Goal: Information Seeking & Learning: Learn about a topic

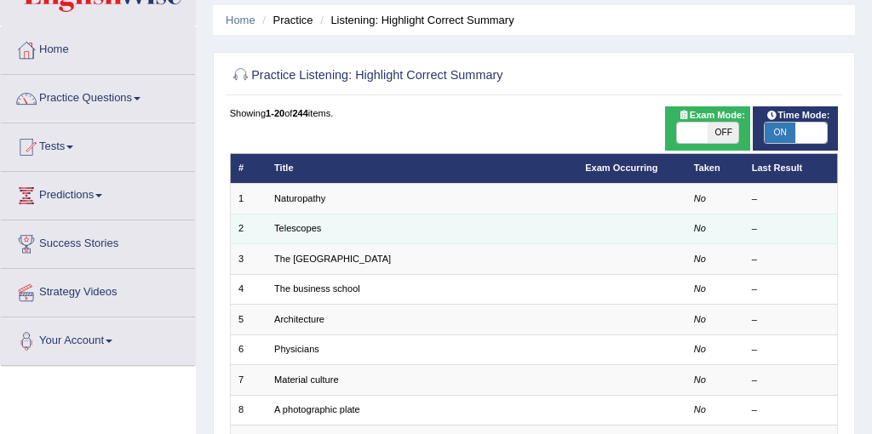
scroll to position [64, 0]
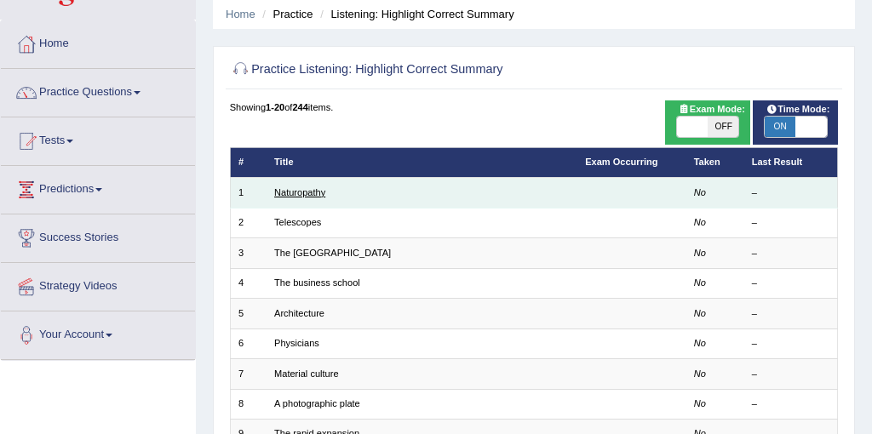
click at [292, 190] on link "Naturopathy" at bounding box center [299, 192] width 51 height 10
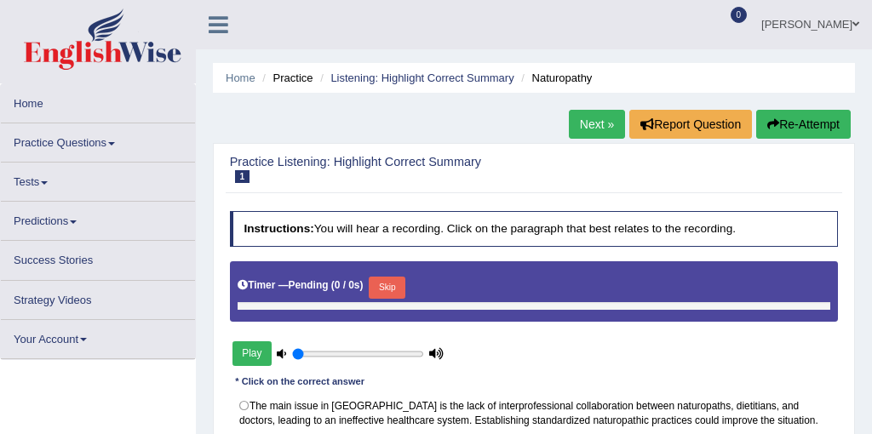
scroll to position [46, 0]
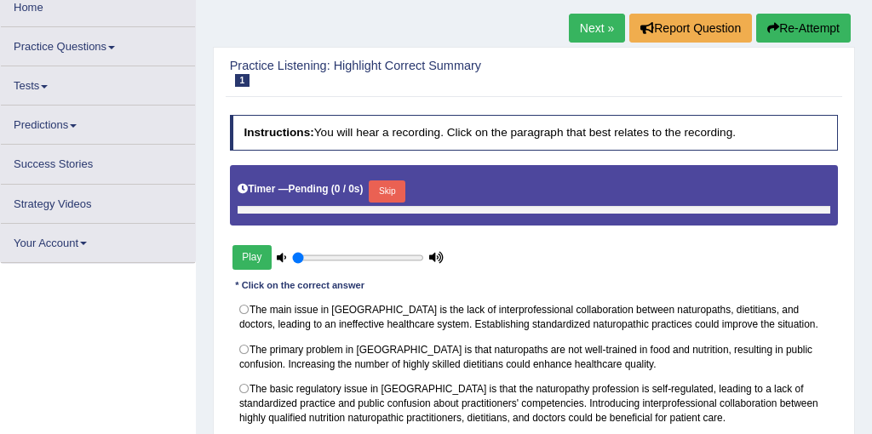
type input "0.4"
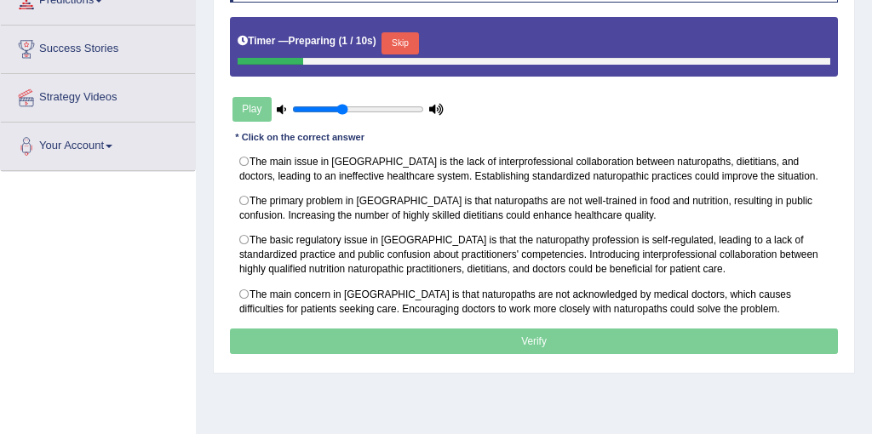
scroll to position [254, 0]
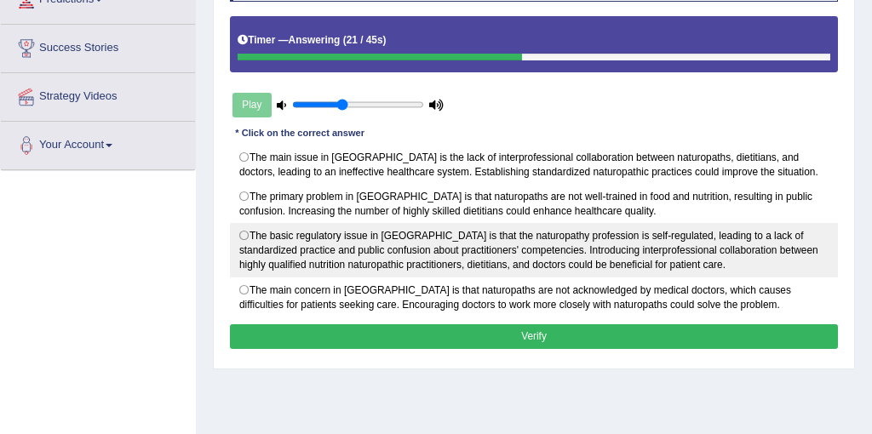
click at [250, 233] on label "The basic regulatory issue in Australia is that the naturopathy profession is s…" at bounding box center [534, 250] width 609 height 55
radio input "true"
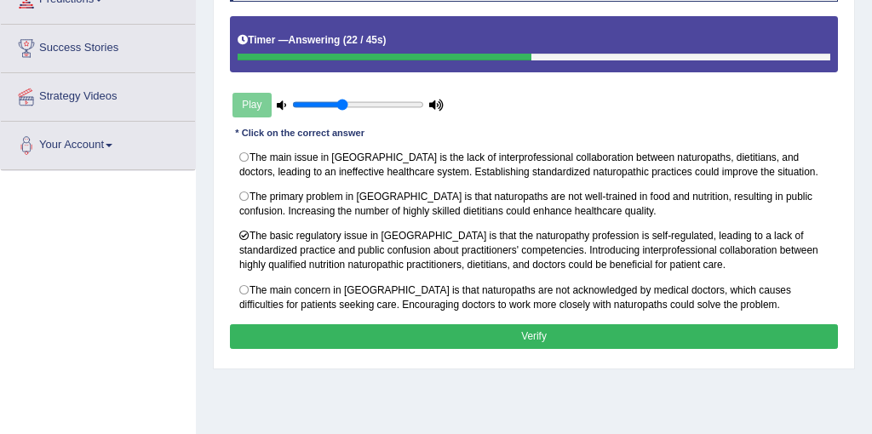
click at [364, 336] on button "Verify" at bounding box center [534, 337] width 609 height 25
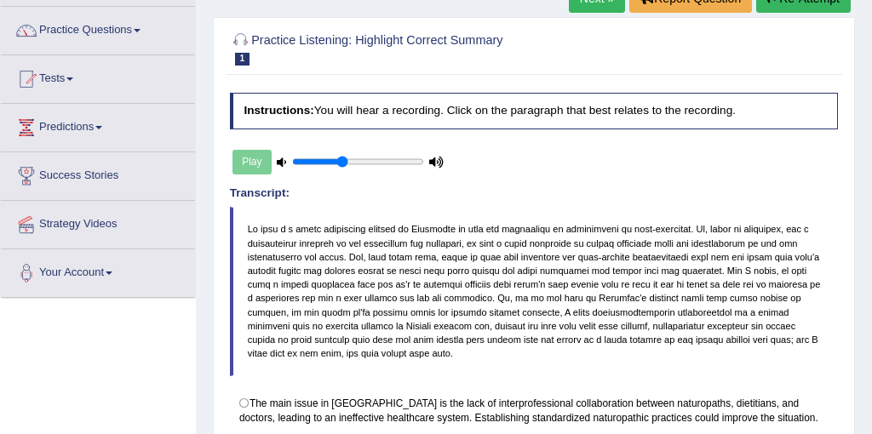
scroll to position [94, 0]
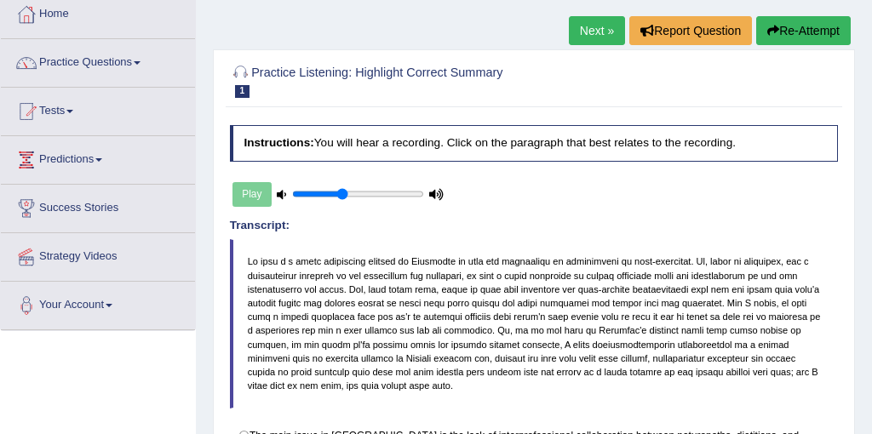
click at [586, 40] on link "Next »" at bounding box center [597, 30] width 56 height 29
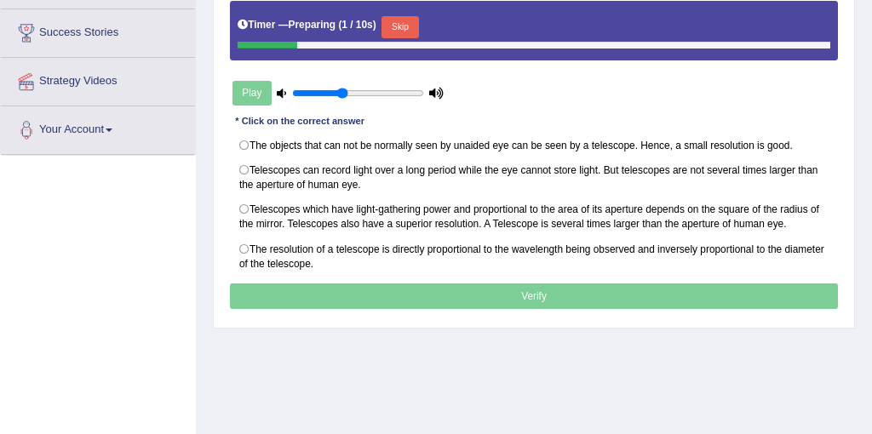
scroll to position [270, 0]
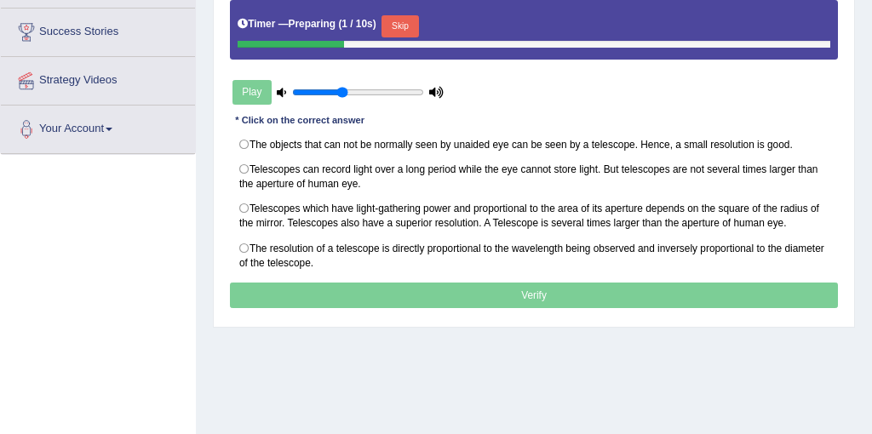
click at [418, 24] on button "Skip" at bounding box center [400, 26] width 37 height 22
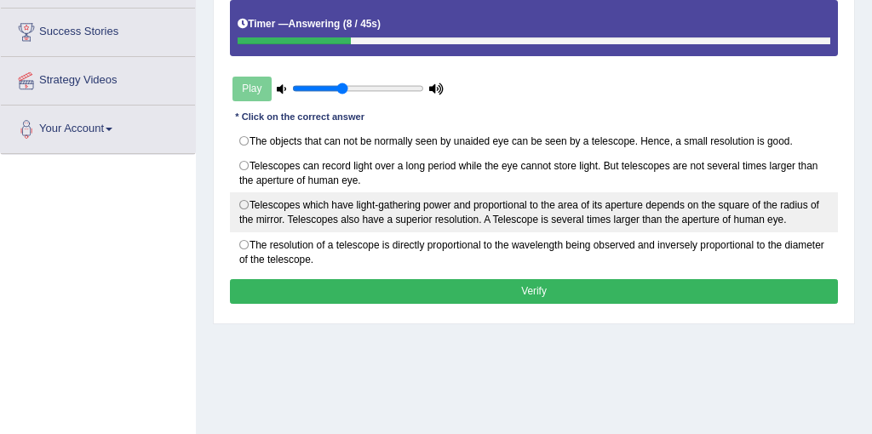
click at [248, 204] on label "Telescopes which have light-gathering power and proportional to the area of its…" at bounding box center [534, 213] width 609 height 40
radio input "true"
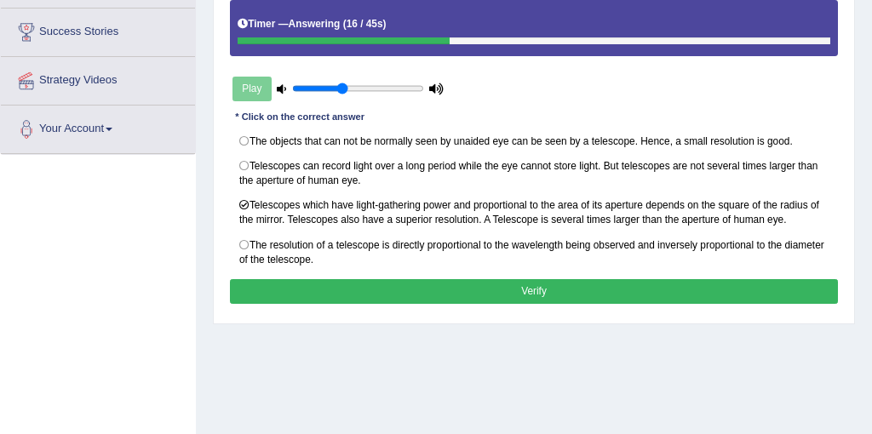
click at [359, 289] on button "Verify" at bounding box center [534, 291] width 609 height 25
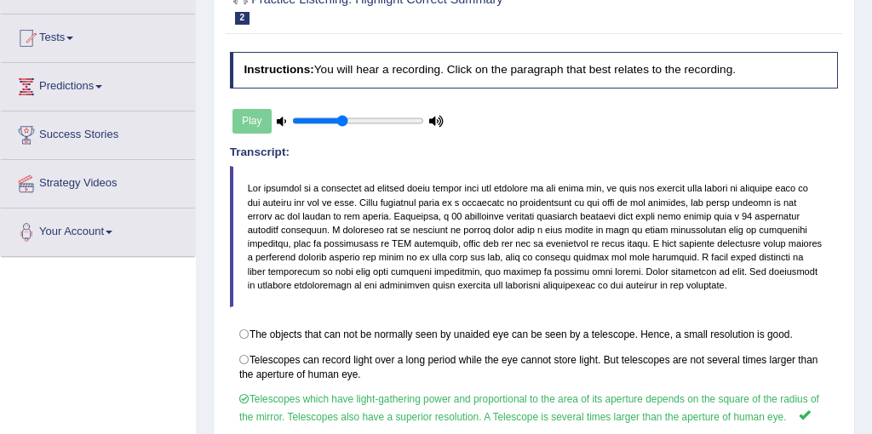
scroll to position [88, 0]
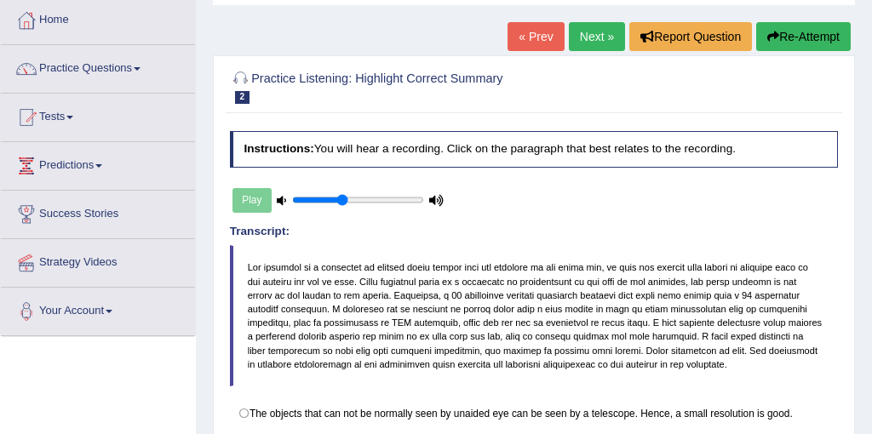
click at [571, 49] on link "Next »" at bounding box center [597, 36] width 56 height 29
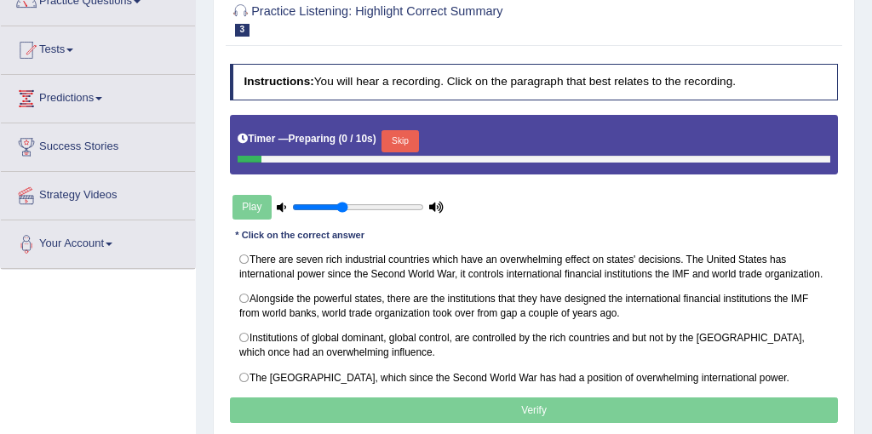
scroll to position [184, 0]
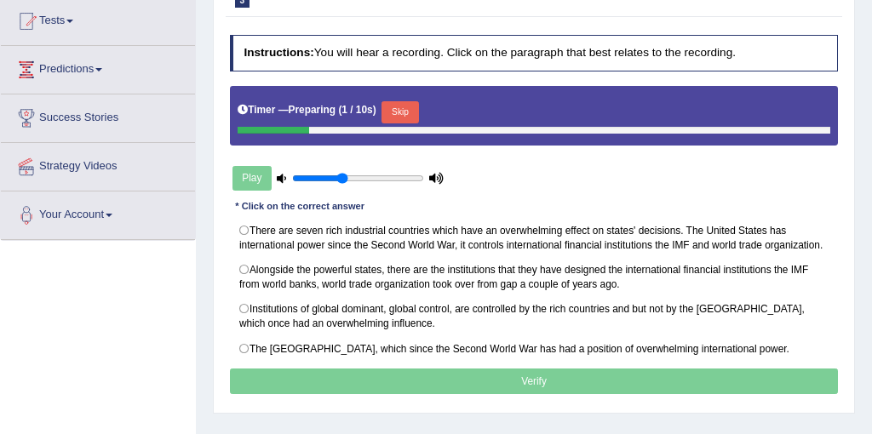
click at [417, 121] on button "Skip" at bounding box center [400, 112] width 37 height 22
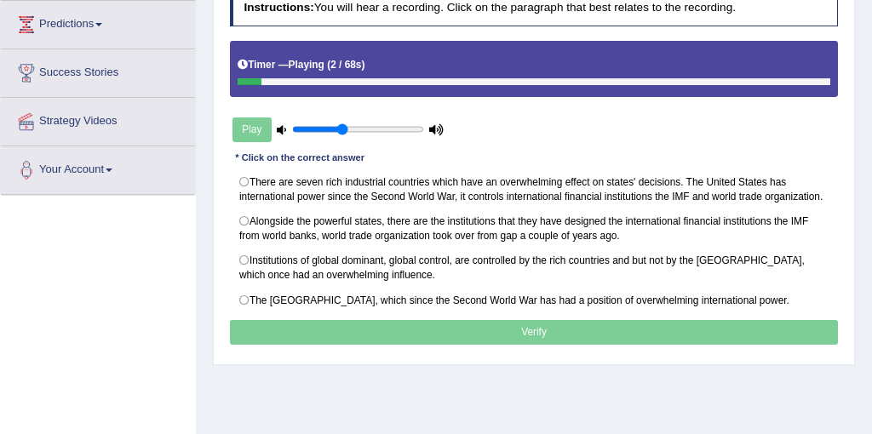
scroll to position [210, 0]
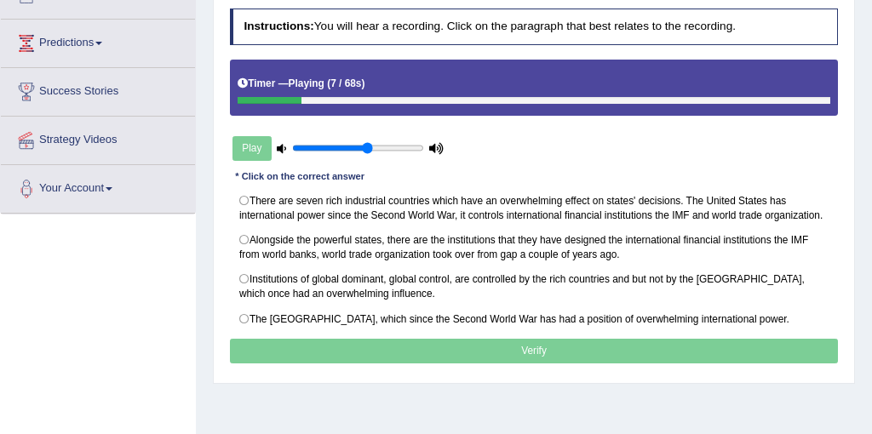
type input "0.6"
click at [368, 149] on input "range" at bounding box center [357, 148] width 131 height 12
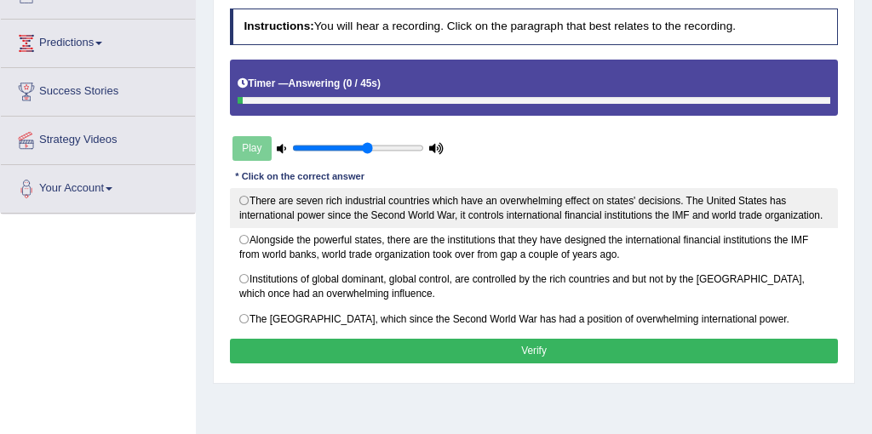
click at [264, 202] on label "There are seven rich industrial countries which have an overwhelming effect on …" at bounding box center [534, 208] width 609 height 40
radio input "true"
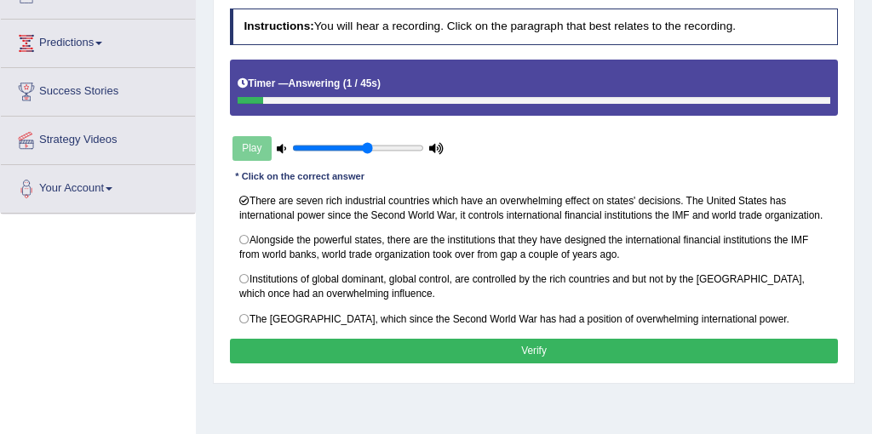
click at [384, 352] on button "Verify" at bounding box center [534, 351] width 609 height 25
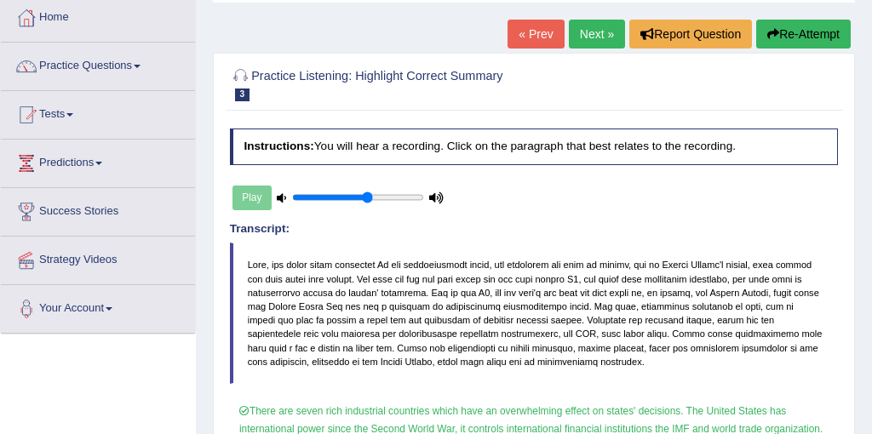
scroll to position [41, 0]
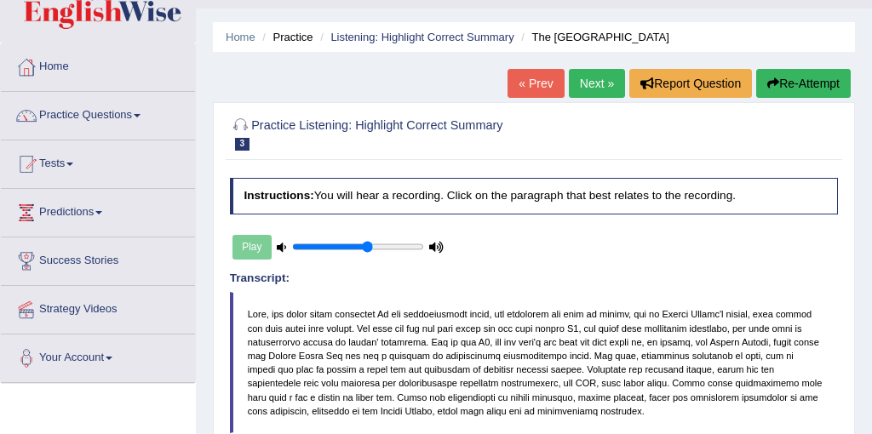
click at [580, 82] on link "Next »" at bounding box center [597, 83] width 56 height 29
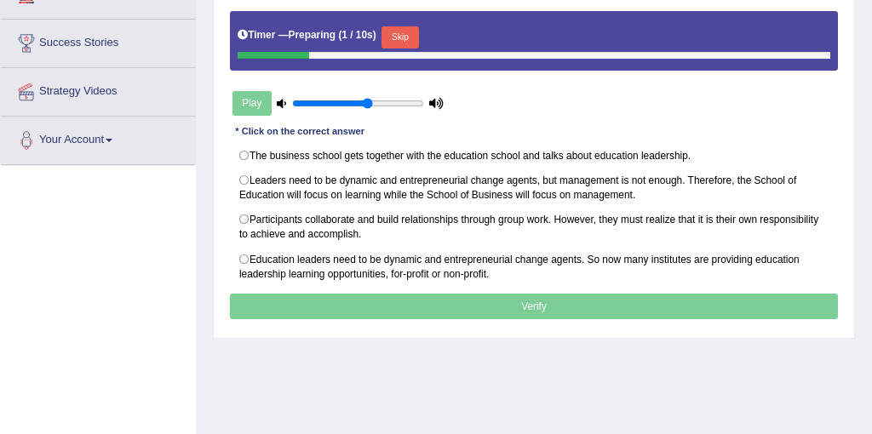
scroll to position [241, 0]
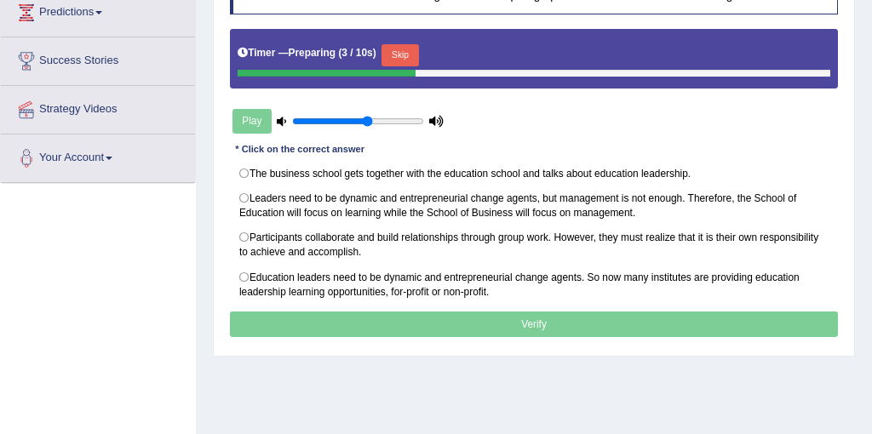
click at [405, 56] on button "Skip" at bounding box center [400, 55] width 37 height 22
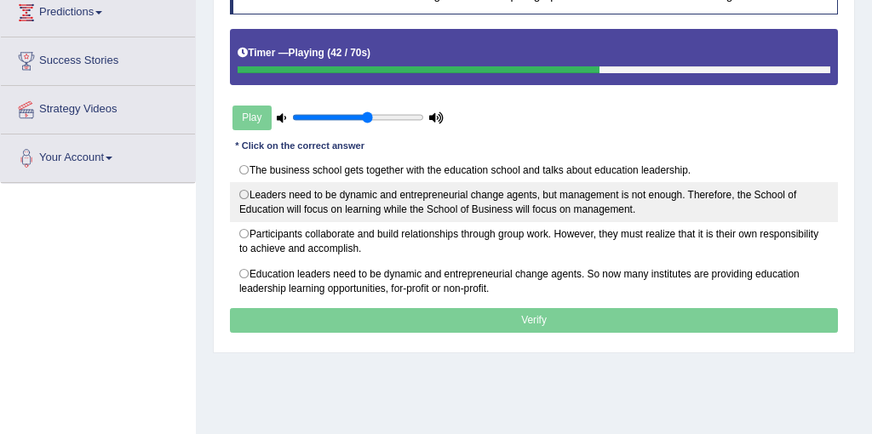
click at [248, 193] on label "Leaders need to be dynamic and entrepreneurial change agents, but management is…" at bounding box center [534, 202] width 609 height 40
radio input "true"
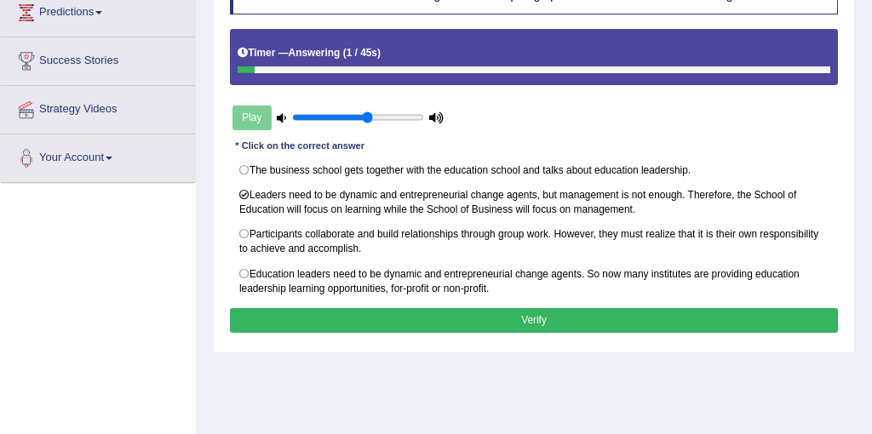
click at [523, 318] on button "Verify" at bounding box center [534, 320] width 609 height 25
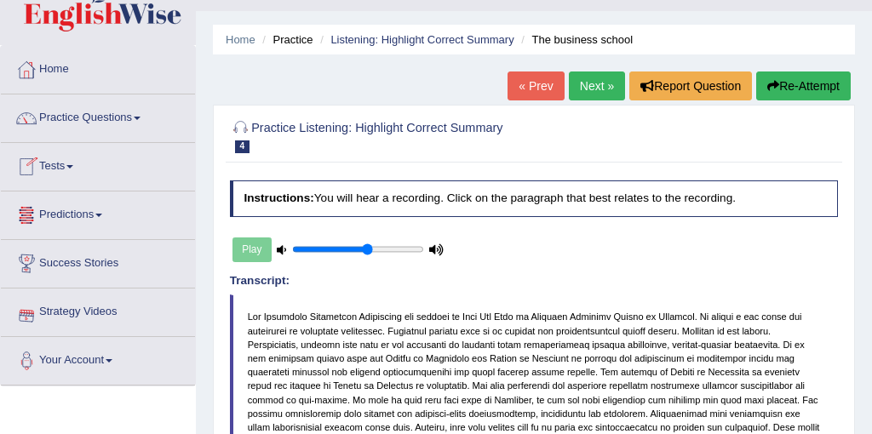
scroll to position [31, 0]
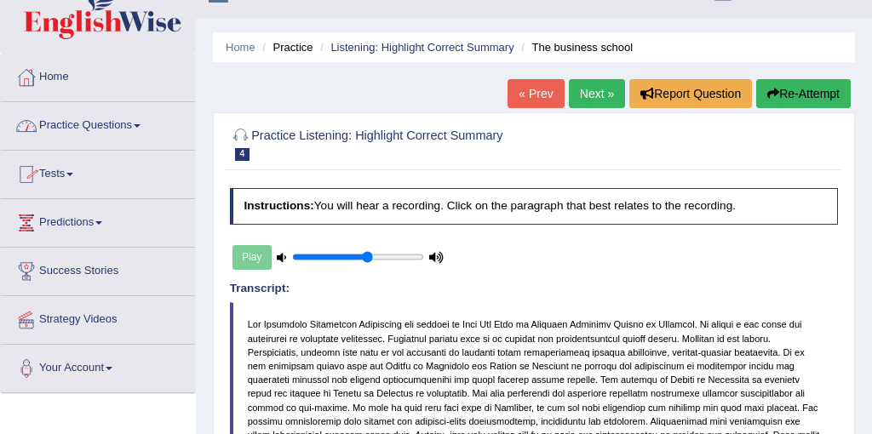
click at [122, 123] on link "Practice Questions" at bounding box center [98, 123] width 194 height 43
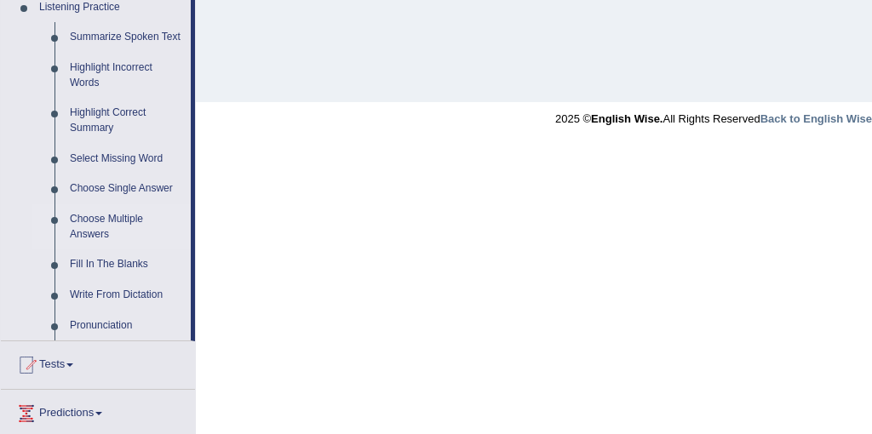
scroll to position [753, 0]
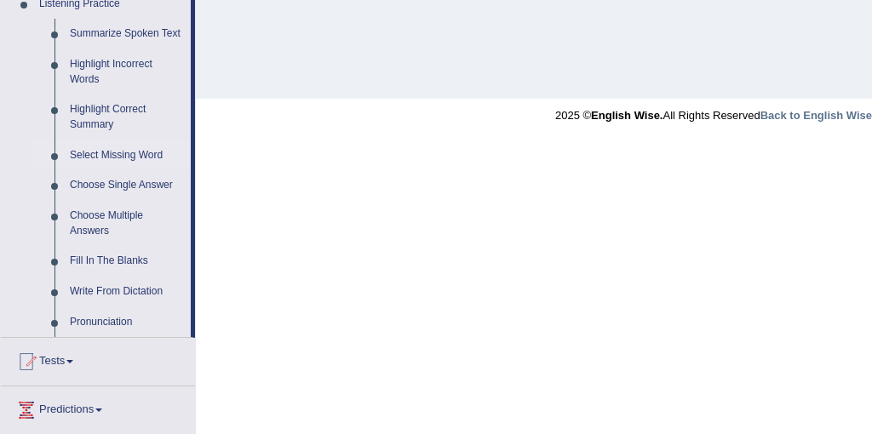
click at [91, 171] on link "Select Missing Word" at bounding box center [126, 156] width 129 height 31
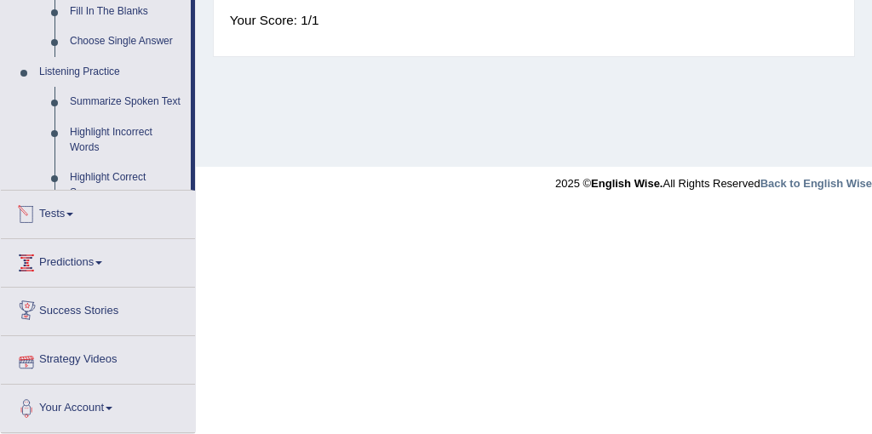
scroll to position [595, 0]
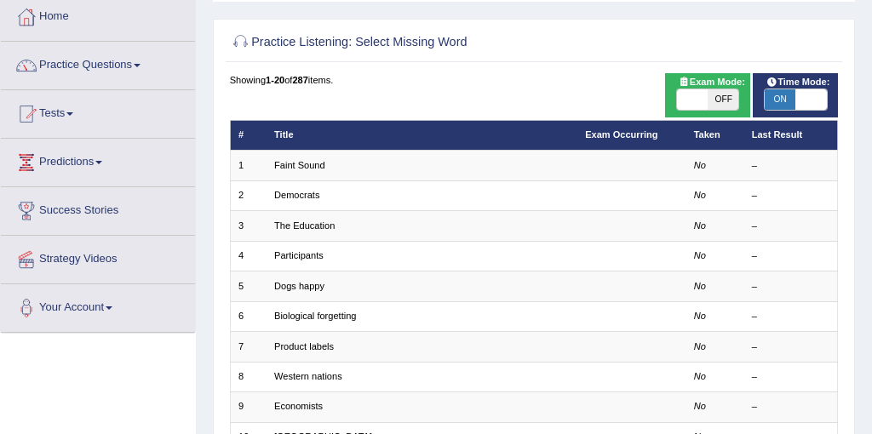
scroll to position [94, 0]
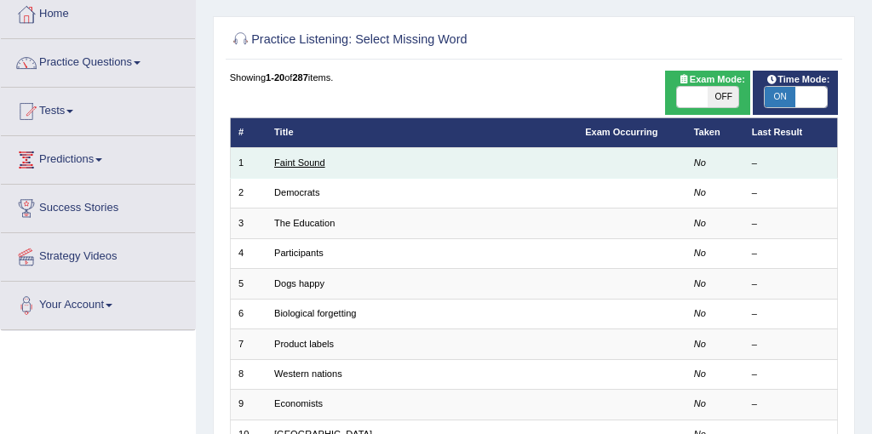
click at [311, 166] on link "Faint Sound" at bounding box center [299, 163] width 51 height 10
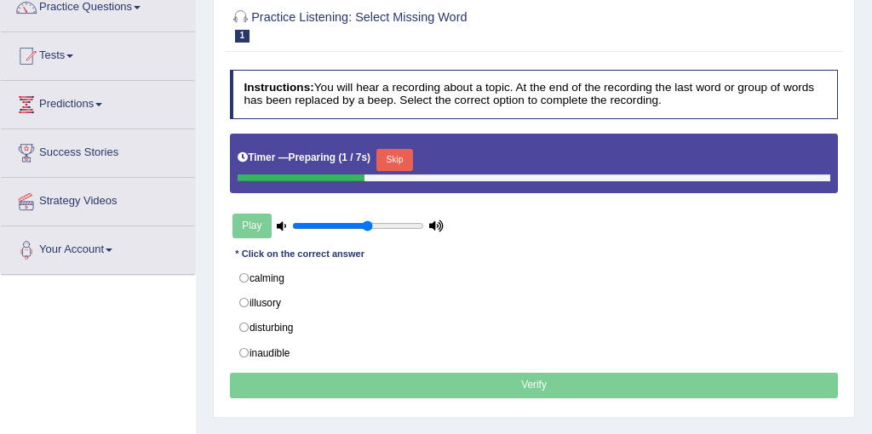
scroll to position [152, 0]
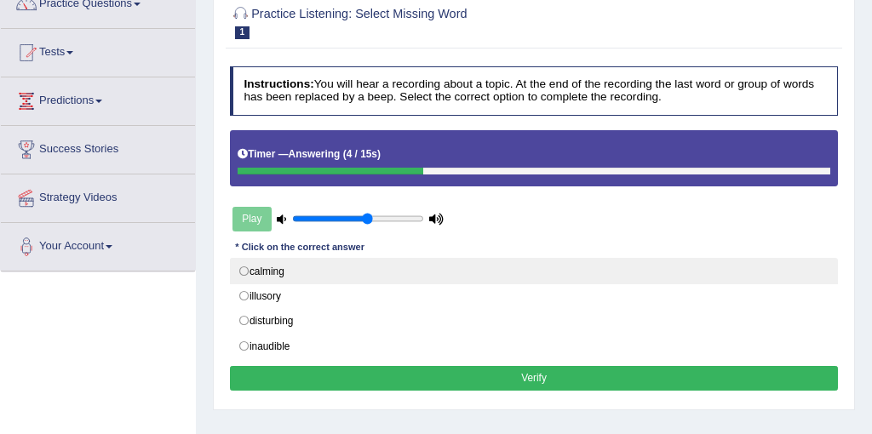
click at [269, 273] on label "calming" at bounding box center [534, 271] width 609 height 26
radio input "true"
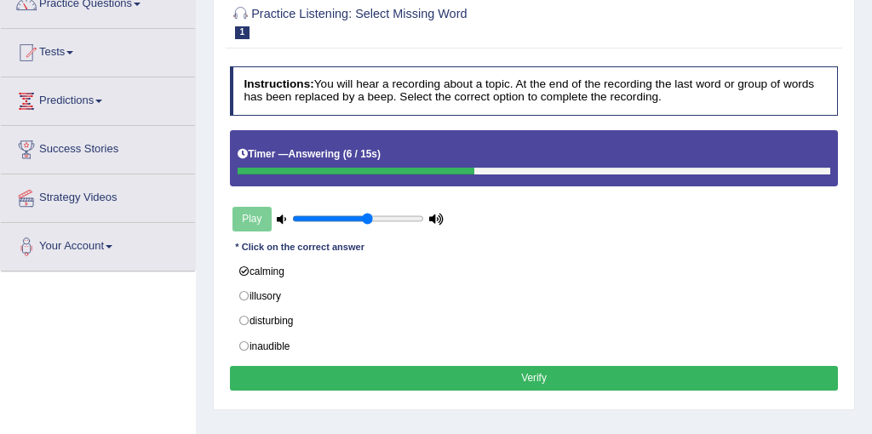
click at [356, 374] on button "Verify" at bounding box center [534, 378] width 609 height 25
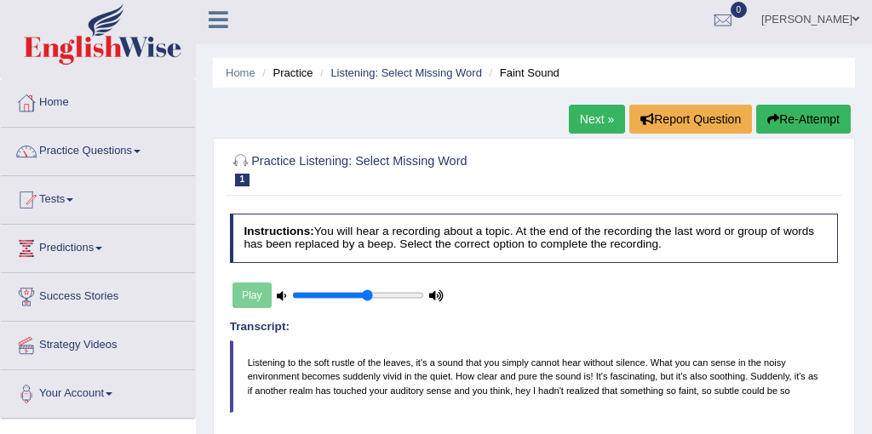
scroll to position [0, 0]
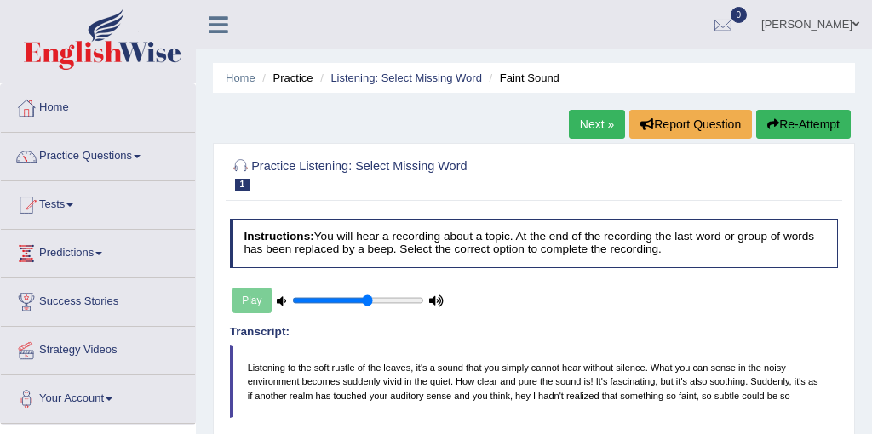
click at [588, 122] on link "Next »" at bounding box center [597, 124] width 56 height 29
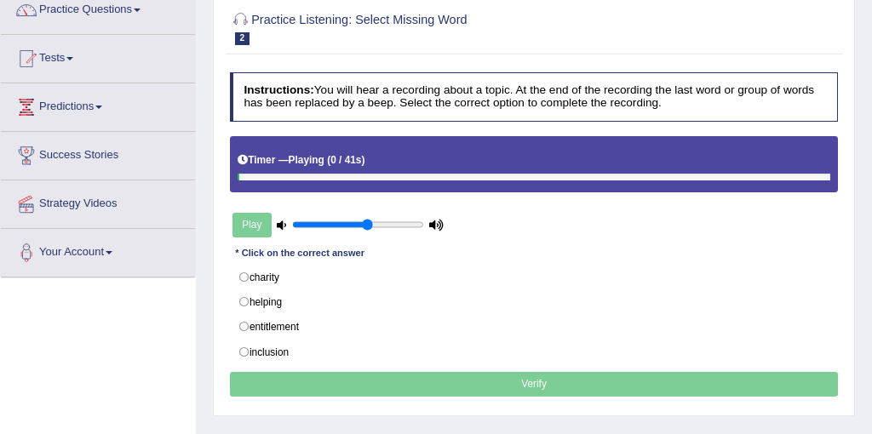
scroll to position [178, 0]
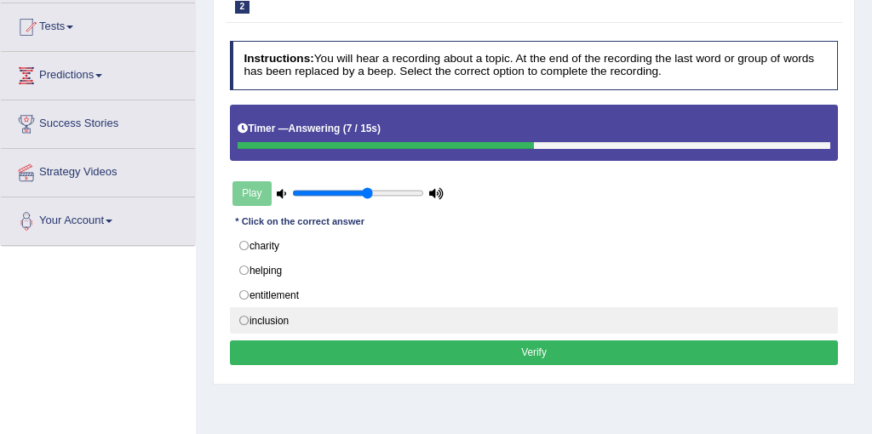
click at [274, 317] on label "inclusion" at bounding box center [534, 321] width 609 height 26
radio input "true"
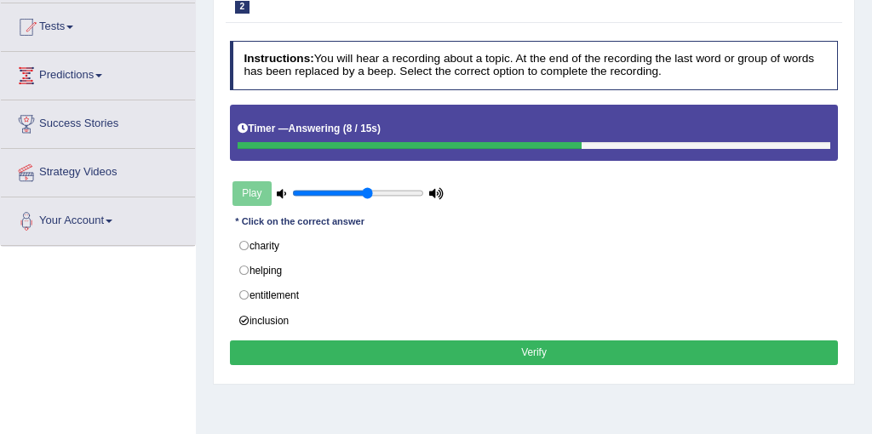
click at [348, 345] on button "Verify" at bounding box center [534, 353] width 609 height 25
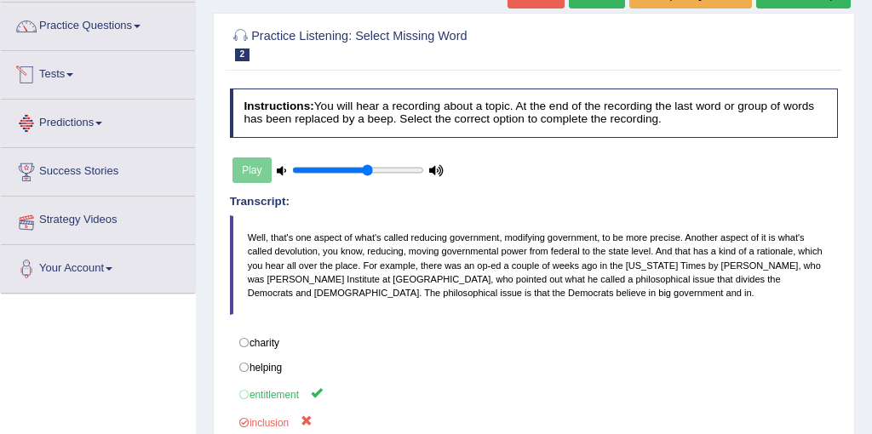
scroll to position [135, 0]
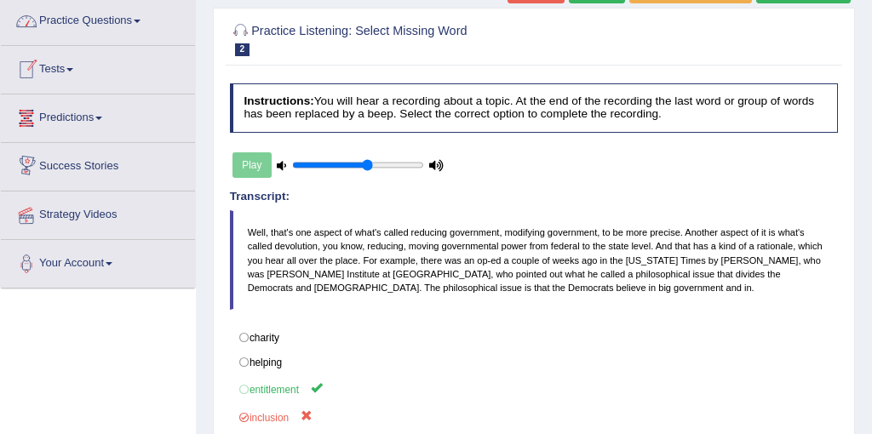
click at [129, 19] on link "Practice Questions" at bounding box center [98, 18] width 194 height 43
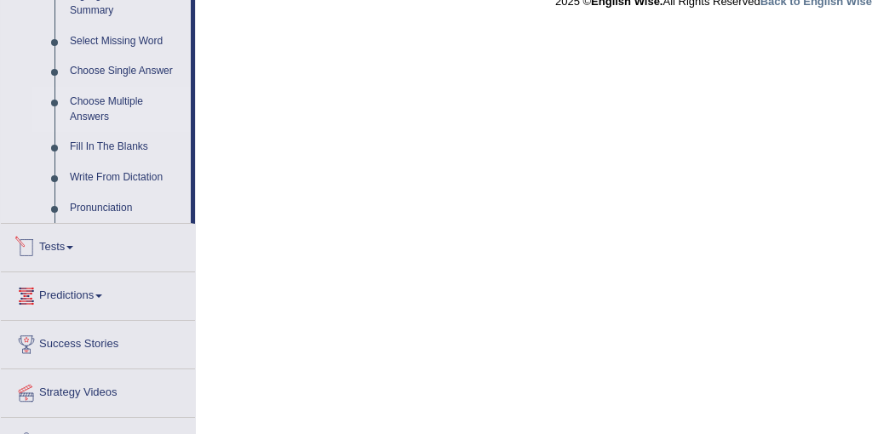
scroll to position [865, 0]
click at [126, 89] on link "Choose Single Answer" at bounding box center [126, 73] width 129 height 31
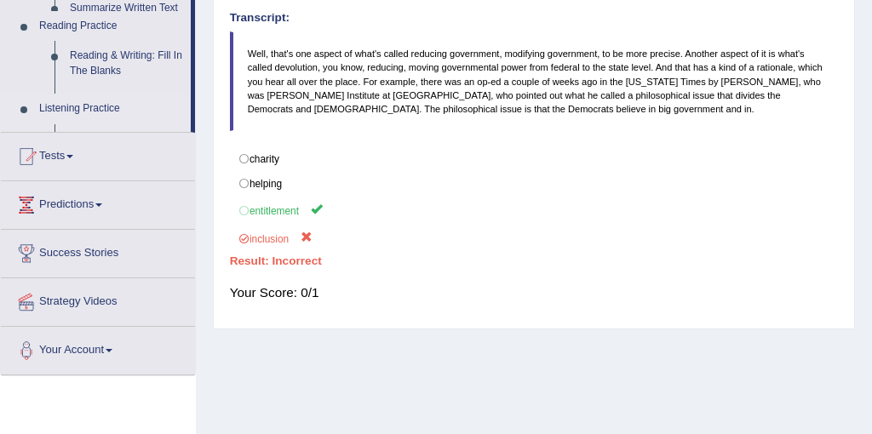
scroll to position [197, 0]
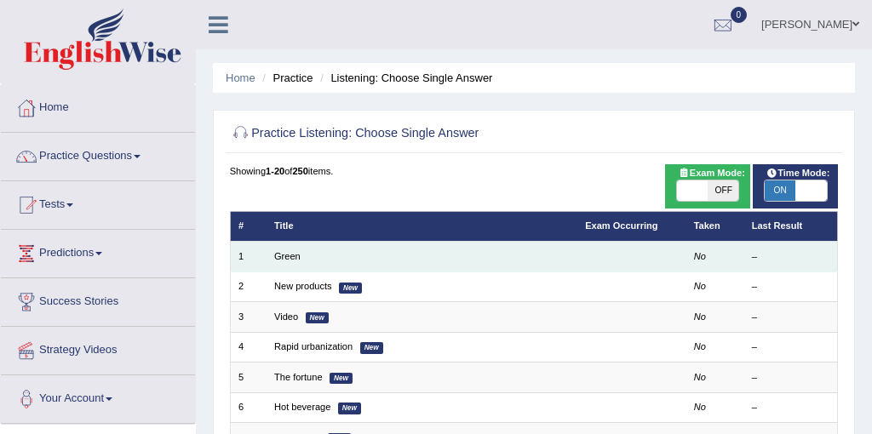
click at [294, 265] on td "Green" at bounding box center [422, 257] width 311 height 30
click at [284, 257] on link "Green" at bounding box center [287, 256] width 26 height 10
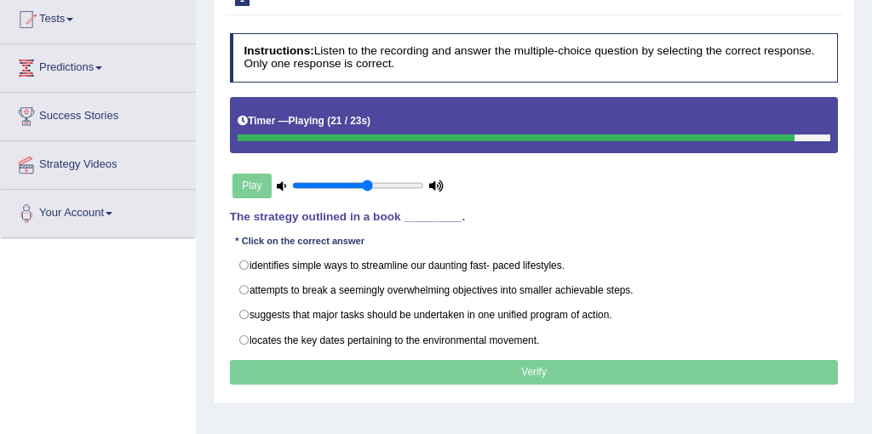
scroll to position [214, 0]
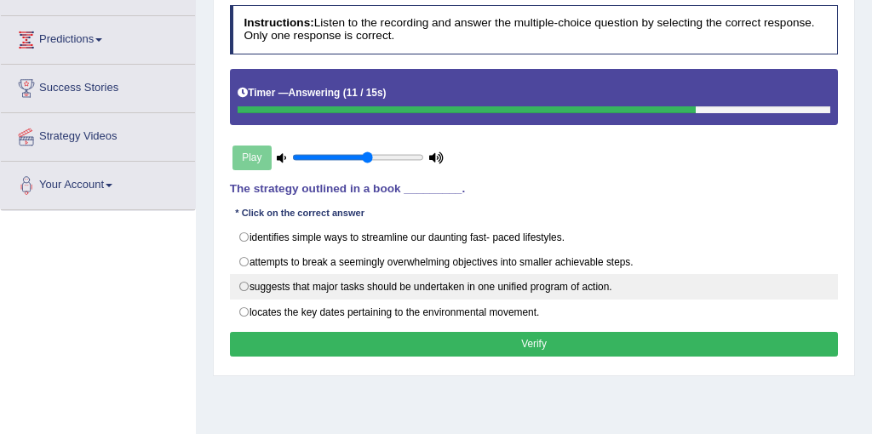
click at [325, 289] on label "suggests that major tasks should be undertaken in one unified program of action." at bounding box center [534, 287] width 609 height 26
radio input "true"
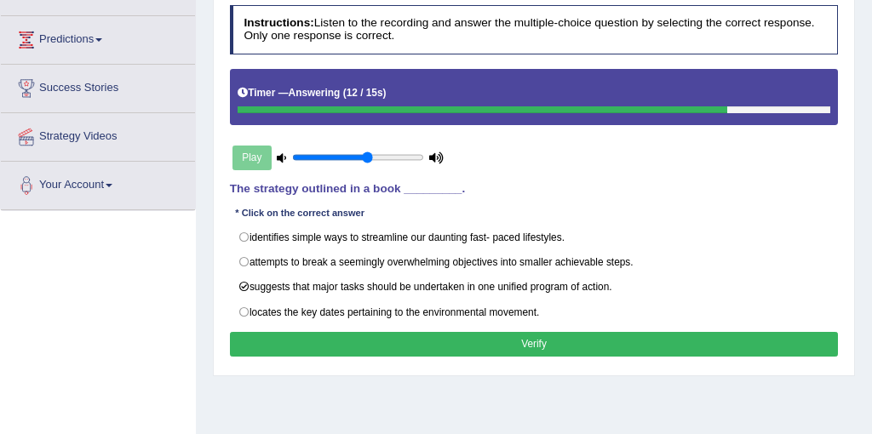
click at [366, 332] on button "Verify" at bounding box center [534, 344] width 609 height 25
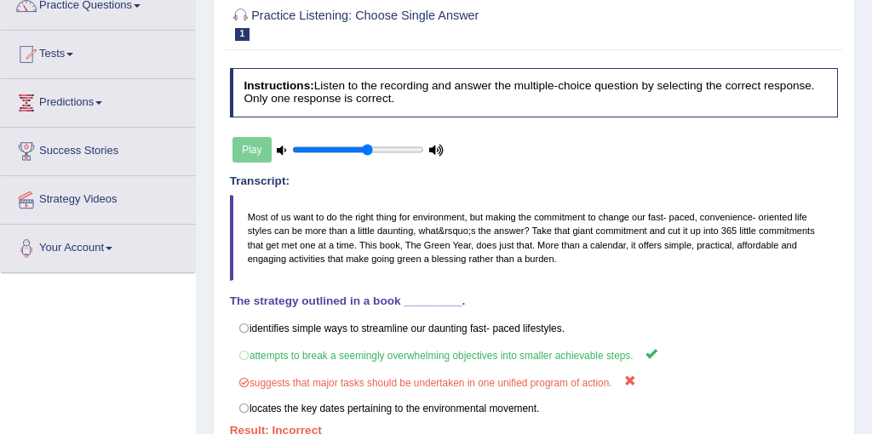
scroll to position [0, 0]
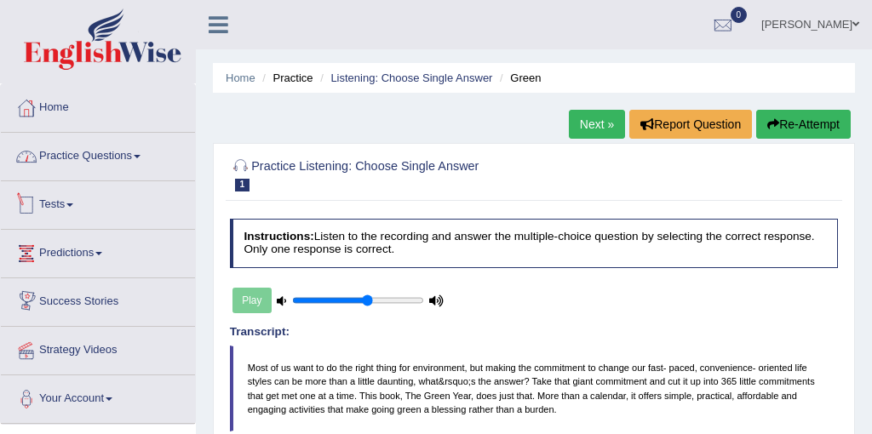
click at [137, 156] on link "Practice Questions" at bounding box center [98, 154] width 194 height 43
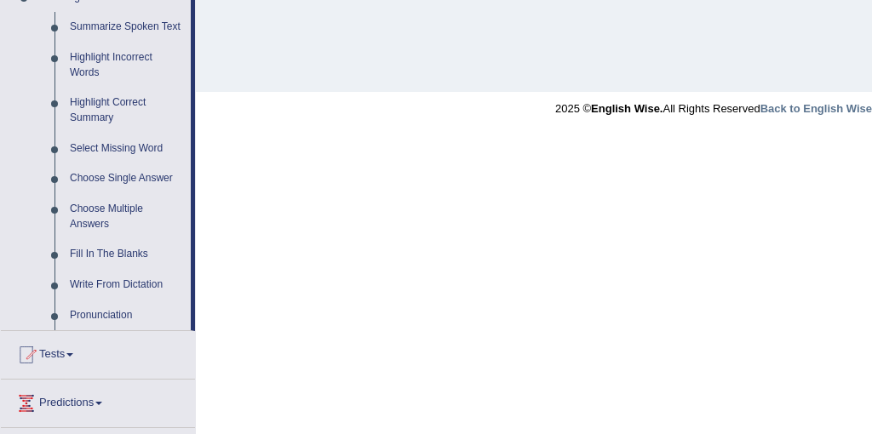
scroll to position [767, 0]
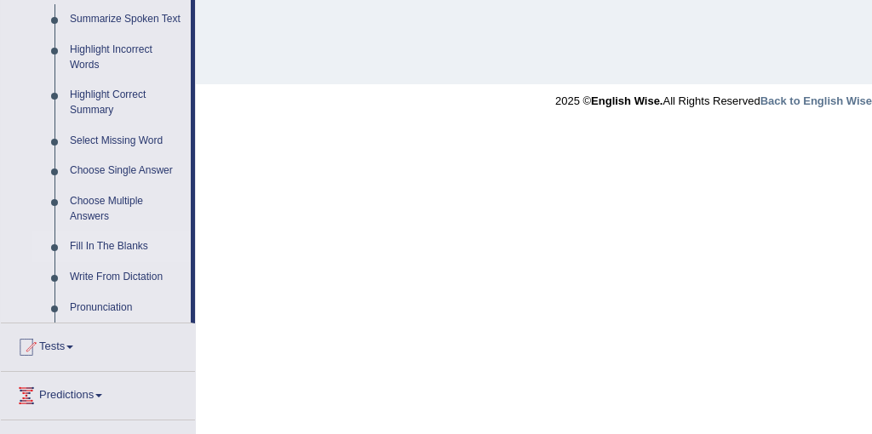
click at [100, 262] on link "Fill In The Blanks" at bounding box center [126, 247] width 129 height 31
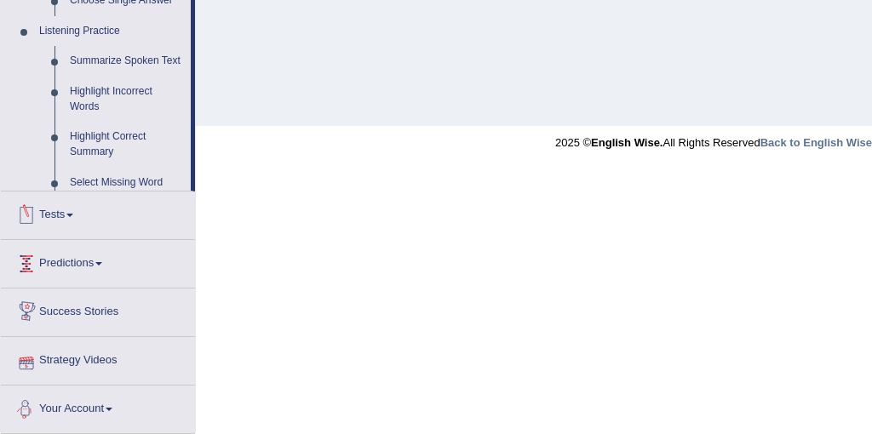
scroll to position [663, 0]
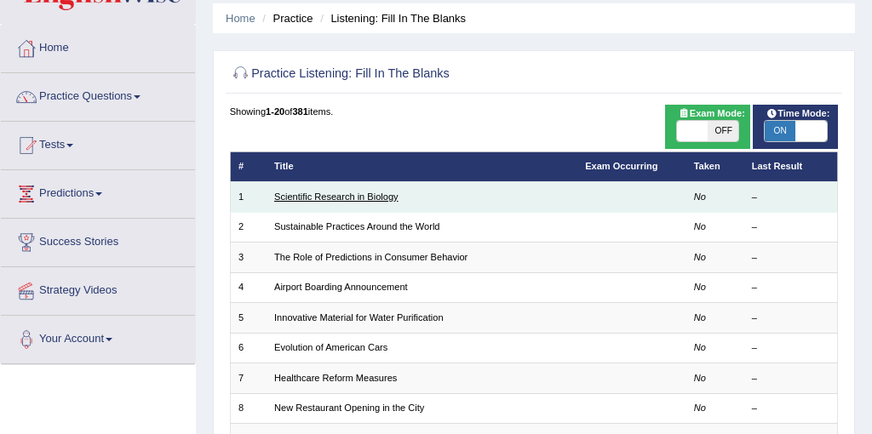
click at [342, 193] on link "Scientific Research in Biology" at bounding box center [336, 197] width 124 height 10
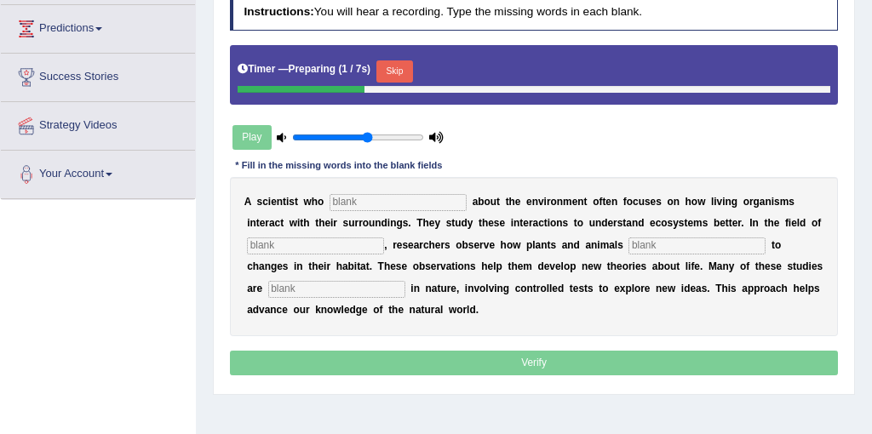
scroll to position [231, 0]
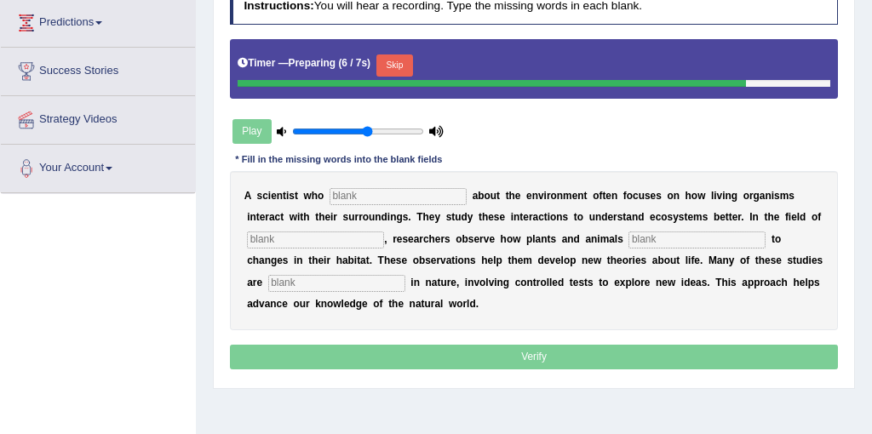
click at [369, 196] on input "text" at bounding box center [398, 196] width 137 height 17
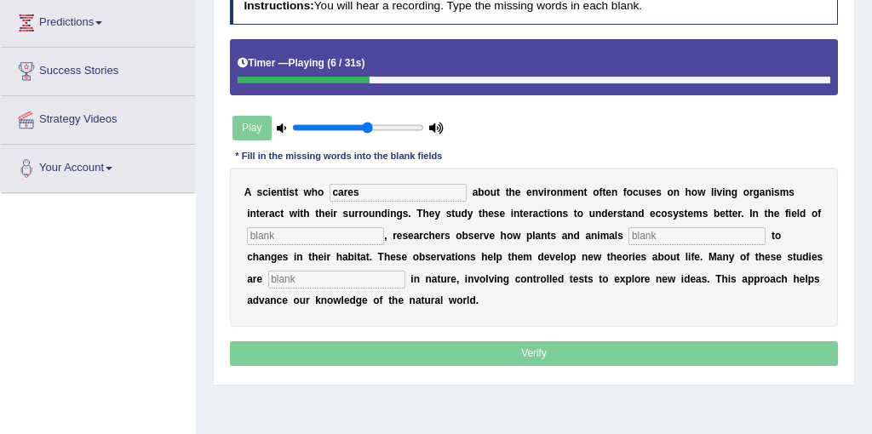
type input "cares"
click at [340, 237] on input "text" at bounding box center [315, 235] width 137 height 17
type input "biology"
click at [667, 236] on input "text" at bounding box center [697, 235] width 137 height 17
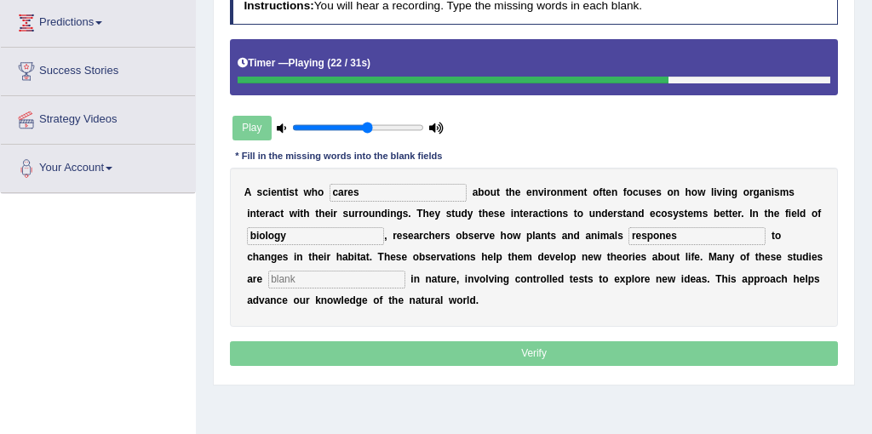
type input "respones"
click at [273, 279] on input "text" at bounding box center [336, 279] width 137 height 17
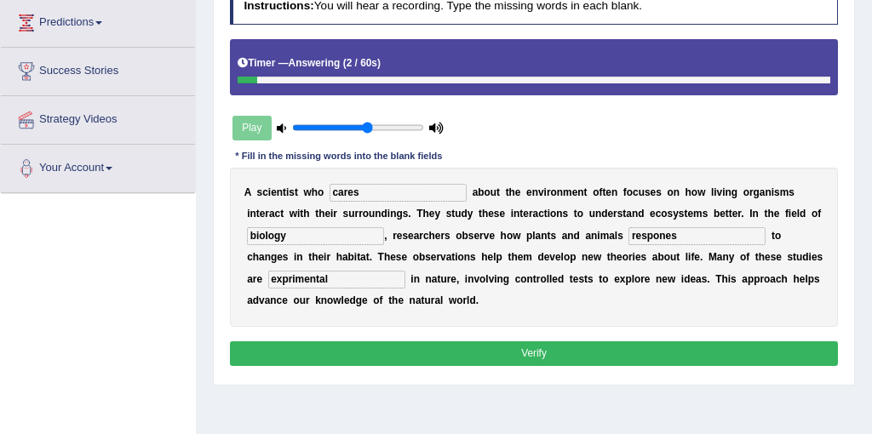
type input "exprimental"
click at [649, 243] on input "respones" at bounding box center [697, 235] width 137 height 17
click at [664, 236] on input "responses" at bounding box center [697, 235] width 137 height 17
type input "responses"
click at [548, 354] on button "Verify" at bounding box center [534, 354] width 609 height 25
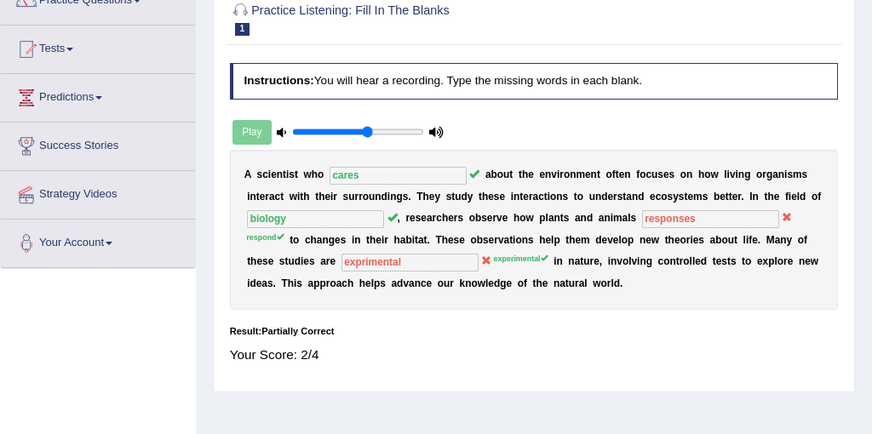
scroll to position [0, 0]
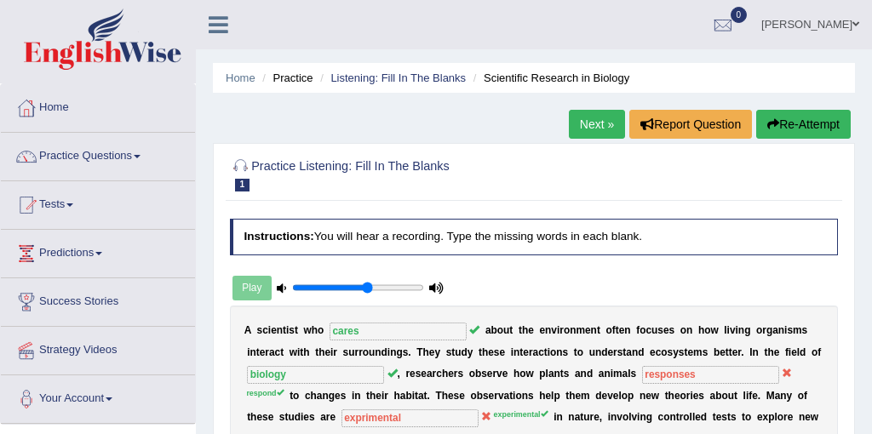
click at [587, 130] on link "Next »" at bounding box center [597, 124] width 56 height 29
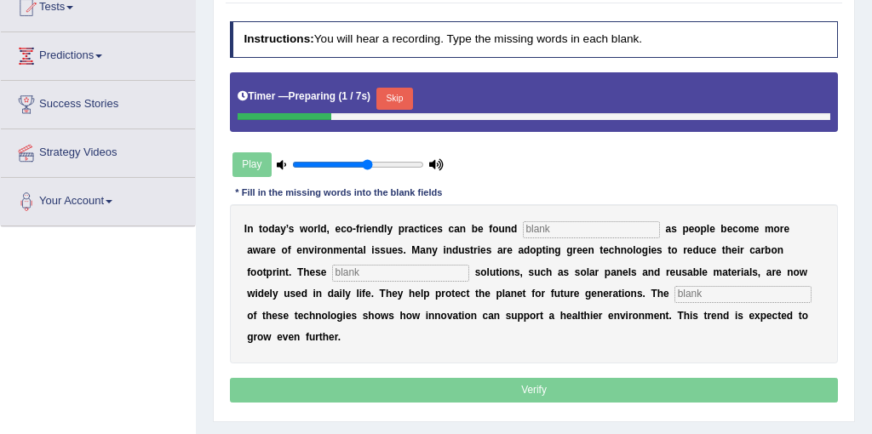
scroll to position [205, 0]
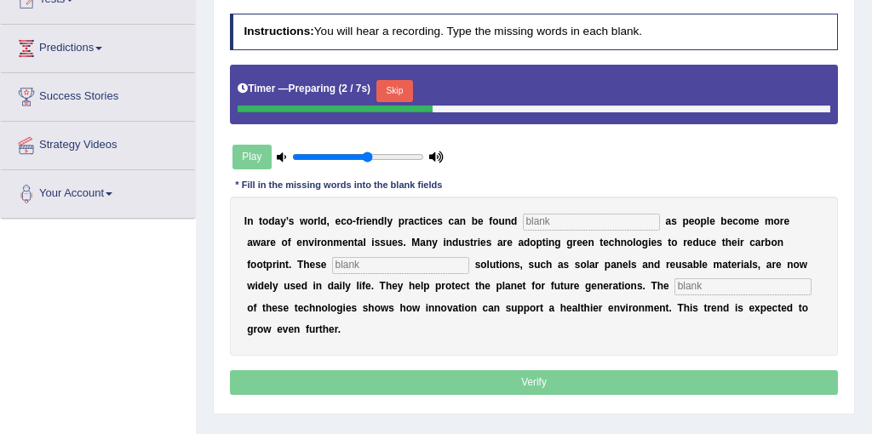
click at [575, 224] on input "text" at bounding box center [591, 222] width 137 height 17
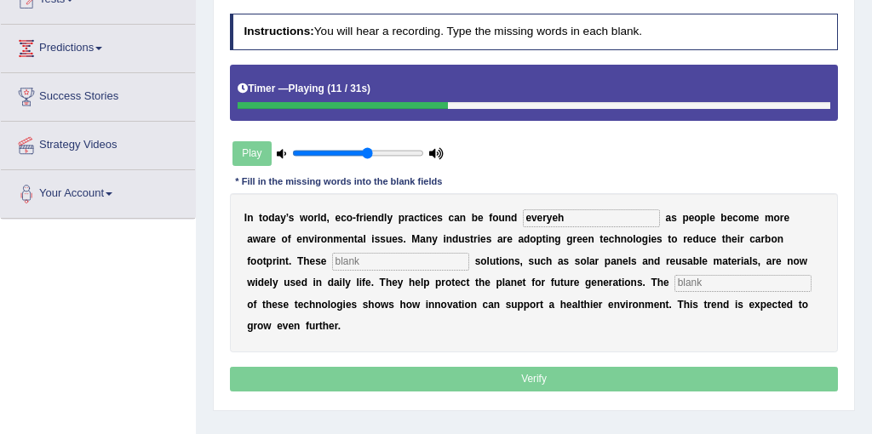
type input "everyeh"
click at [332, 256] on input "text" at bounding box center [400, 261] width 137 height 17
type input "sustainable"
click at [675, 282] on input "text" at bounding box center [743, 283] width 137 height 17
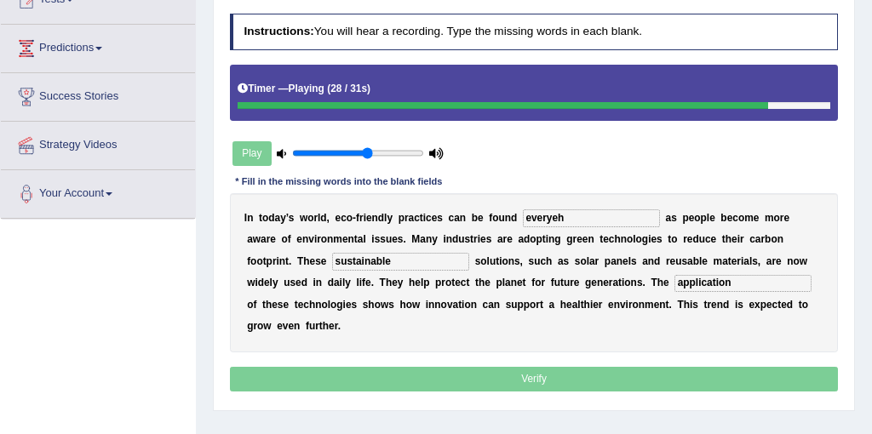
type input "application"
click at [570, 221] on input "everyeh" at bounding box center [591, 218] width 137 height 17
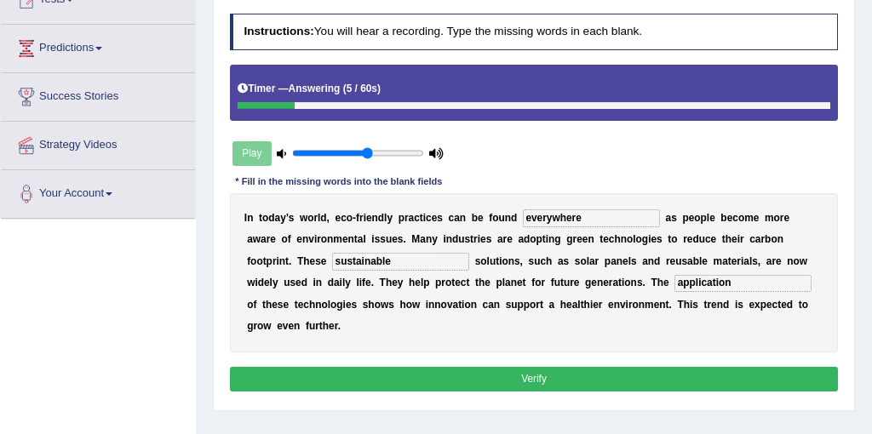
type input "everywhere"
click at [332, 266] on input "sustainable" at bounding box center [400, 261] width 137 height 17
click at [332, 262] on input "sustainable" at bounding box center [400, 261] width 137 height 17
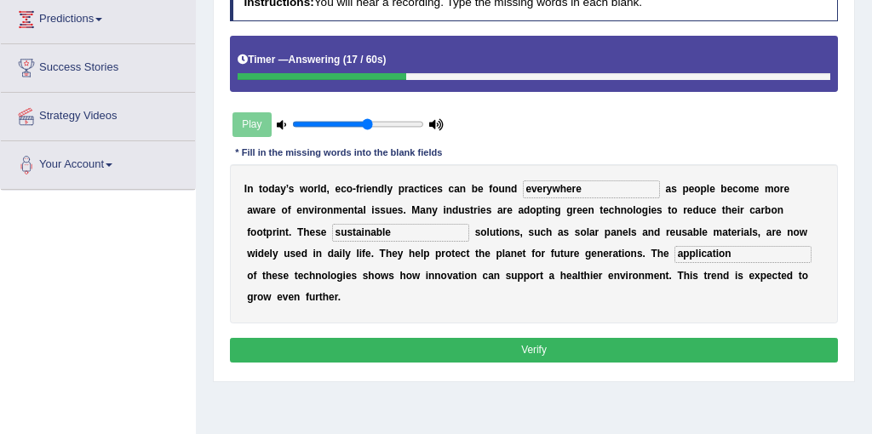
scroll to position [241, 0]
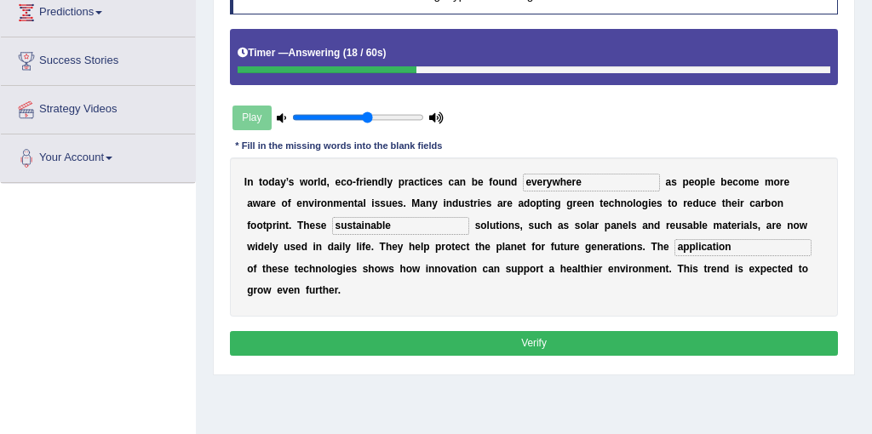
click at [523, 331] on button "Verify" at bounding box center [534, 343] width 609 height 25
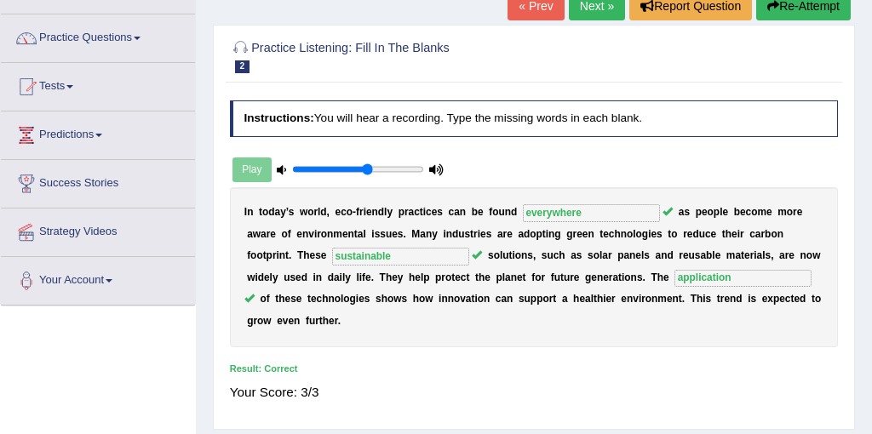
scroll to position [112, 0]
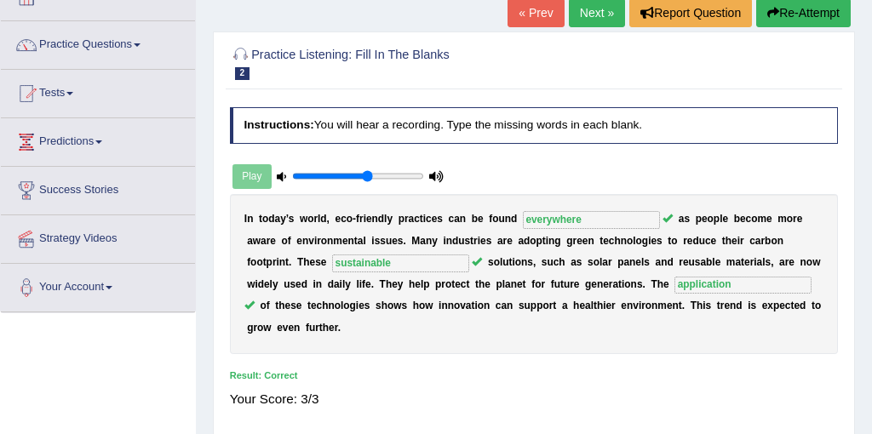
click at [590, 13] on link "Next »" at bounding box center [597, 12] width 56 height 29
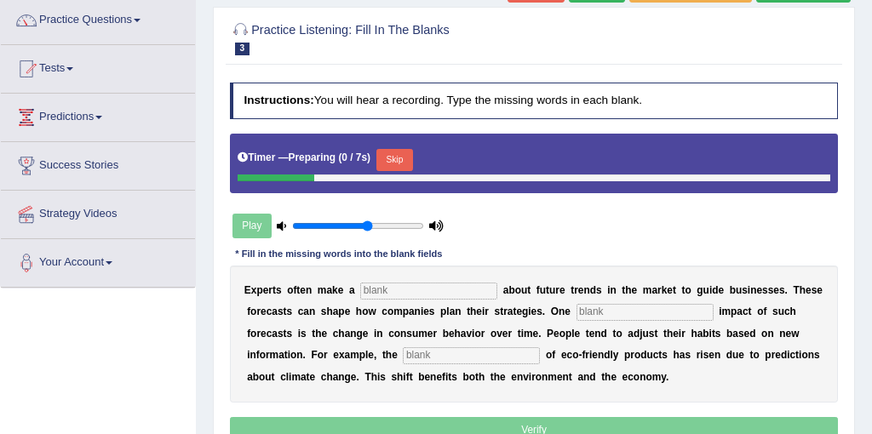
scroll to position [184, 0]
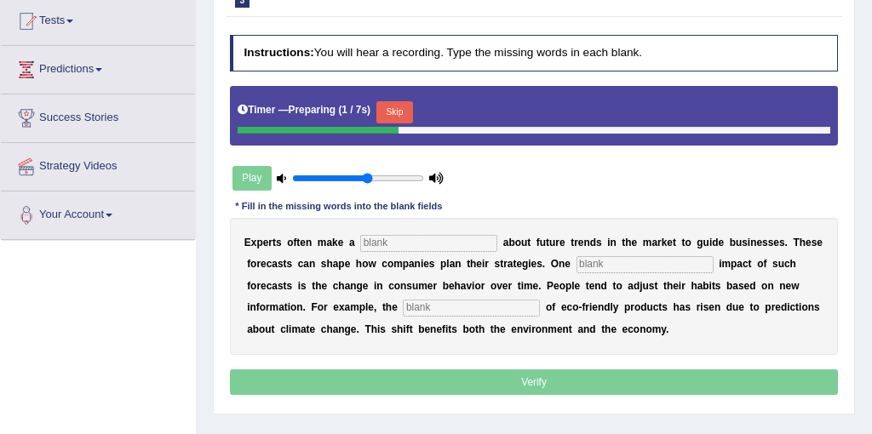
click at [398, 241] on input "text" at bounding box center [428, 243] width 137 height 17
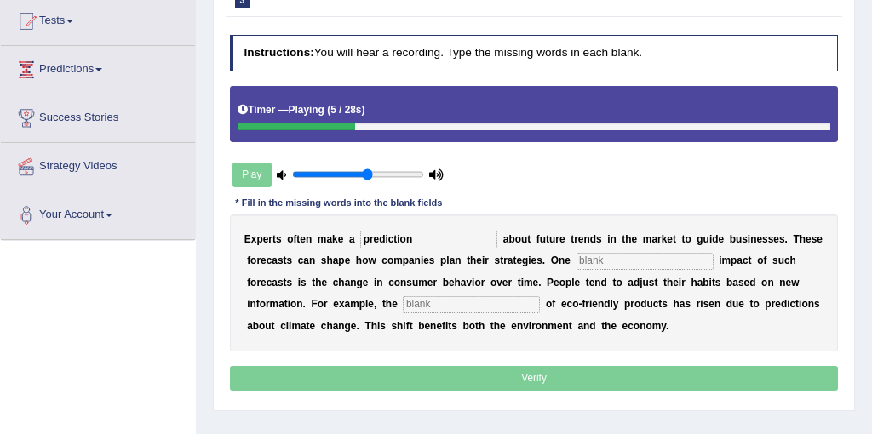
type input "prediction"
click at [611, 265] on input "text" at bounding box center [645, 261] width 137 height 17
type input "profound"
click at [459, 307] on input "text" at bounding box center [471, 304] width 137 height 17
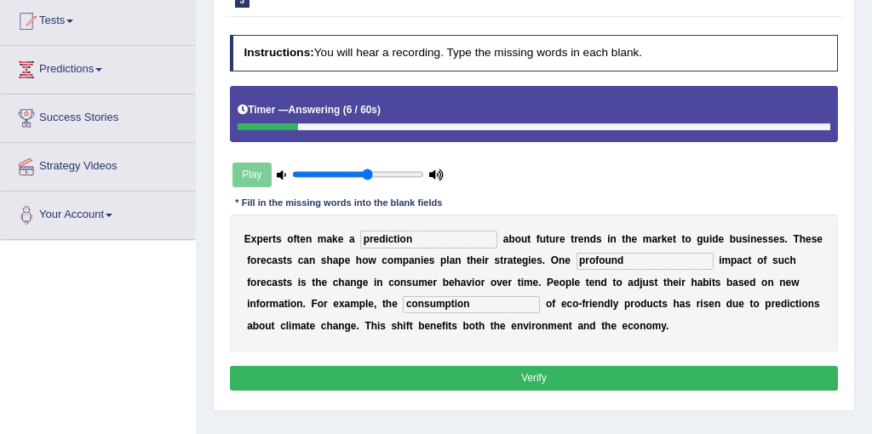
type input "consumption"
click at [612, 374] on button "Verify" at bounding box center [534, 378] width 609 height 25
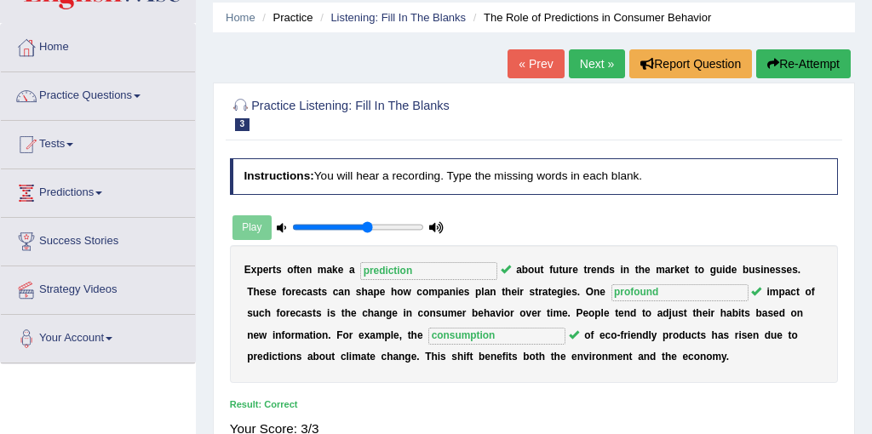
scroll to position [0, 0]
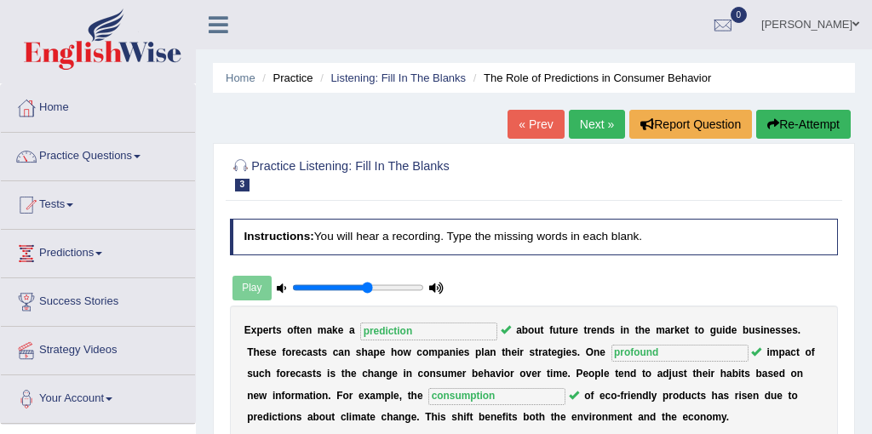
click at [589, 132] on link "Next »" at bounding box center [597, 124] width 56 height 29
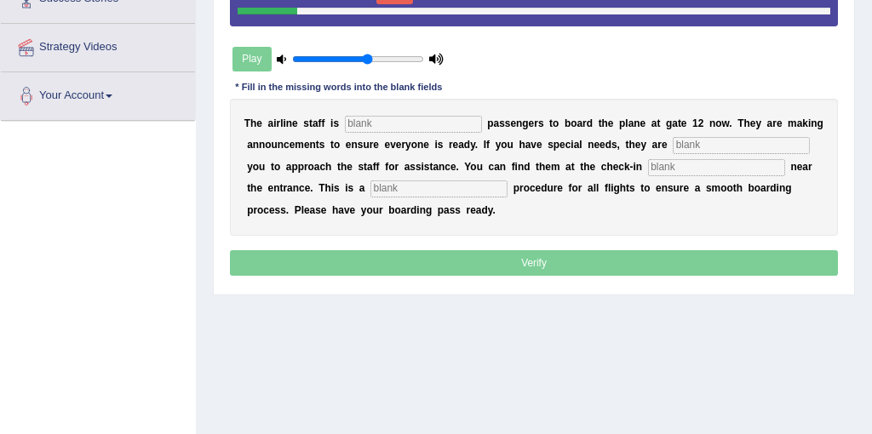
scroll to position [296, 0]
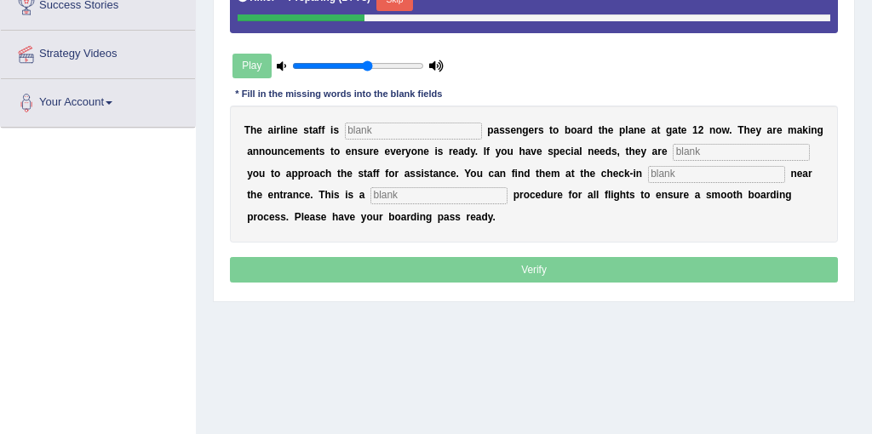
click at [390, 138] on input "text" at bounding box center [413, 131] width 137 height 17
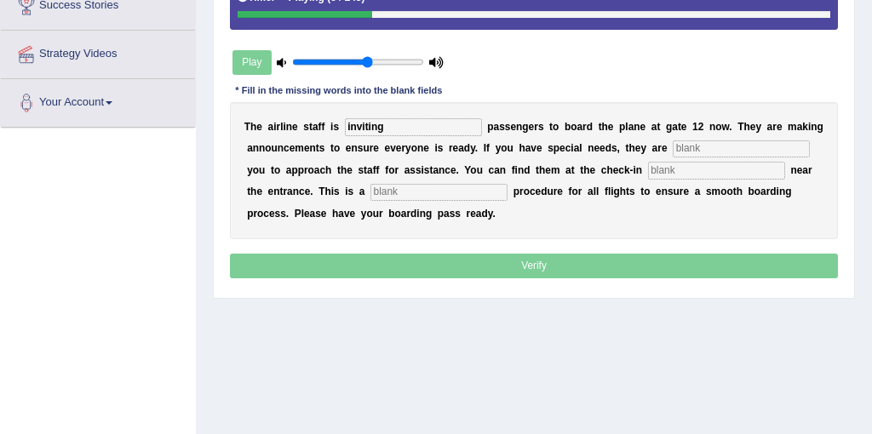
type input "inviting"
click at [690, 151] on input "text" at bounding box center [741, 149] width 137 height 17
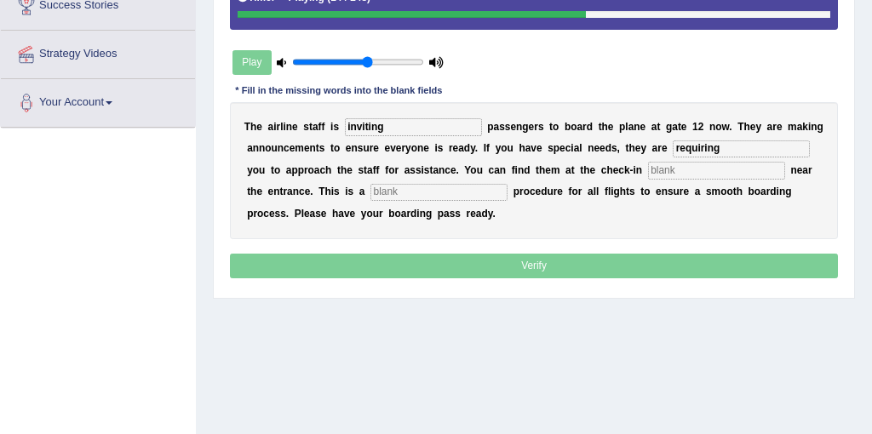
type input "requiring"
click at [675, 174] on input "text" at bounding box center [716, 170] width 137 height 17
type input "e"
type input "desk"
click at [371, 197] on input "text" at bounding box center [439, 192] width 137 height 17
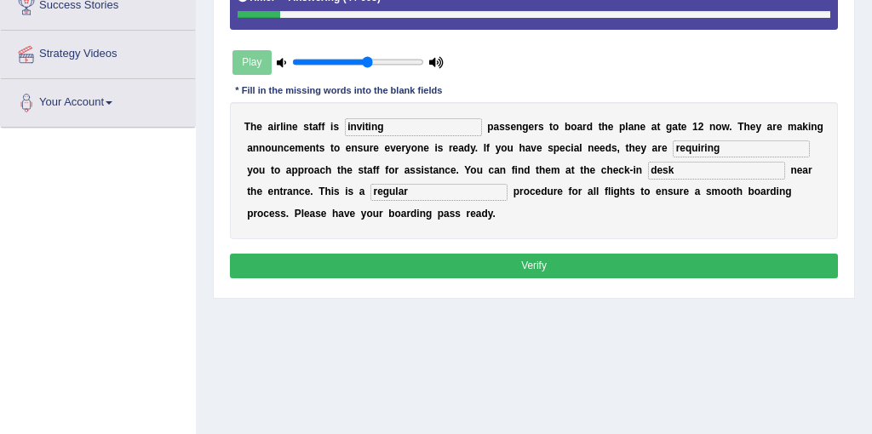
type input "regular"
click at [365, 130] on input "inviting" at bounding box center [413, 126] width 137 height 17
click at [442, 267] on button "Verify" at bounding box center [534, 266] width 609 height 25
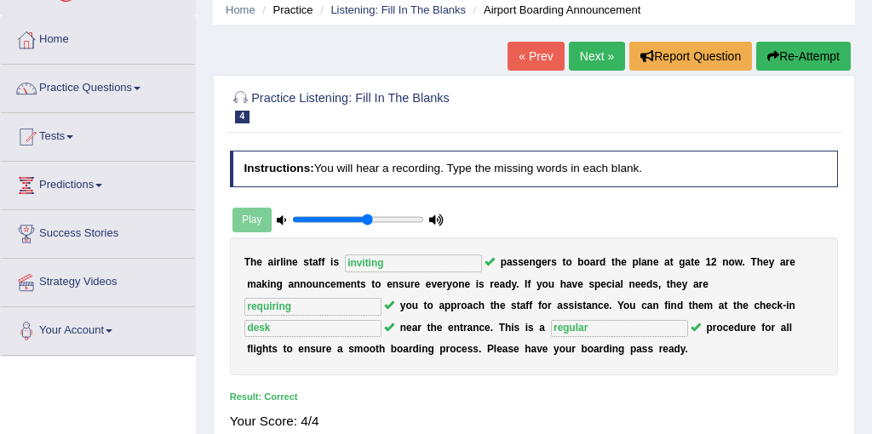
scroll to position [62, 0]
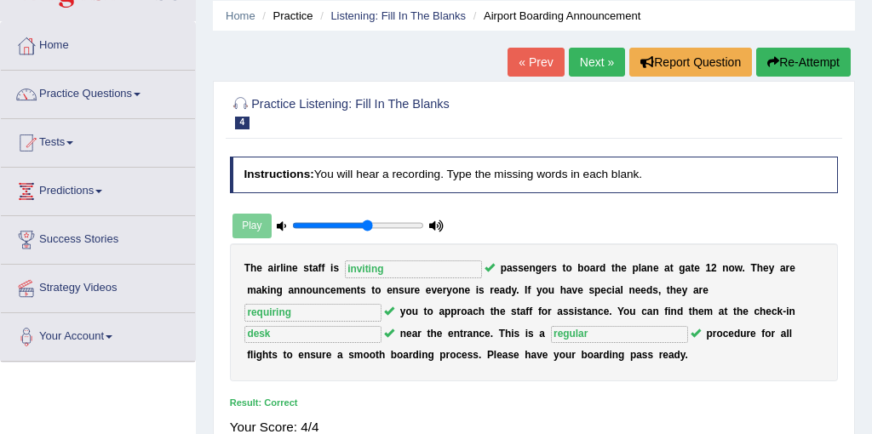
click at [598, 67] on link "Next »" at bounding box center [597, 62] width 56 height 29
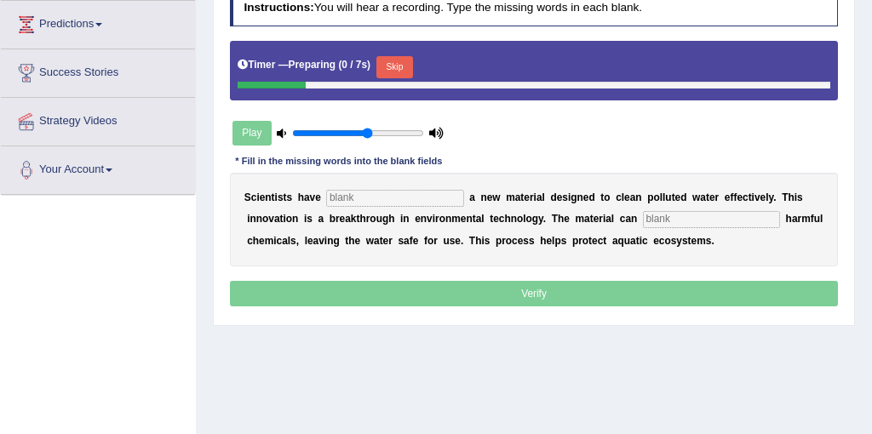
scroll to position [249, 0]
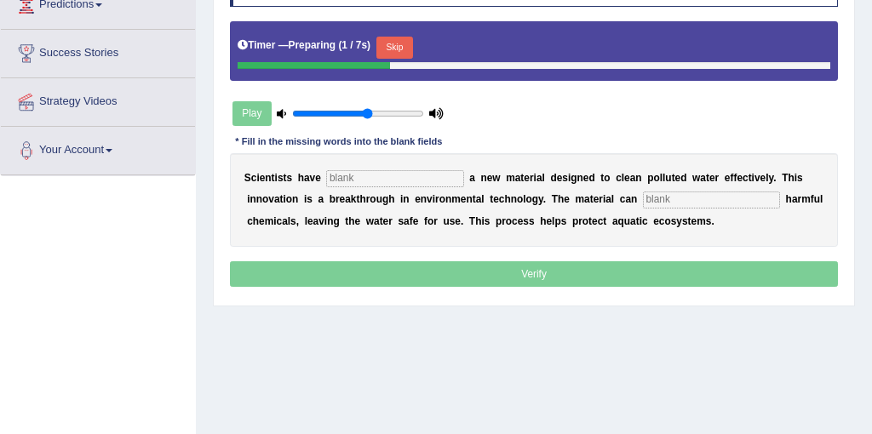
click at [390, 186] on input "text" at bounding box center [394, 178] width 137 height 17
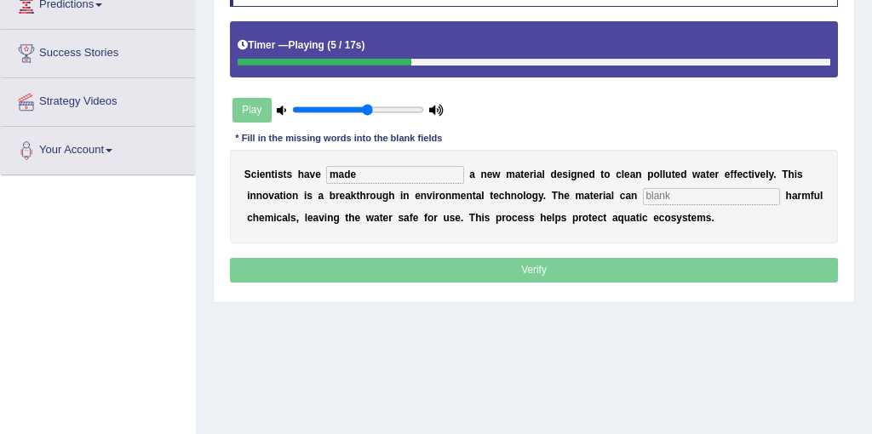
type input "made"
click at [670, 197] on input "text" at bounding box center [711, 196] width 137 height 17
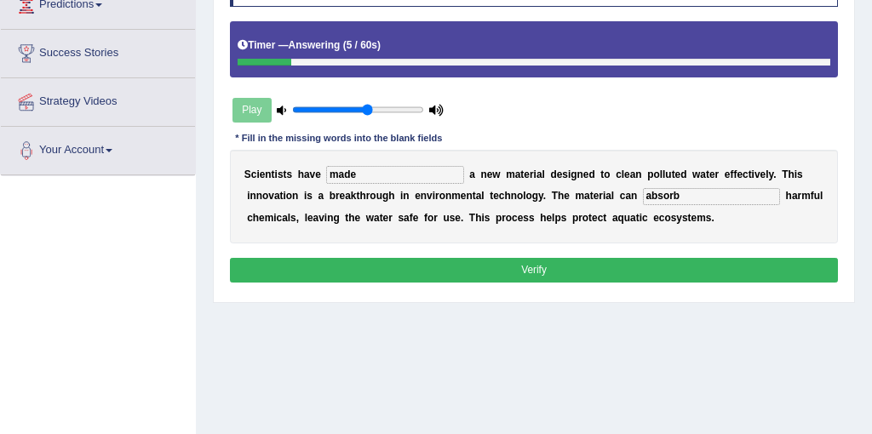
type input "absorb"
click at [608, 272] on button "Verify" at bounding box center [534, 270] width 609 height 25
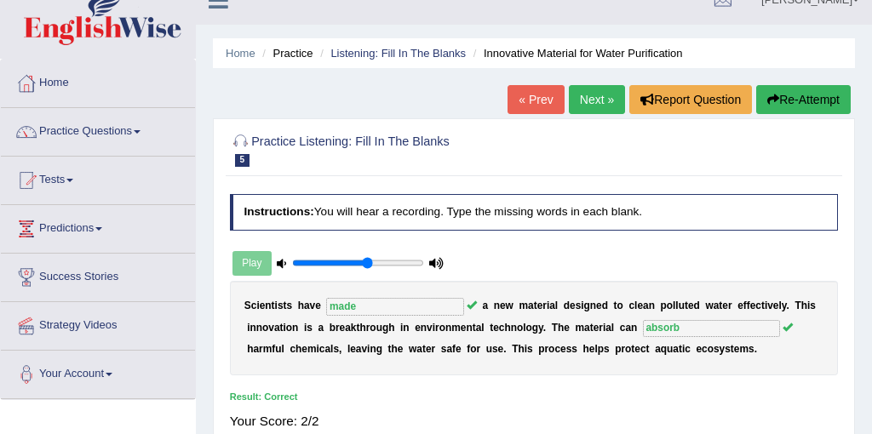
scroll to position [24, 0]
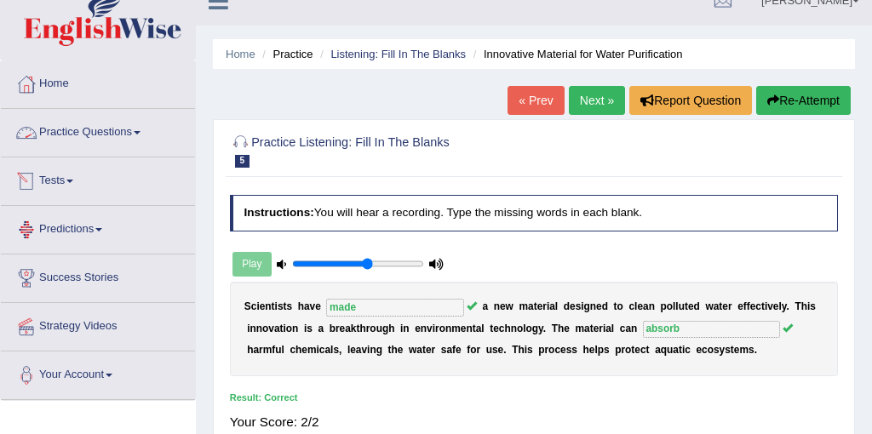
click at [98, 138] on link "Practice Questions" at bounding box center [98, 130] width 194 height 43
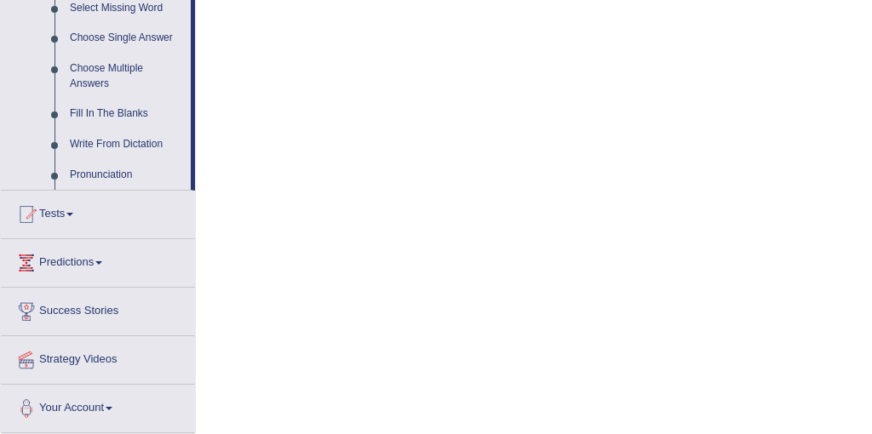
scroll to position [894, 0]
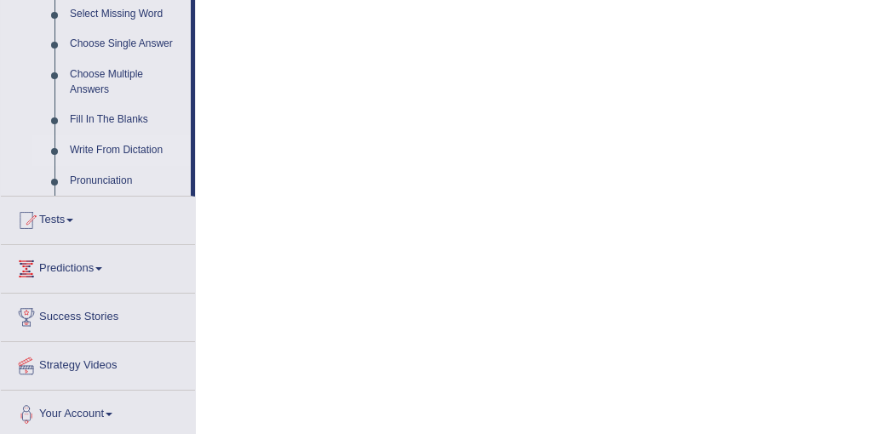
click at [132, 165] on link "Write From Dictation" at bounding box center [126, 150] width 129 height 31
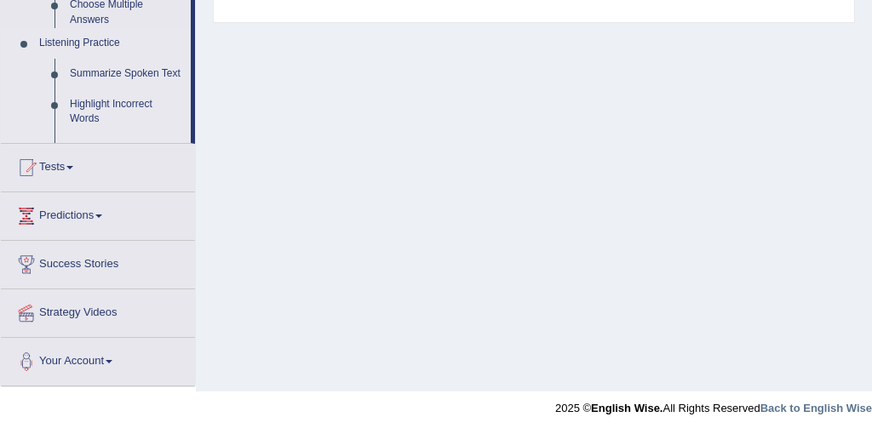
scroll to position [209, 0]
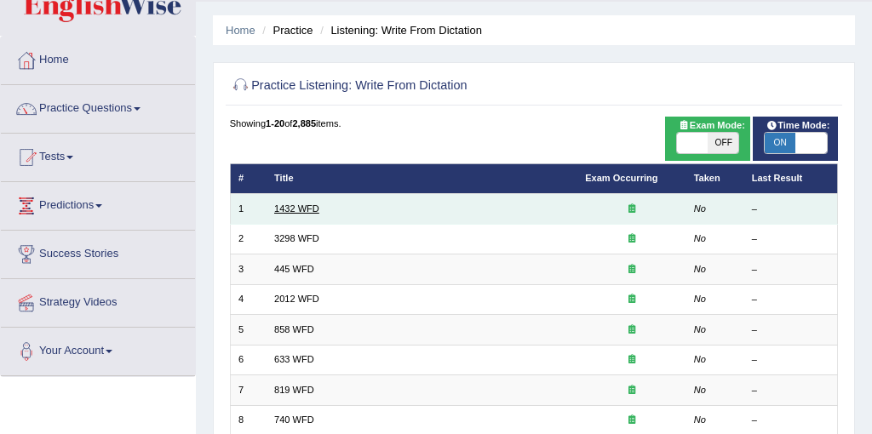
scroll to position [9, 0]
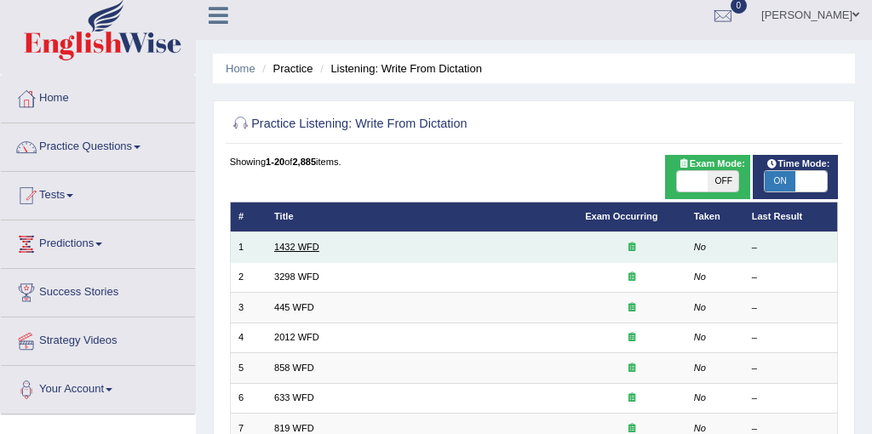
click at [305, 248] on link "1432 WFD" at bounding box center [296, 247] width 45 height 10
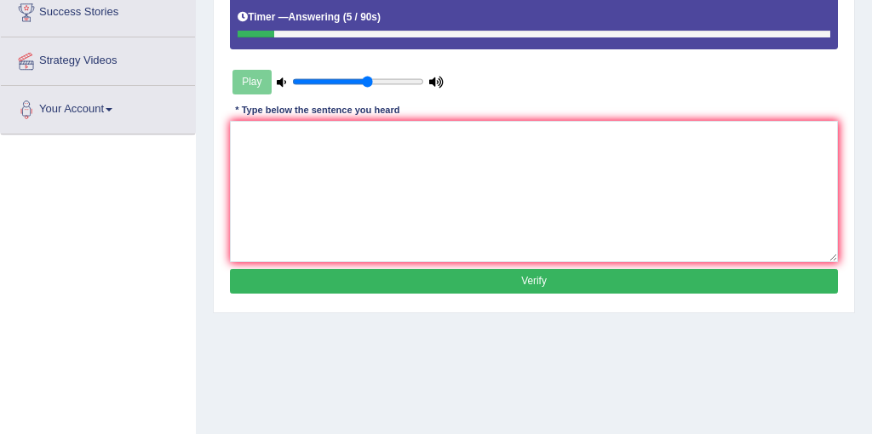
scroll to position [257, 0]
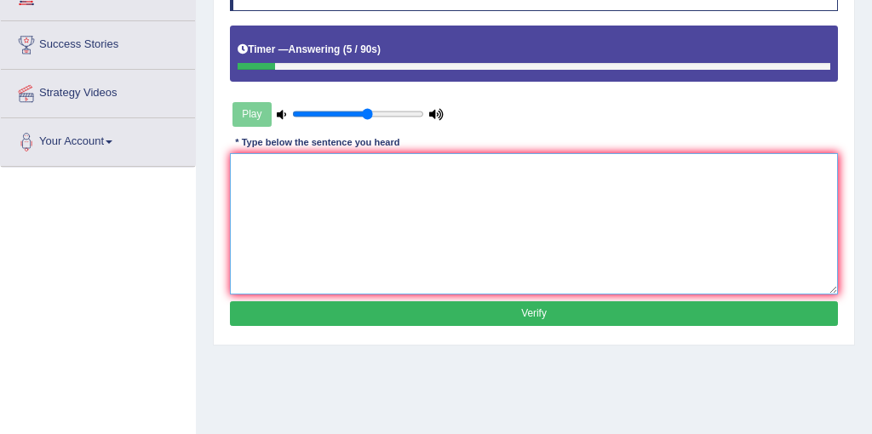
click at [317, 213] on textarea at bounding box center [534, 223] width 609 height 141
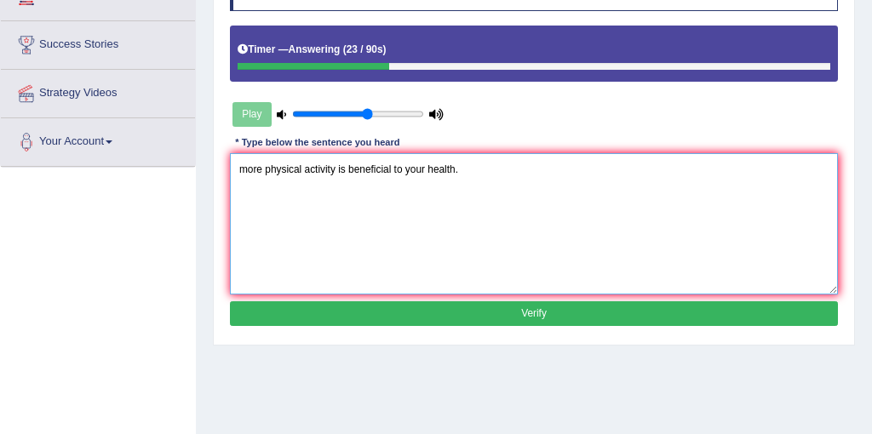
click at [251, 170] on textarea "more physical activity is beneficial to your health." at bounding box center [534, 223] width 609 height 141
click at [509, 175] on textarea "More physical activity is beneficial to your health." at bounding box center [534, 223] width 609 height 141
type textarea "More physical activity is beneficial to your health. the"
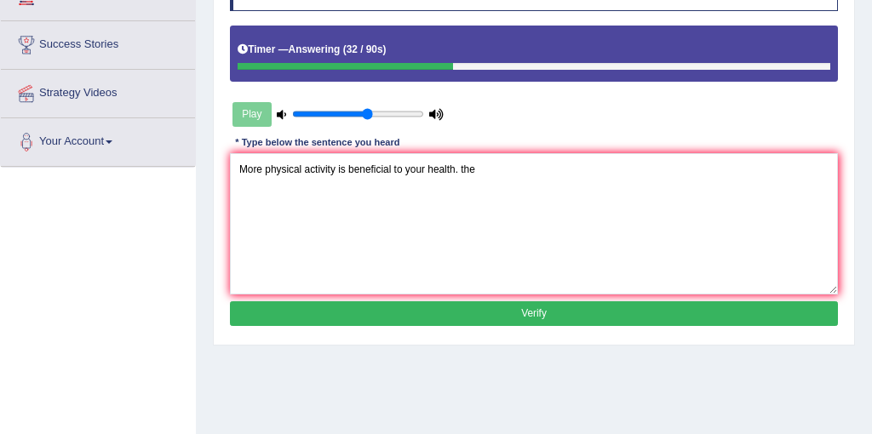
click at [572, 319] on button "Verify" at bounding box center [534, 314] width 609 height 25
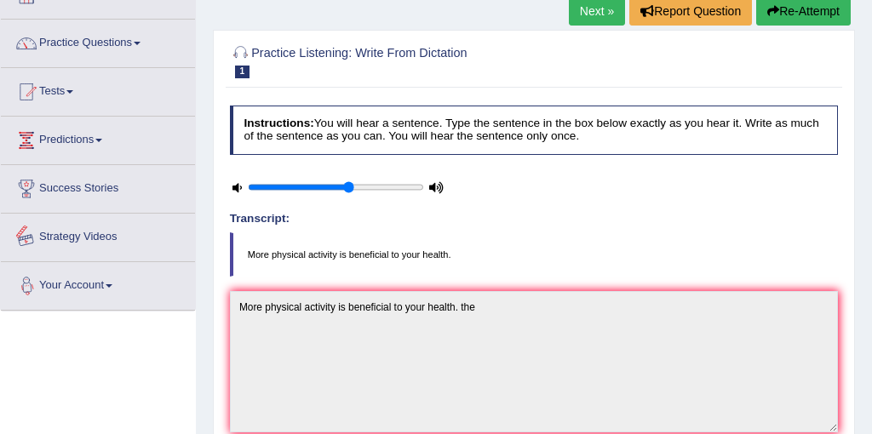
scroll to position [153, 0]
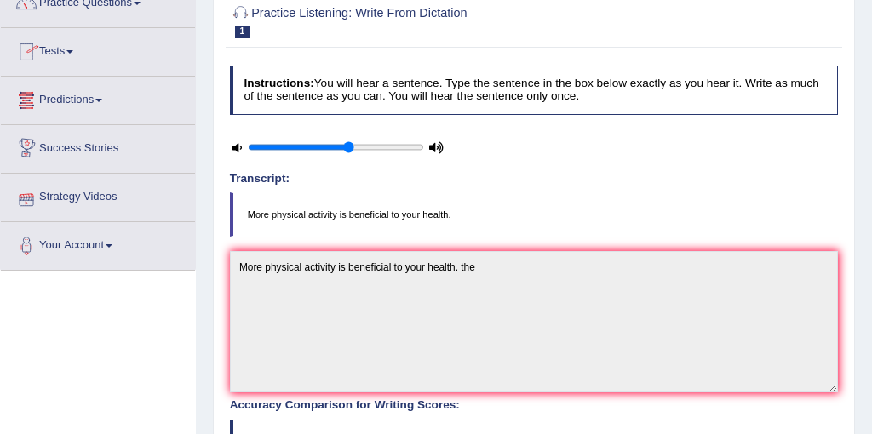
click at [68, 51] on link "Tests" at bounding box center [98, 49] width 194 height 43
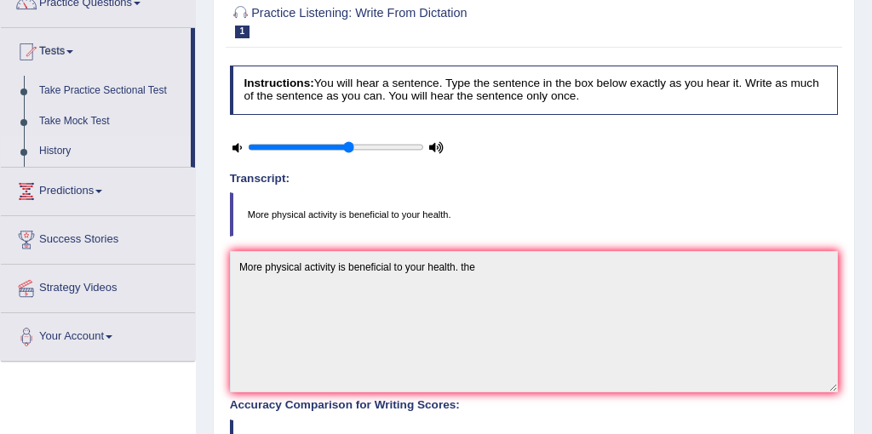
click at [66, 152] on link "History" at bounding box center [111, 151] width 159 height 31
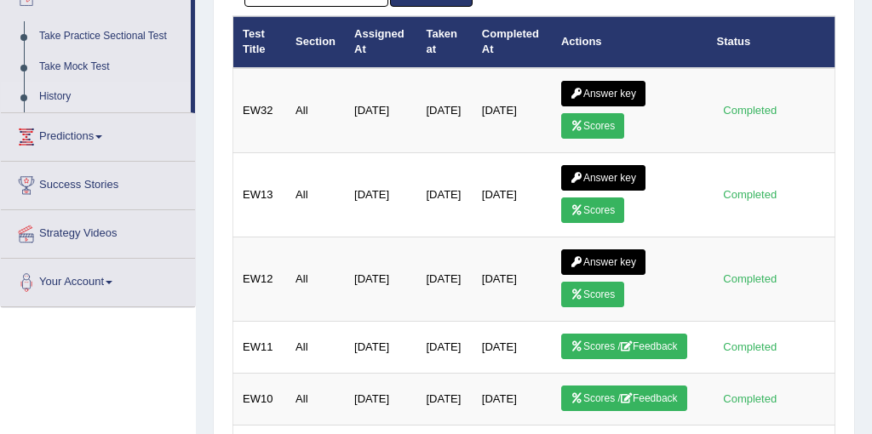
scroll to position [209, 0]
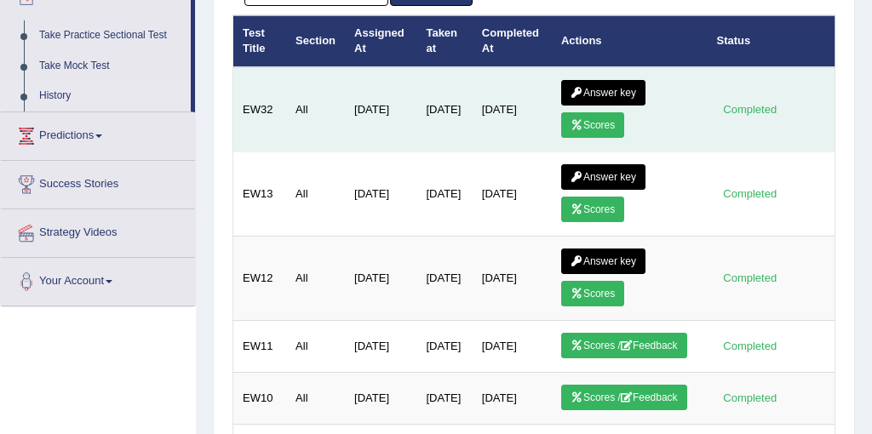
click at [590, 121] on link "Scores" at bounding box center [592, 125] width 63 height 26
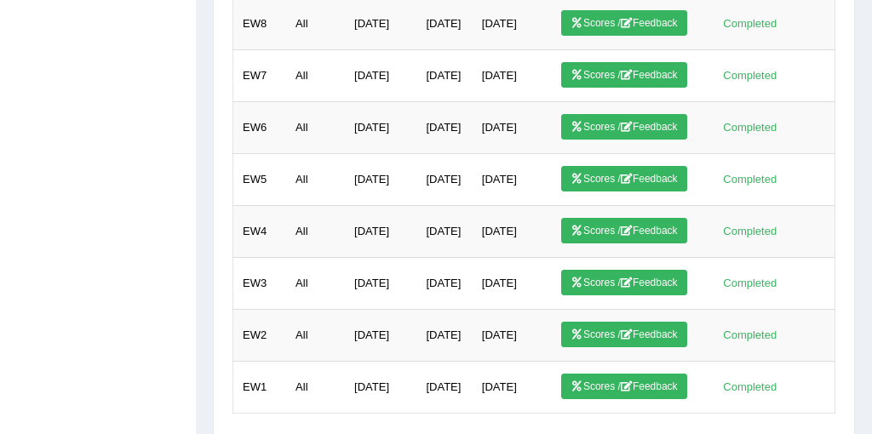
scroll to position [770, 0]
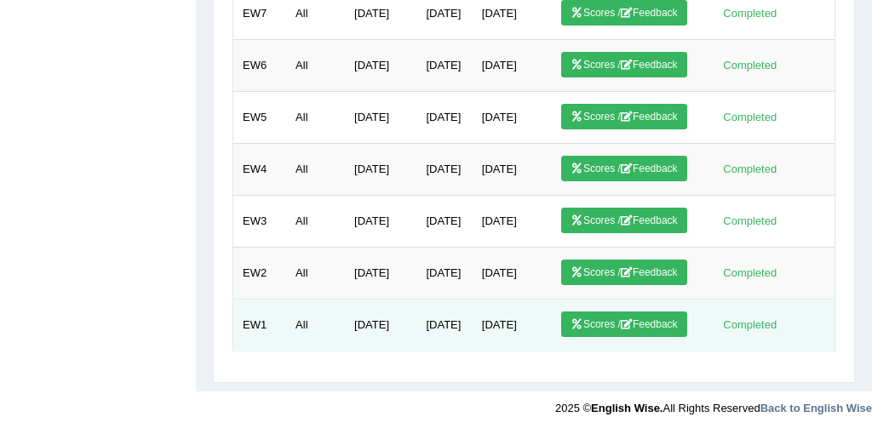
click at [618, 331] on link "Scores / Feedback" at bounding box center [624, 325] width 126 height 26
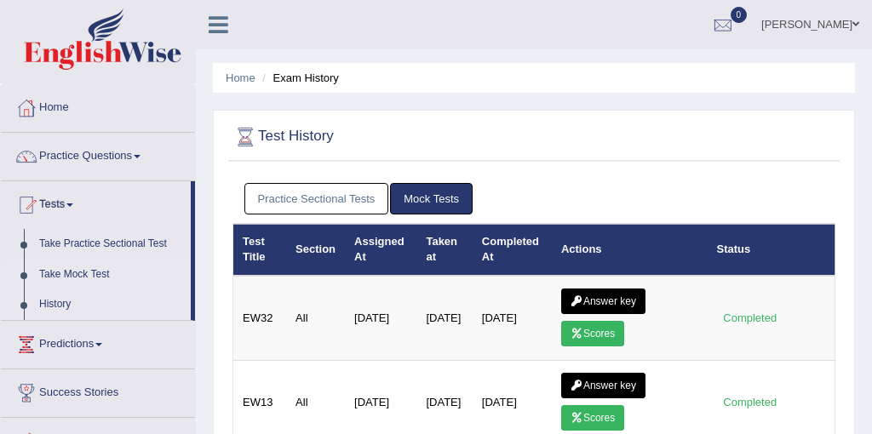
click at [74, 277] on link "Take Mock Test" at bounding box center [111, 275] width 159 height 31
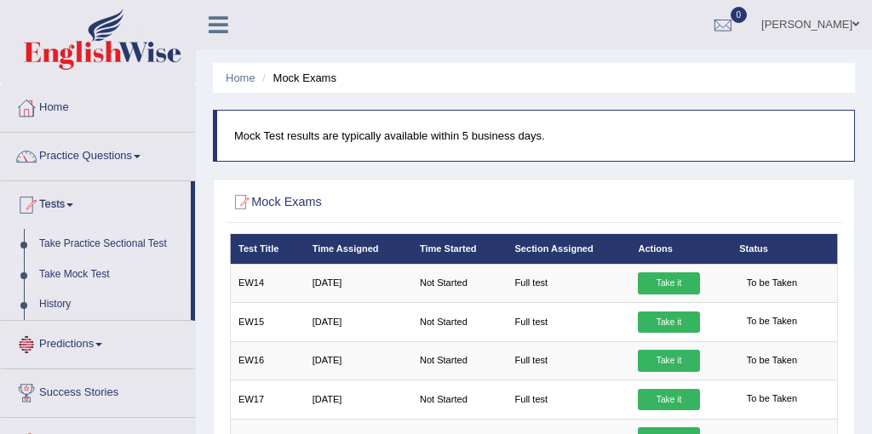
click at [90, 245] on link "Take Practice Sectional Test" at bounding box center [111, 244] width 159 height 31
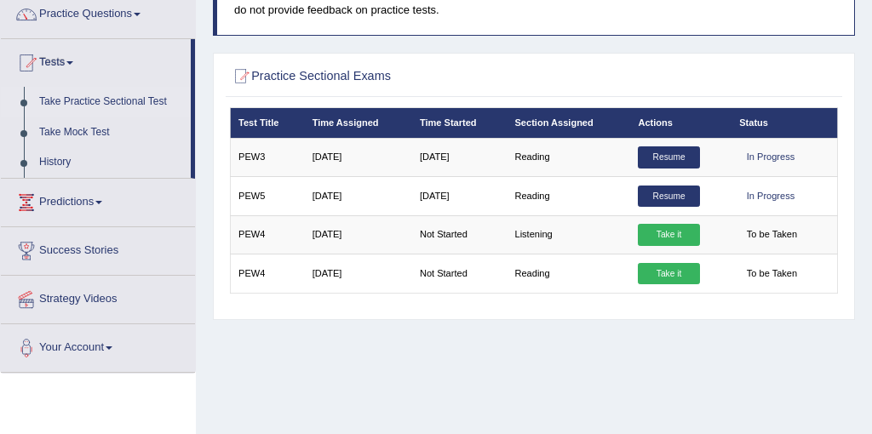
scroll to position [140, 0]
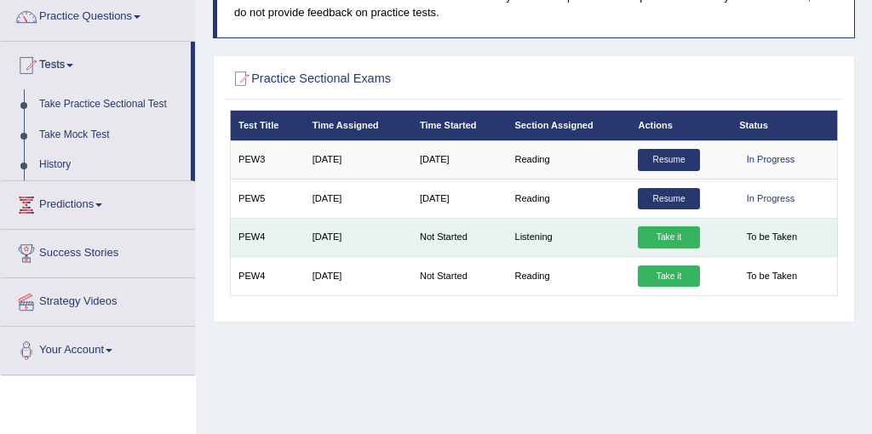
click at [533, 236] on td "Listening" at bounding box center [569, 237] width 124 height 38
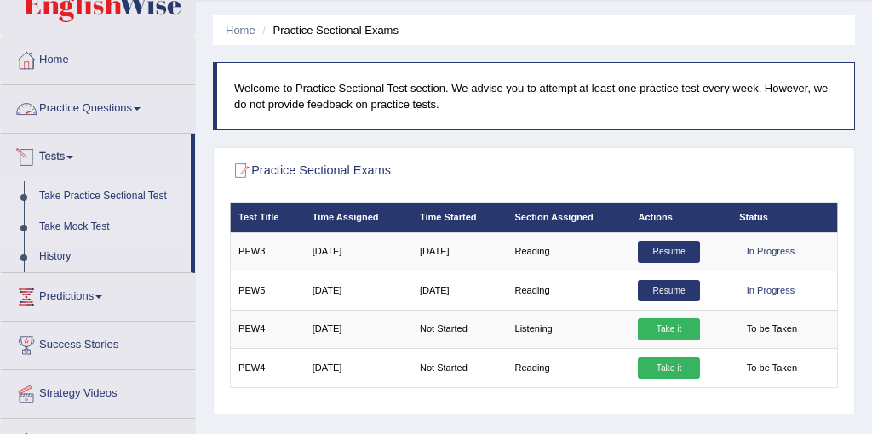
scroll to position [49, 0]
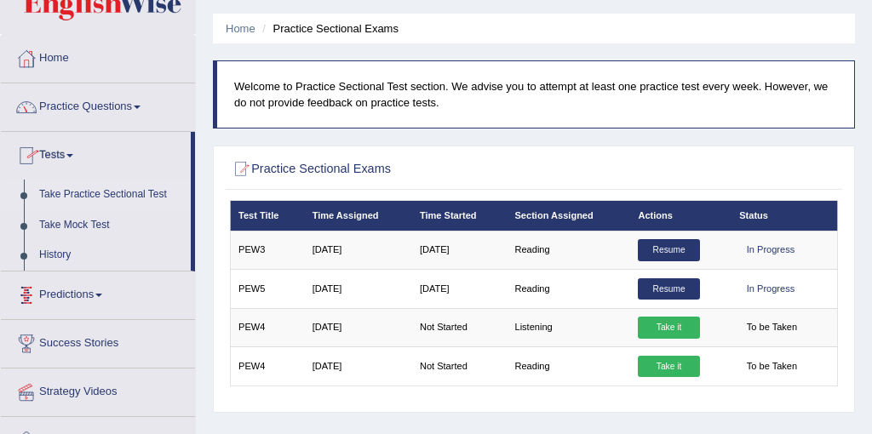
click at [86, 102] on link "Practice Questions" at bounding box center [98, 104] width 194 height 43
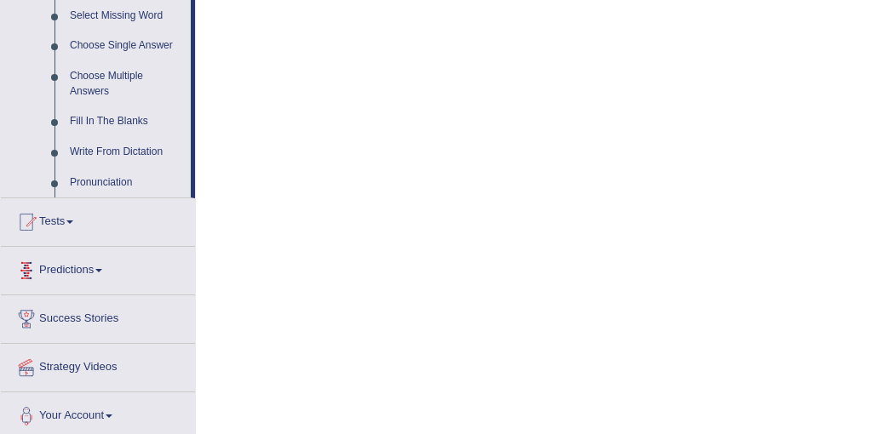
scroll to position [914, 0]
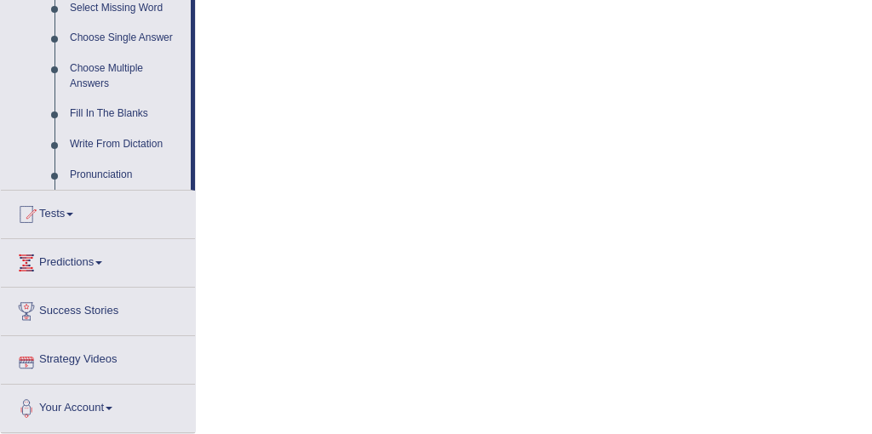
click at [95, 359] on link "Strategy Videos" at bounding box center [98, 357] width 194 height 43
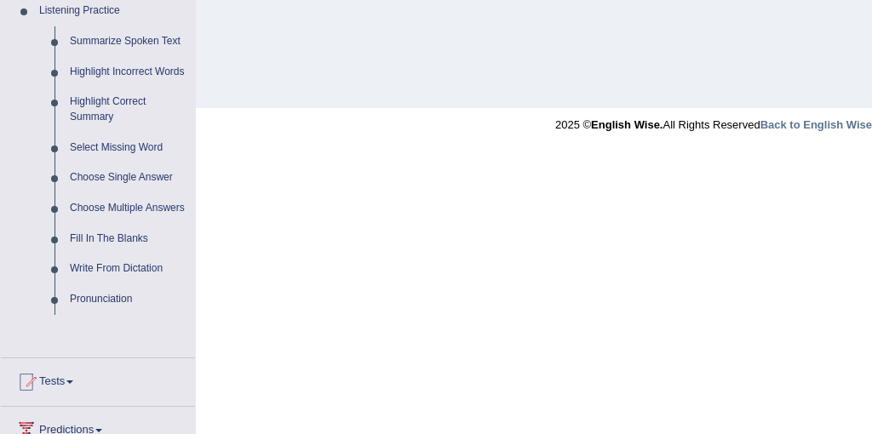
scroll to position [460, 0]
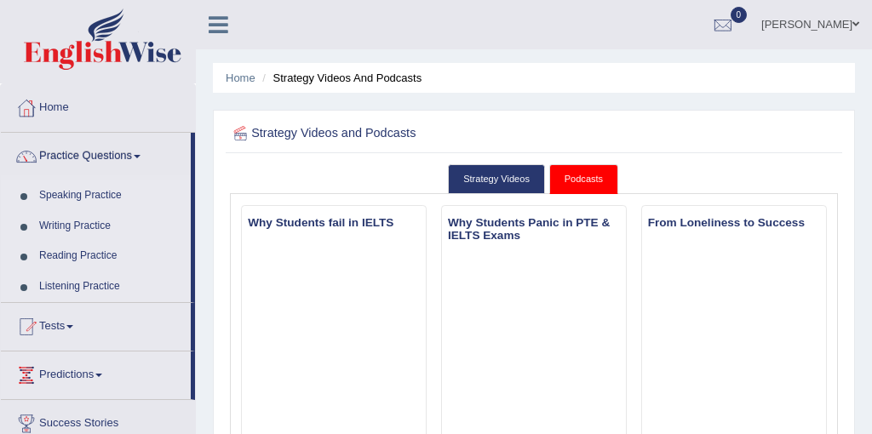
click at [93, 287] on link "Listening Practice" at bounding box center [111, 287] width 159 height 31
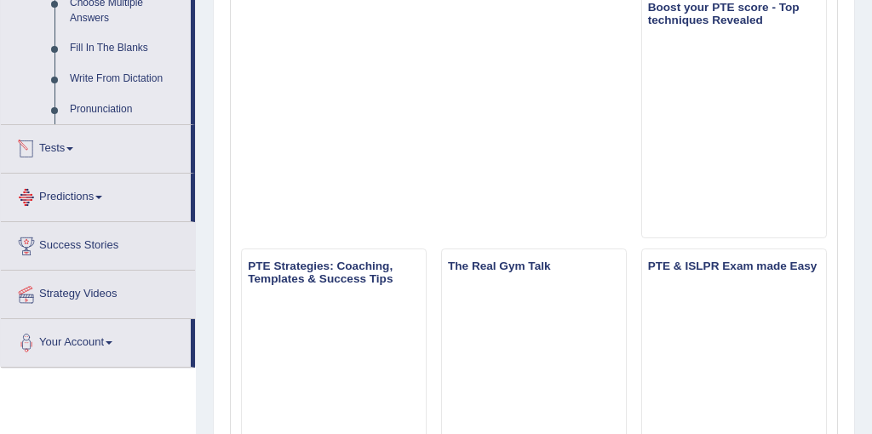
scroll to position [970, 0]
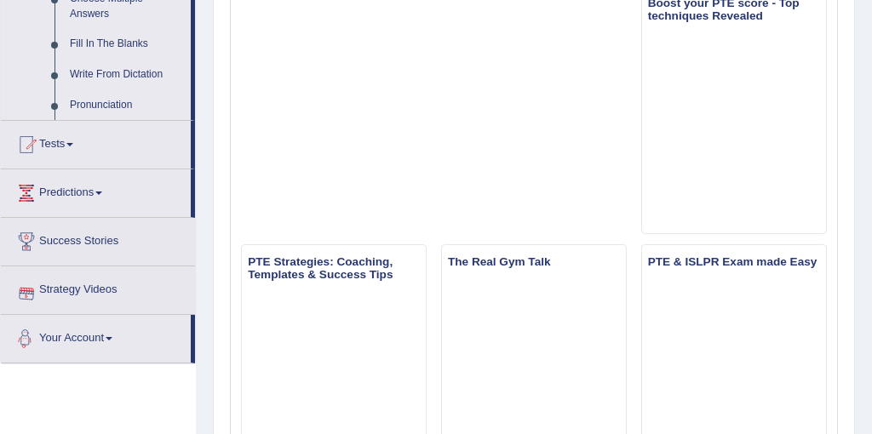
click at [95, 347] on link "Your Account" at bounding box center [96, 336] width 190 height 43
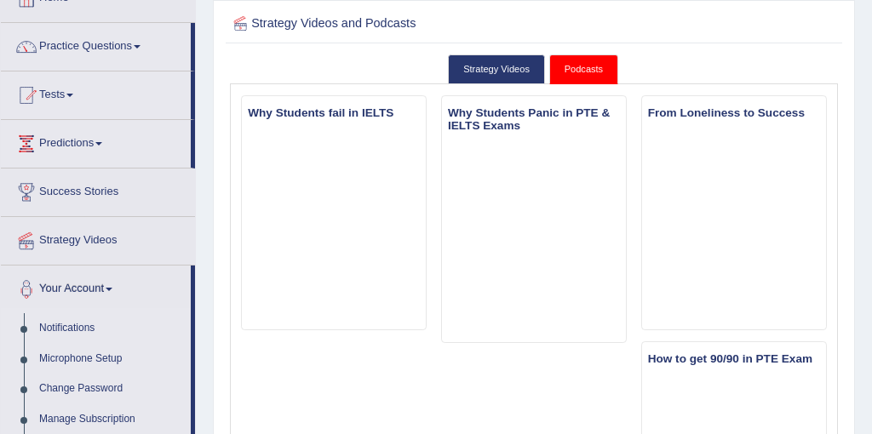
scroll to position [0, 0]
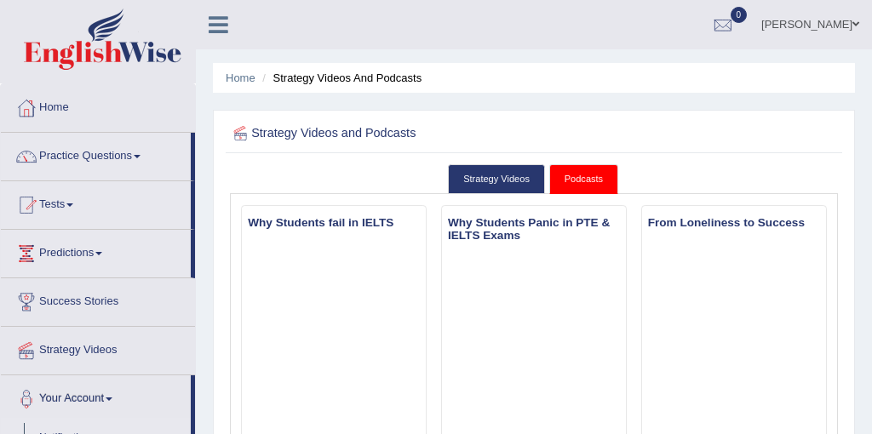
click at [224, 20] on icon at bounding box center [219, 25] width 20 height 22
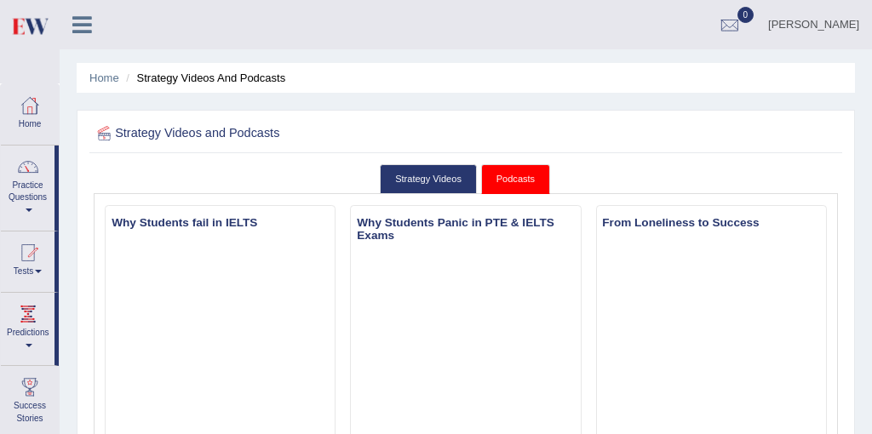
click at [84, 17] on icon at bounding box center [82, 25] width 20 height 22
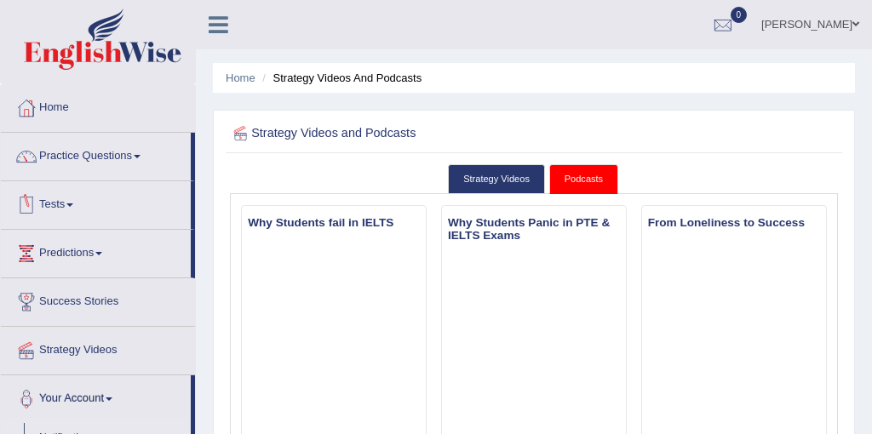
click at [64, 198] on link "Tests" at bounding box center [96, 202] width 190 height 43
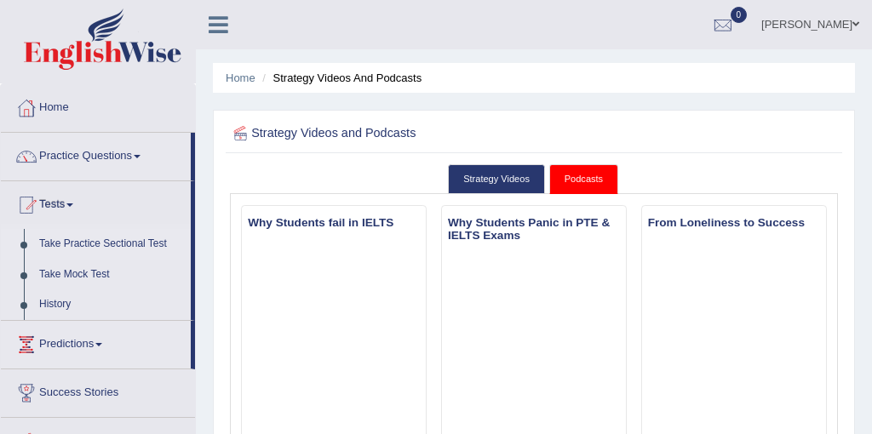
click at [80, 244] on link "Take Practice Sectional Test" at bounding box center [111, 244] width 159 height 31
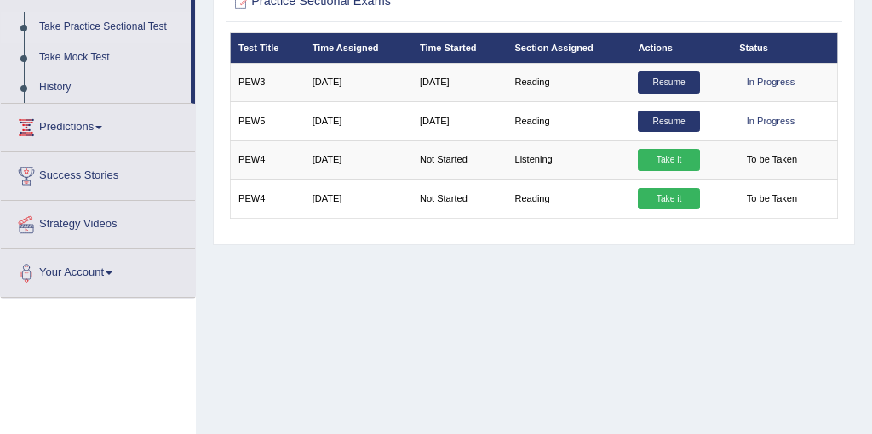
scroll to position [219, 0]
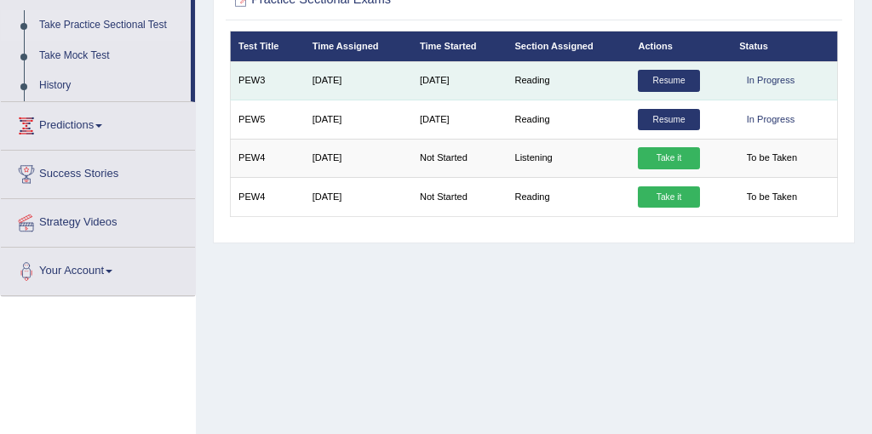
click at [494, 74] on td "[DATE]" at bounding box center [459, 80] width 95 height 38
click at [561, 75] on td "Reading" at bounding box center [569, 80] width 124 height 38
click at [677, 82] on link "Resume" at bounding box center [668, 81] width 61 height 22
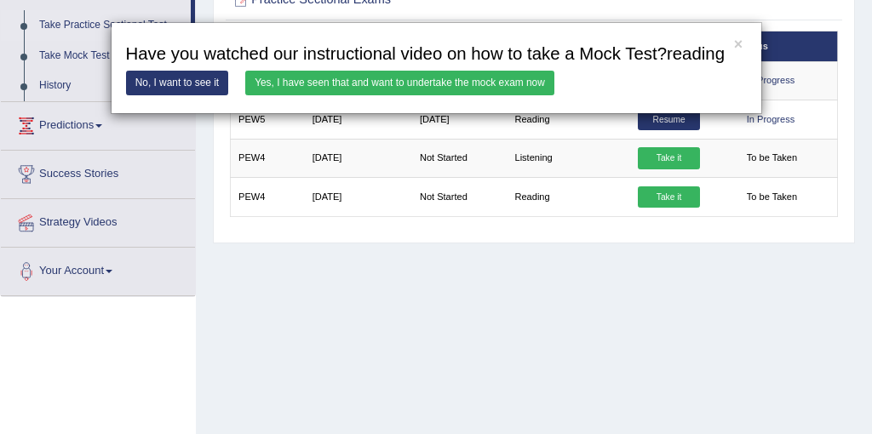
click at [375, 95] on link "Yes, I have seen that and want to undertake the mock exam now" at bounding box center [399, 83] width 309 height 25
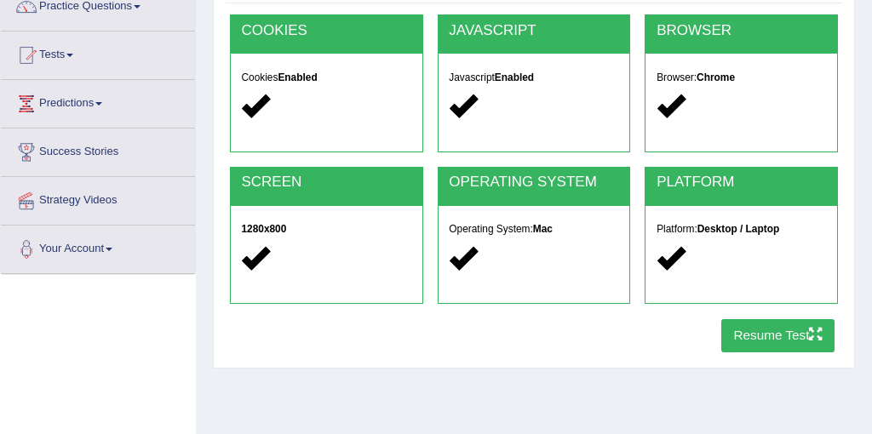
scroll to position [152, 0]
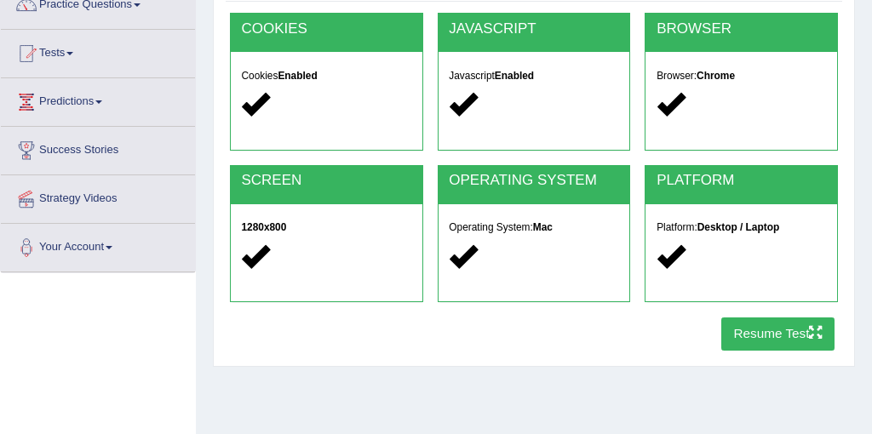
click at [754, 343] on button "Resume Test" at bounding box center [777, 334] width 113 height 33
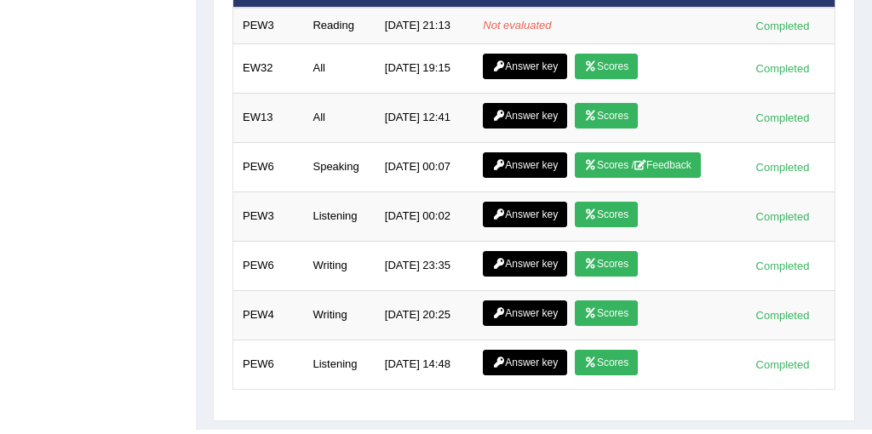
scroll to position [2415, 0]
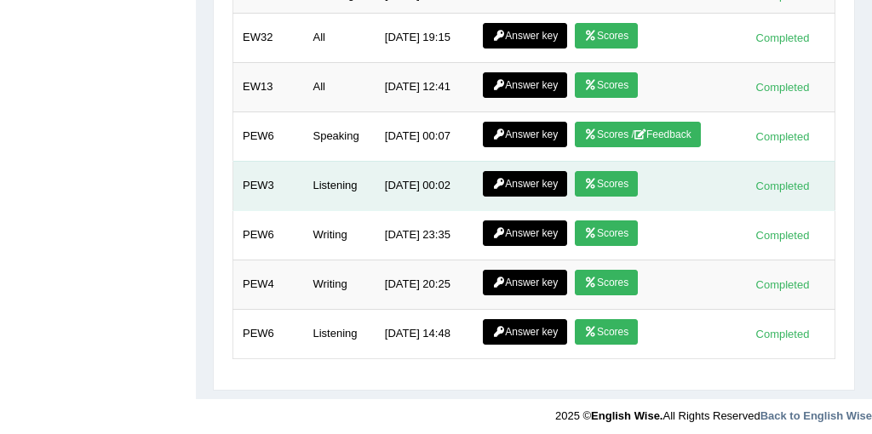
click at [624, 180] on link "Scores" at bounding box center [606, 184] width 63 height 26
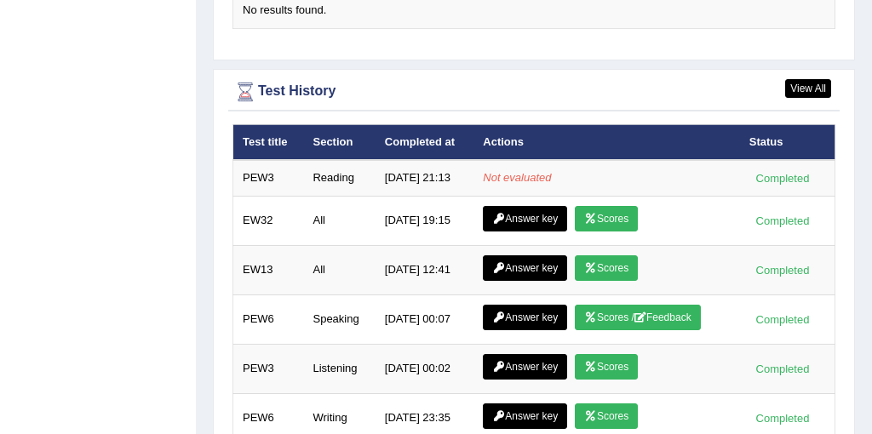
scroll to position [2223, 0]
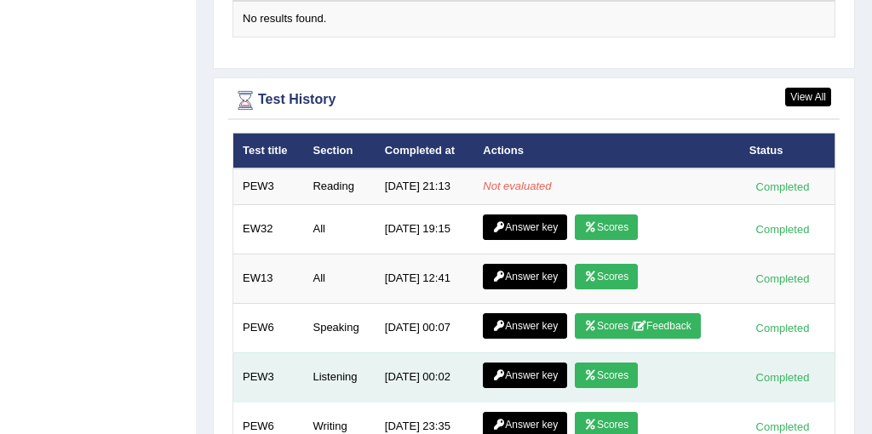
click at [515, 371] on link "Answer key" at bounding box center [525, 376] width 84 height 26
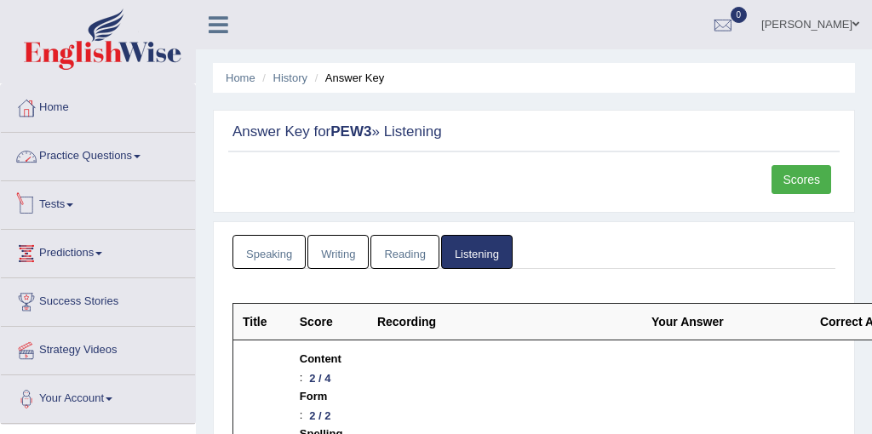
click at [78, 168] on link "Practice Questions" at bounding box center [98, 154] width 194 height 43
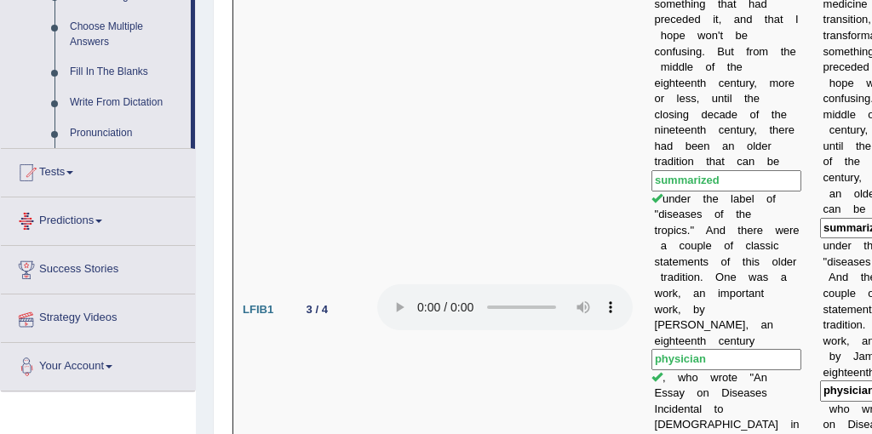
scroll to position [999, 0]
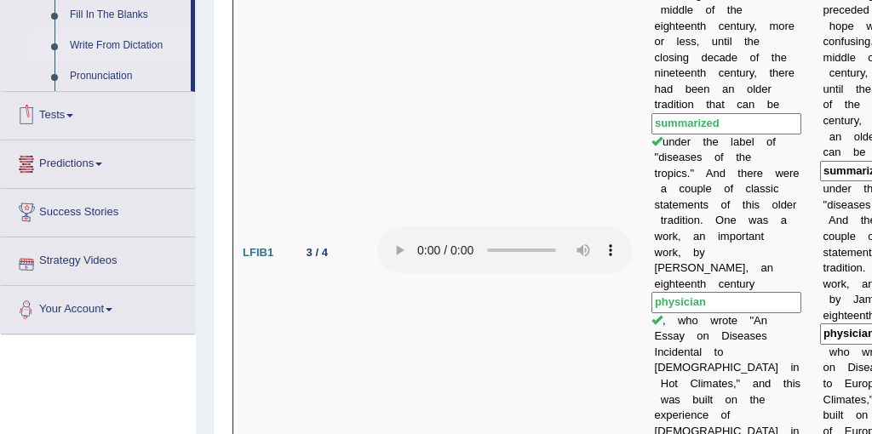
click at [104, 61] on link "Write From Dictation" at bounding box center [126, 46] width 129 height 31
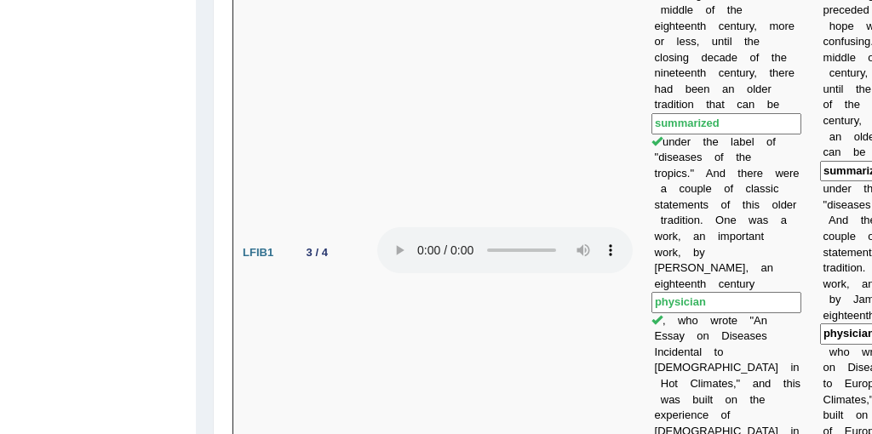
scroll to position [239, 0]
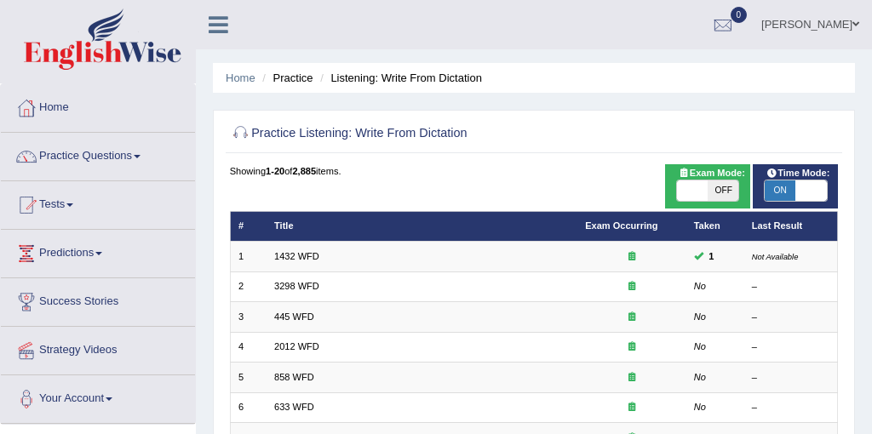
click at [702, 194] on span at bounding box center [692, 191] width 31 height 20
checkbox input "true"
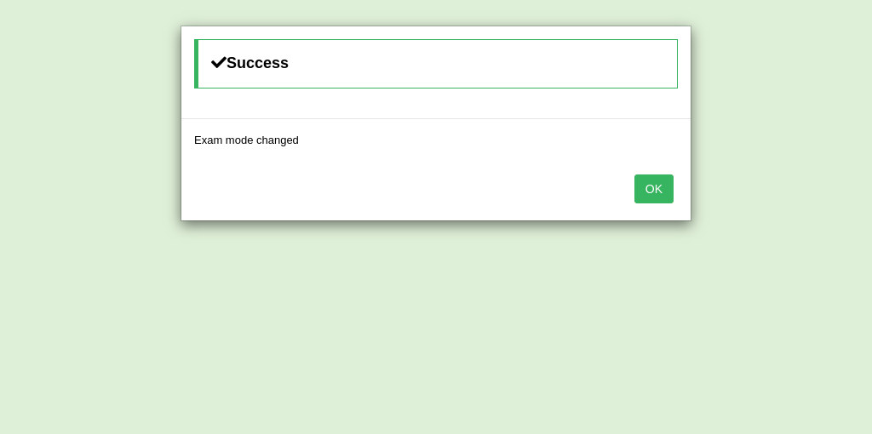
click at [658, 189] on button "OK" at bounding box center [654, 189] width 39 height 29
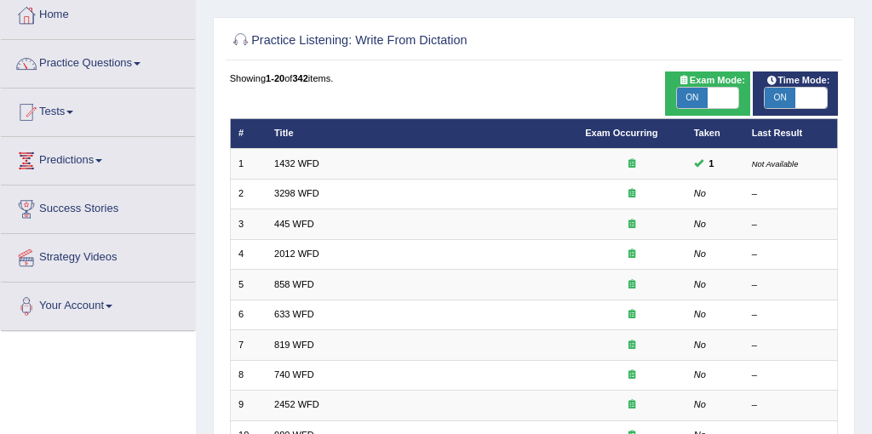
scroll to position [94, 0]
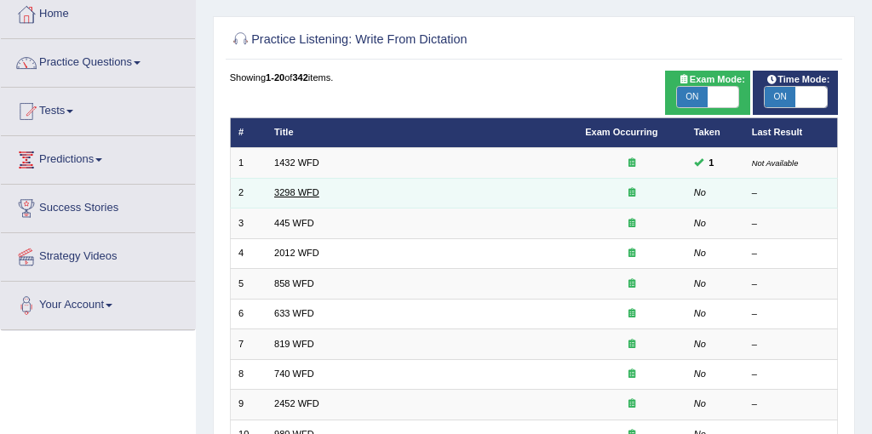
click at [296, 194] on link "3298 WFD" at bounding box center [296, 192] width 45 height 10
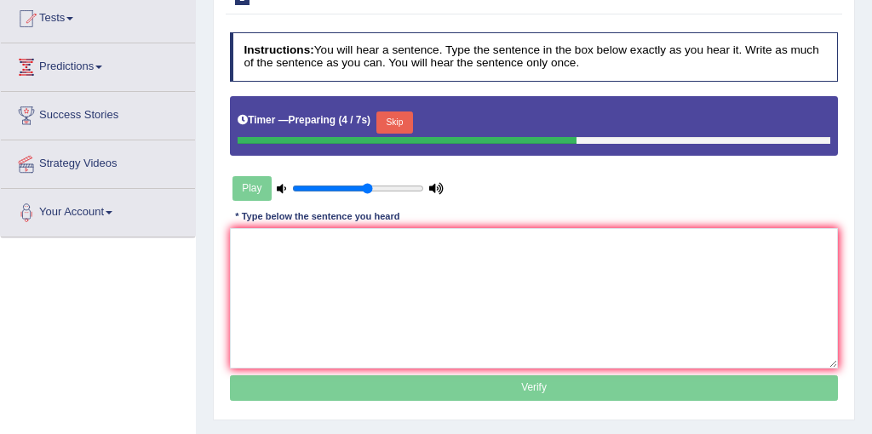
scroll to position [198, 0]
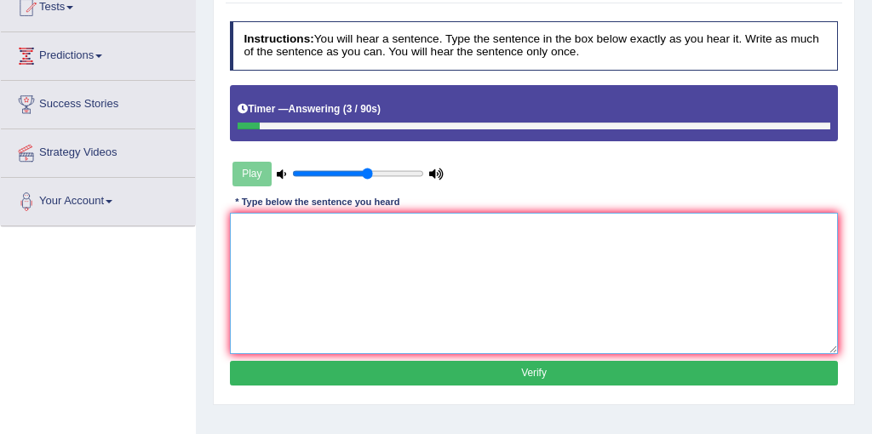
click at [311, 283] on textarea at bounding box center [534, 283] width 609 height 141
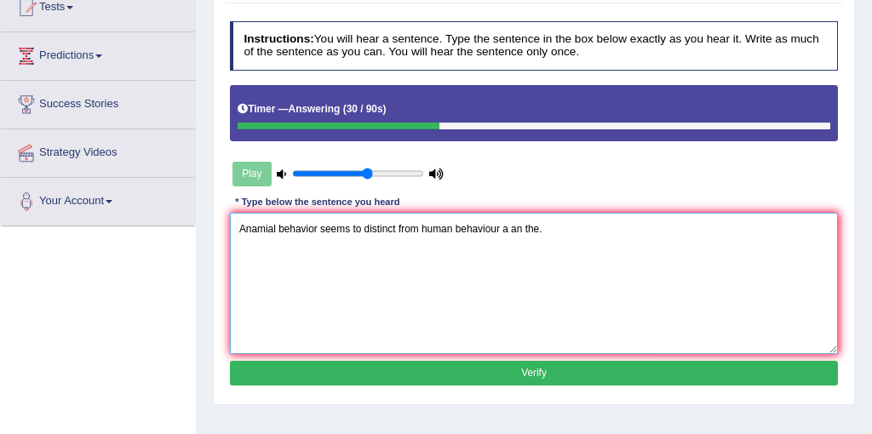
type textarea "Anamial behavior seems to distinct from human behaviour a an the."
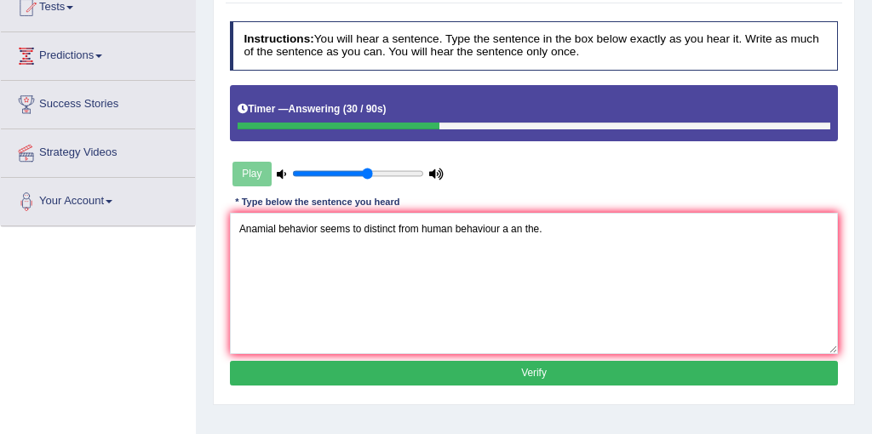
click at [510, 368] on button "Verify" at bounding box center [534, 373] width 609 height 25
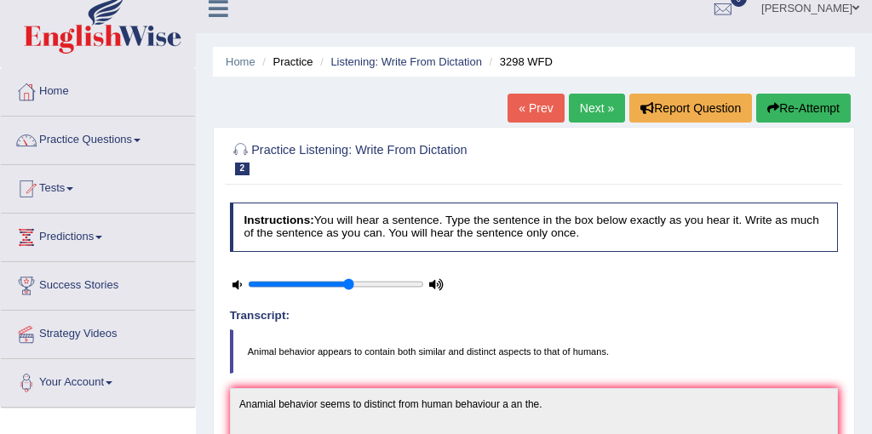
scroll to position [0, 0]
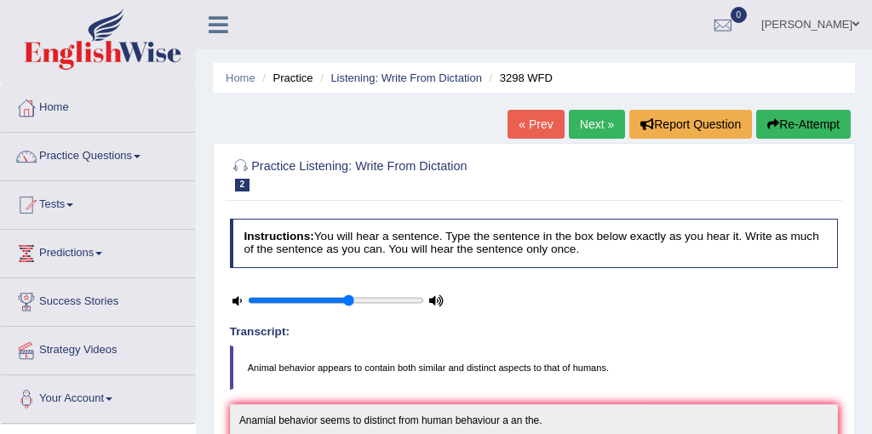
click at [802, 117] on button "Re-Attempt" at bounding box center [803, 124] width 95 height 29
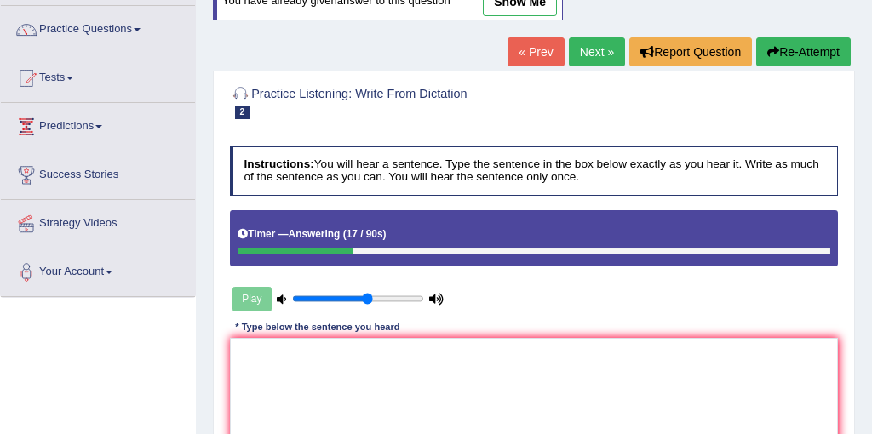
scroll to position [181, 0]
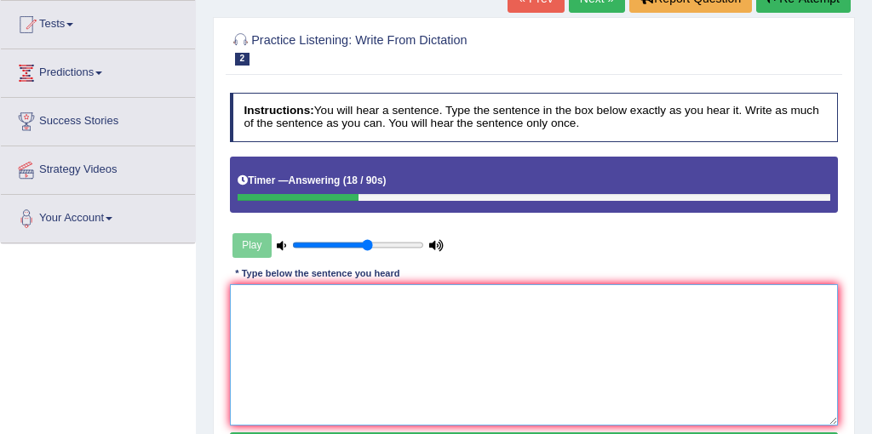
click at [332, 304] on textarea at bounding box center [534, 355] width 609 height 141
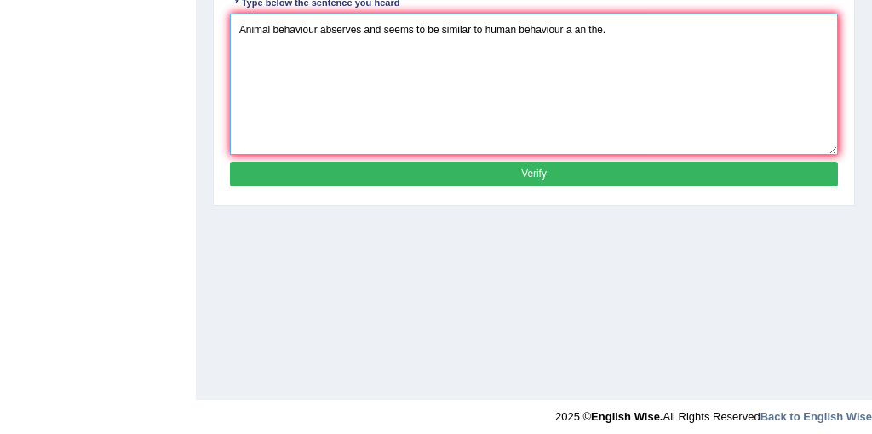
type textarea "Animal behaviour abserves and seems to be similar to human behaviour a an the."
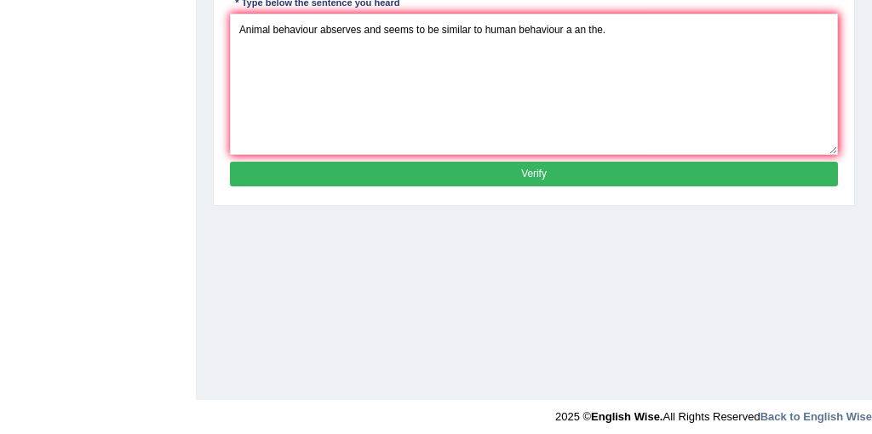
click at [526, 175] on button "Verify" at bounding box center [534, 174] width 609 height 25
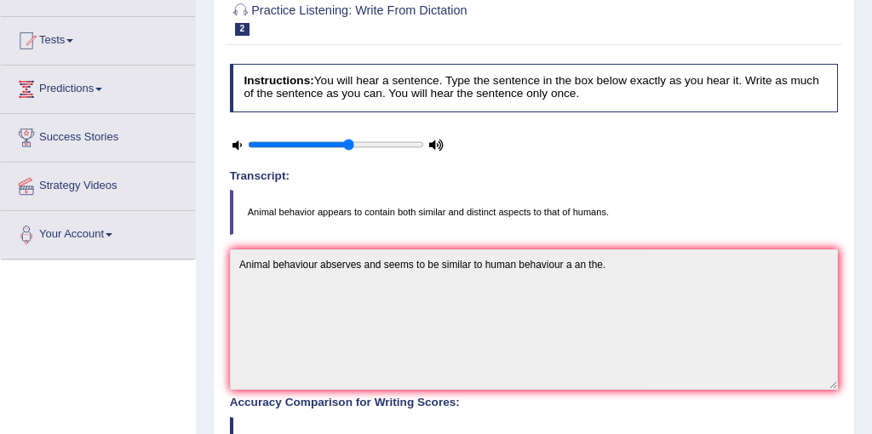
scroll to position [0, 0]
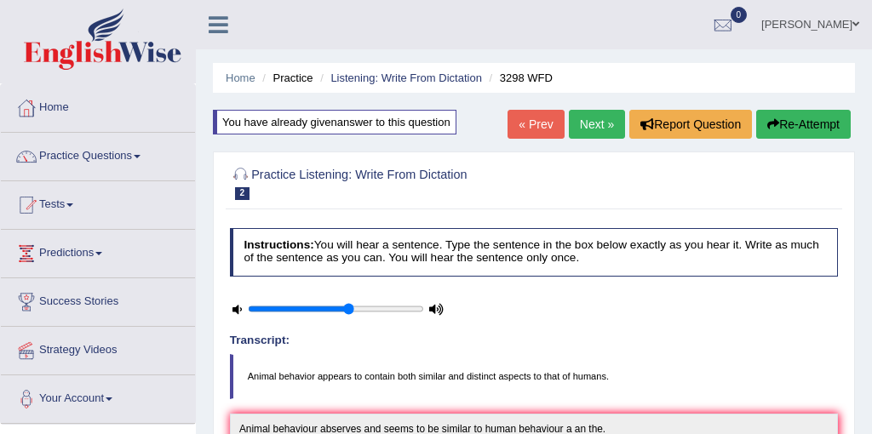
click at [588, 128] on link "Next »" at bounding box center [597, 124] width 56 height 29
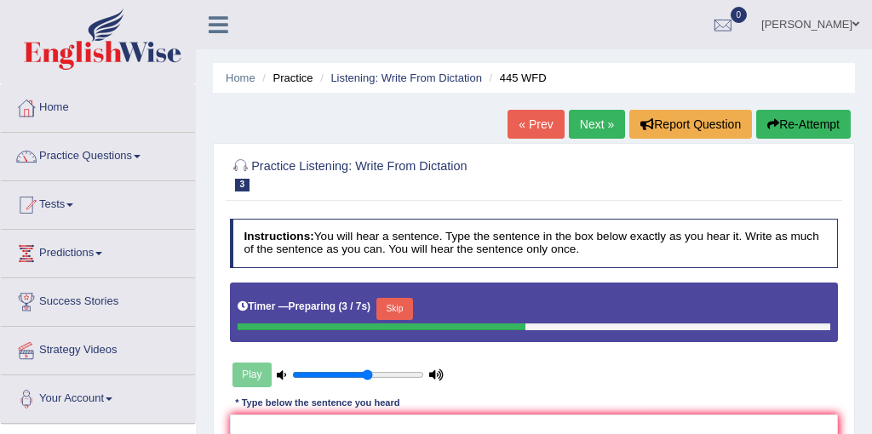
click at [400, 313] on button "Skip" at bounding box center [395, 309] width 37 height 22
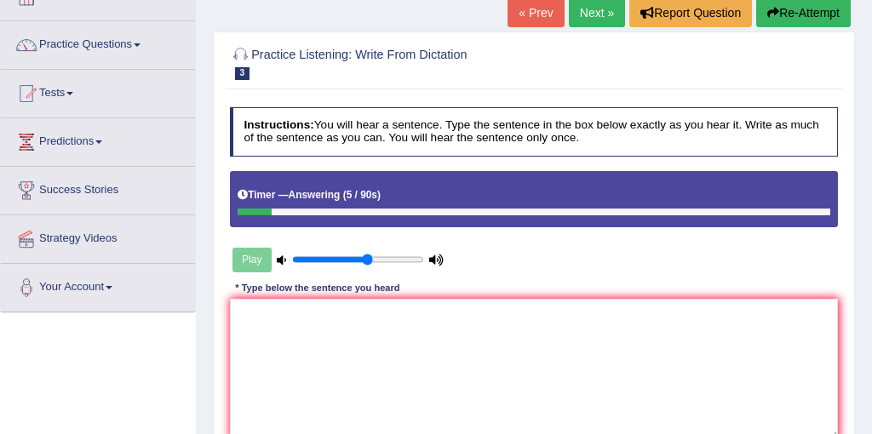
scroll to position [152, 0]
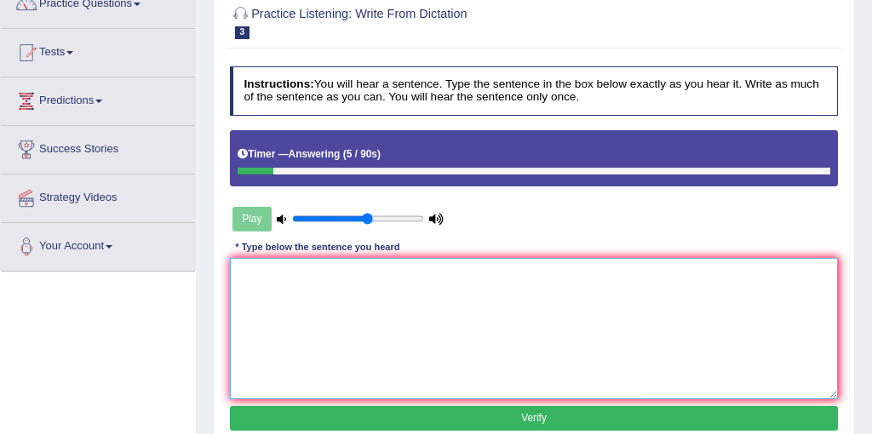
click at [352, 333] on textarea at bounding box center [534, 328] width 609 height 141
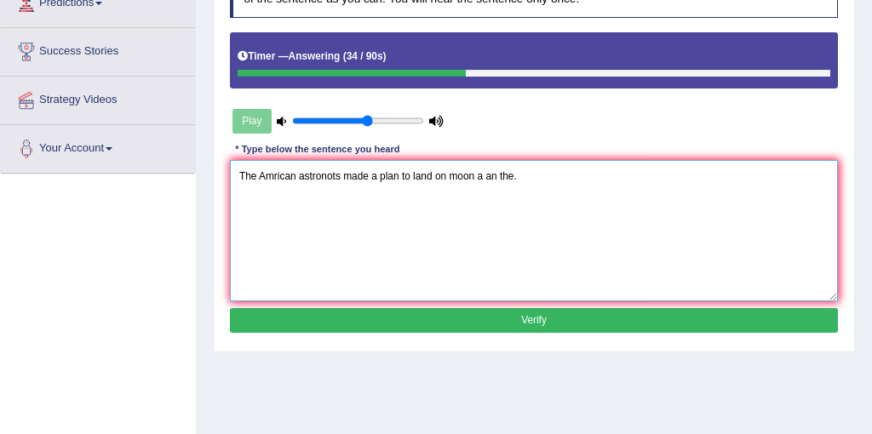
scroll to position [344, 0]
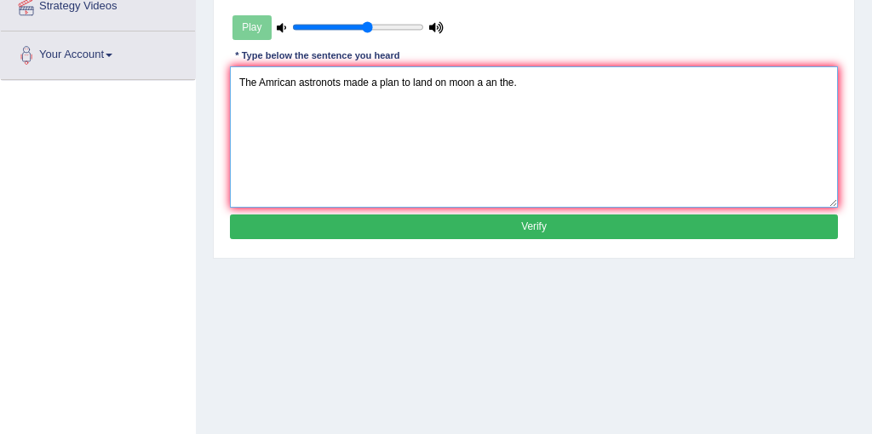
type textarea "The Amrican astronots made a plan to land on moon a an the."
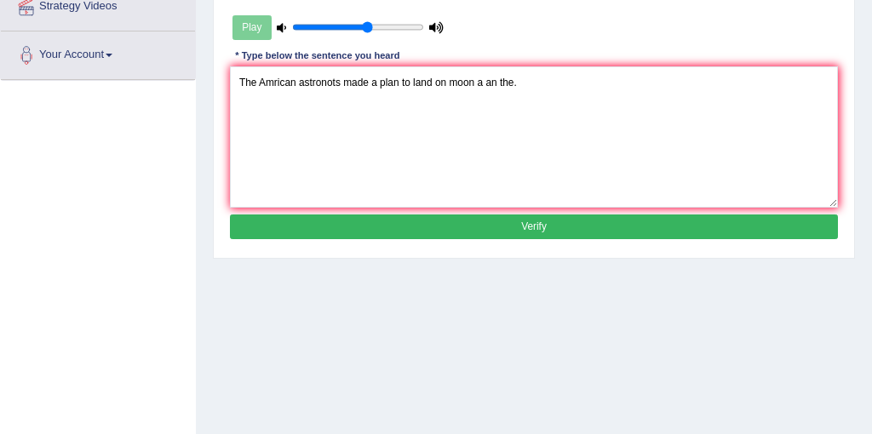
click at [450, 220] on button "Verify" at bounding box center [534, 227] width 609 height 25
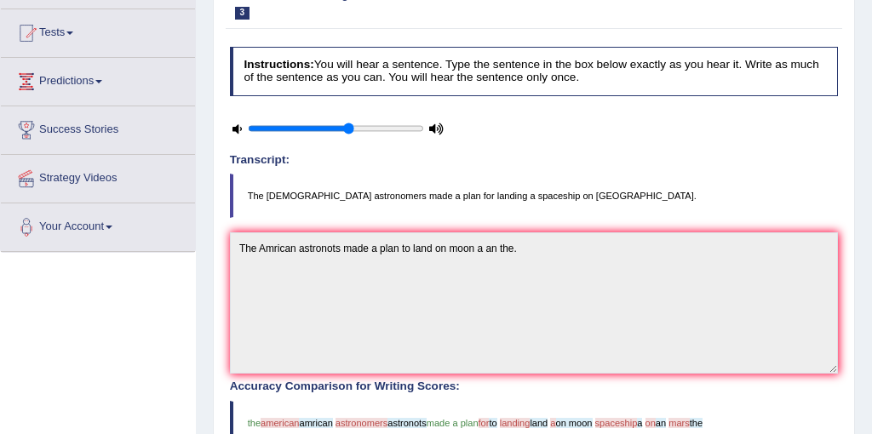
scroll to position [0, 0]
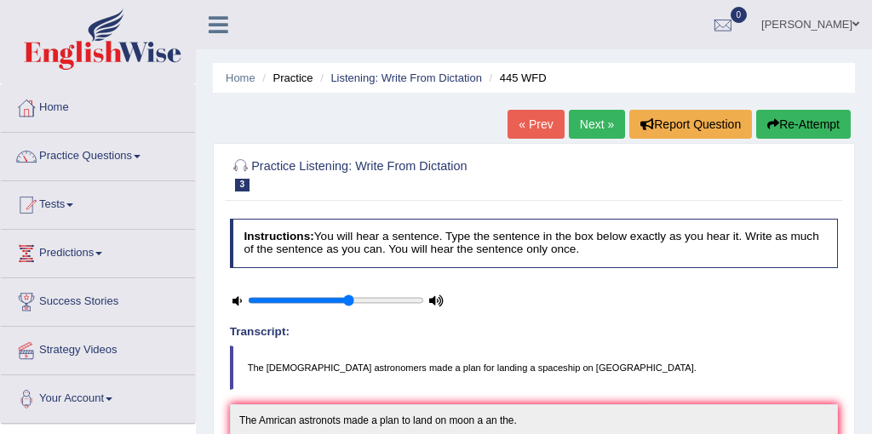
click at [591, 116] on link "Next »" at bounding box center [597, 124] width 56 height 29
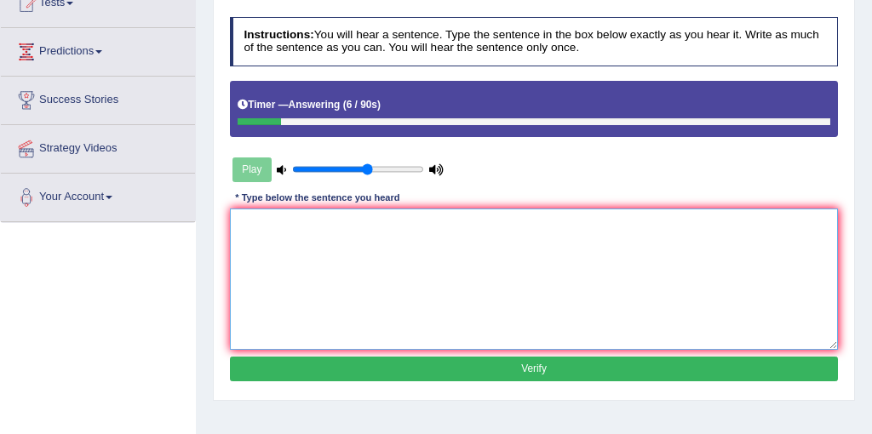
click at [477, 238] on textarea at bounding box center [534, 279] width 609 height 141
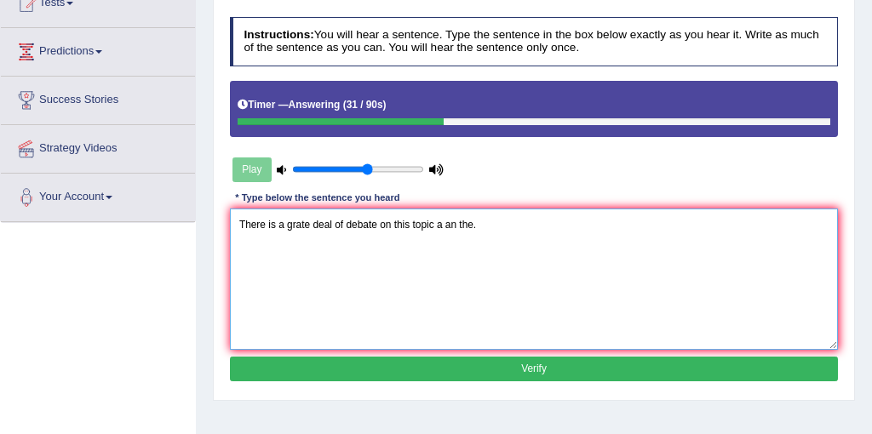
type textarea "There is a grate deal of debate on this topic a an the."
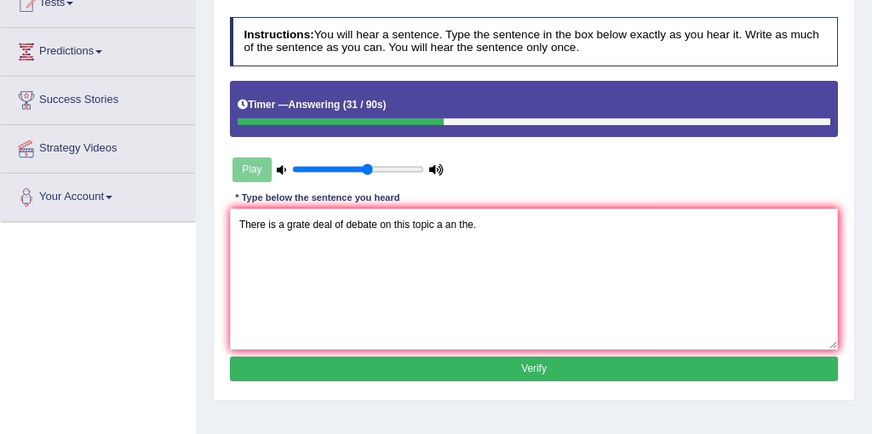
click at [479, 366] on button "Verify" at bounding box center [534, 369] width 609 height 25
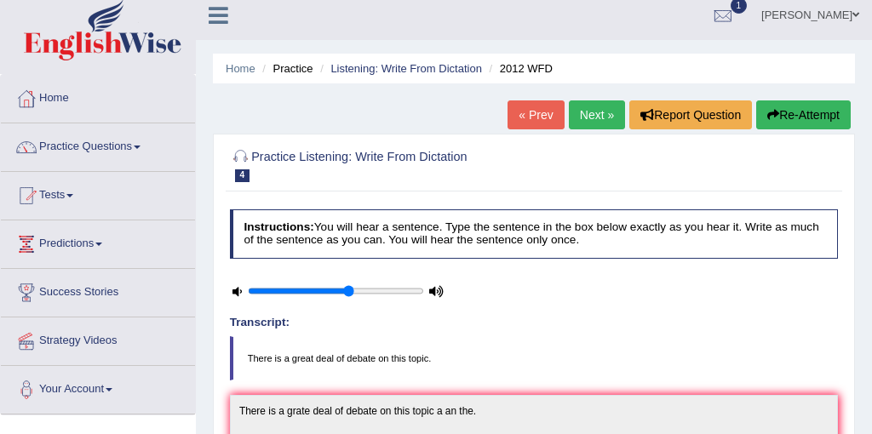
scroll to position [14, 0]
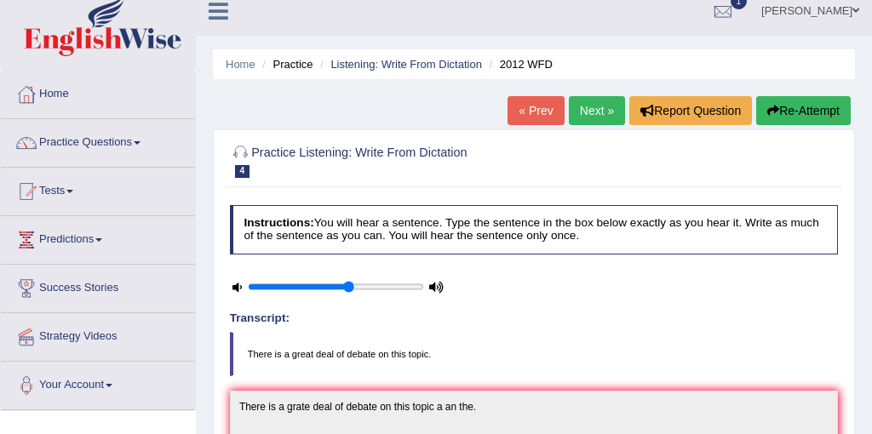
click at [589, 105] on link "Next »" at bounding box center [597, 110] width 56 height 29
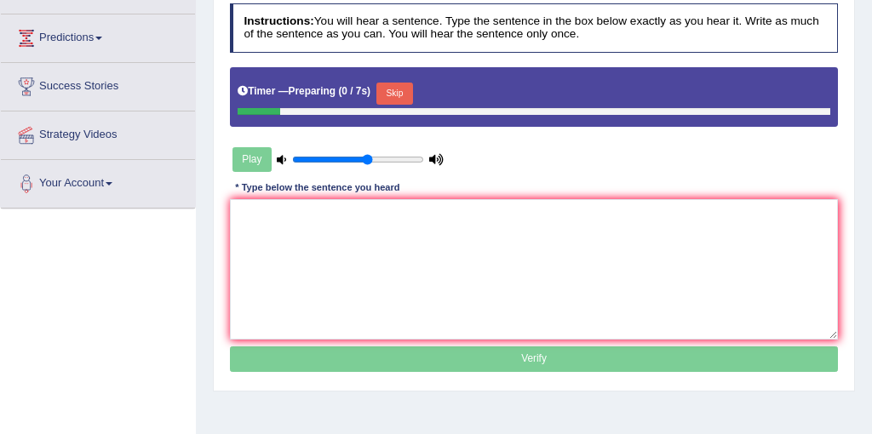
scroll to position [228, 0]
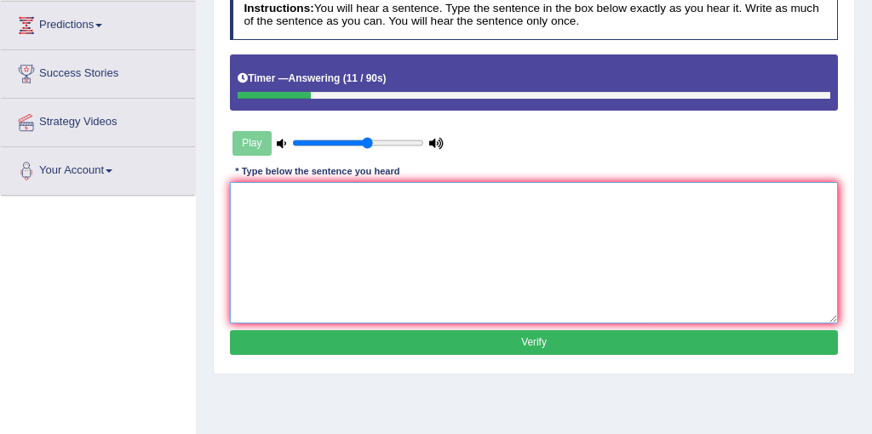
click at [578, 198] on textarea at bounding box center [534, 252] width 609 height 141
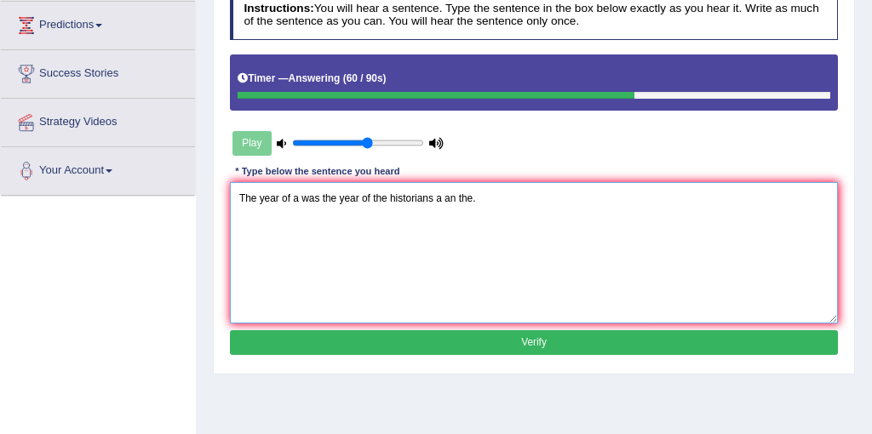
click at [290, 204] on textarea "The year of a was the year of the historians a an the." at bounding box center [534, 252] width 609 height 141
type textarea "The year of a was the year of the historians a an the."
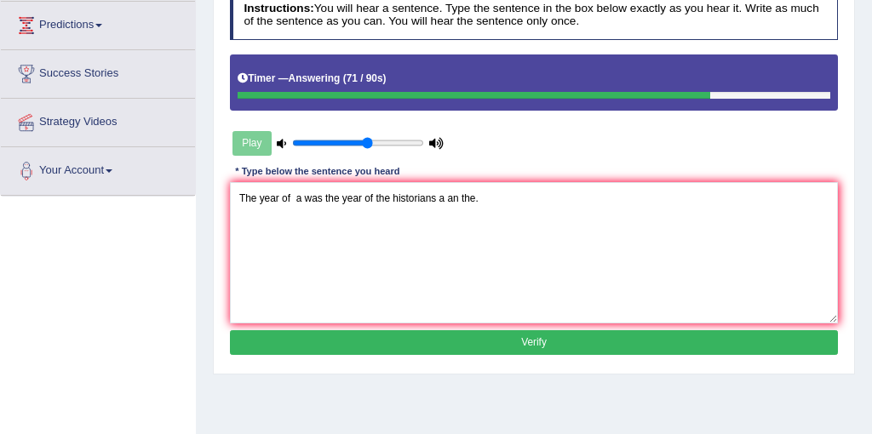
click at [549, 343] on button "Verify" at bounding box center [534, 343] width 609 height 25
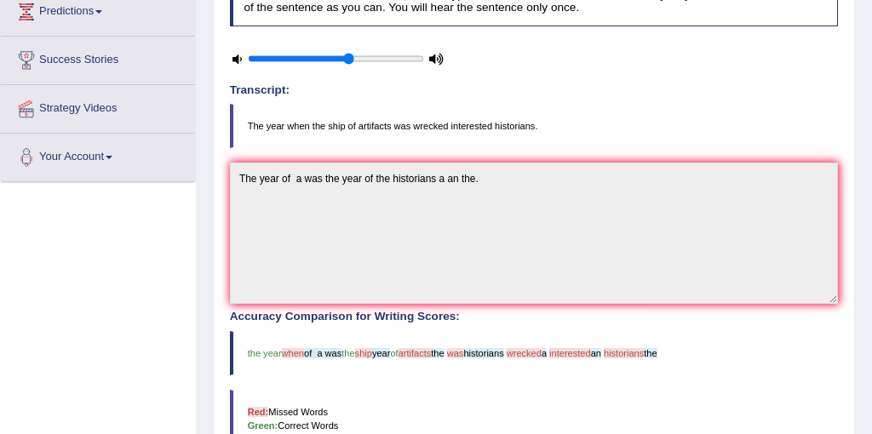
scroll to position [0, 0]
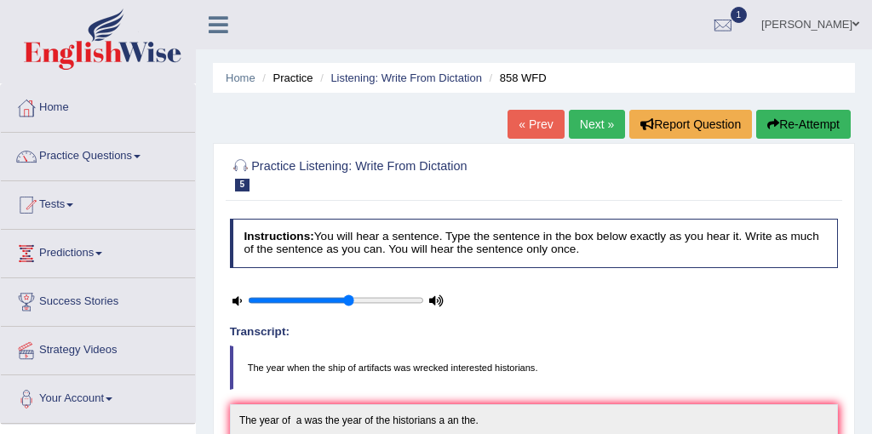
click at [599, 125] on link "Next »" at bounding box center [597, 124] width 56 height 29
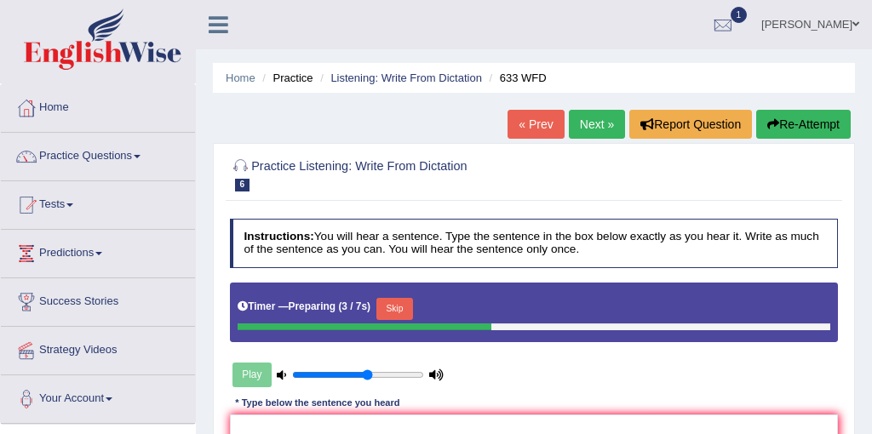
click at [397, 310] on button "Skip" at bounding box center [395, 309] width 37 height 22
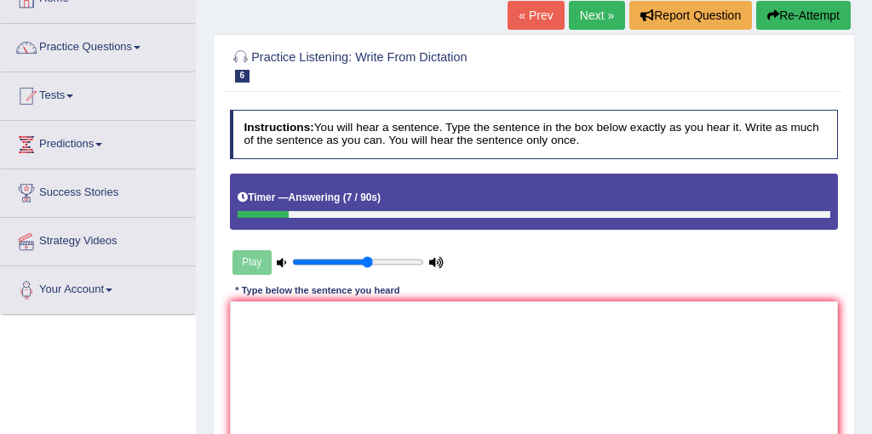
scroll to position [125, 0]
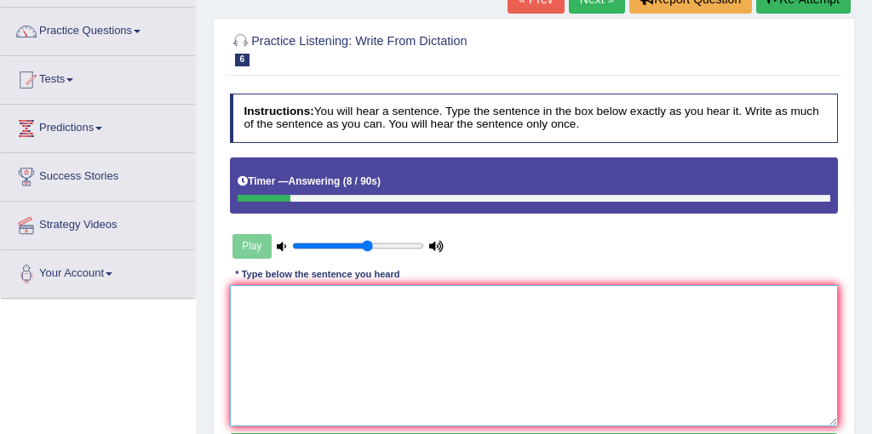
click at [334, 324] on textarea at bounding box center [534, 355] width 609 height 141
drag, startPoint x: 313, startPoint y: 303, endPoint x: 285, endPoint y: 303, distance: 28.1
click at [285, 303] on textarea "Research shows has shown" at bounding box center [534, 355] width 609 height 141
click at [359, 311] on textarea "Research has shown" at bounding box center [534, 355] width 609 height 141
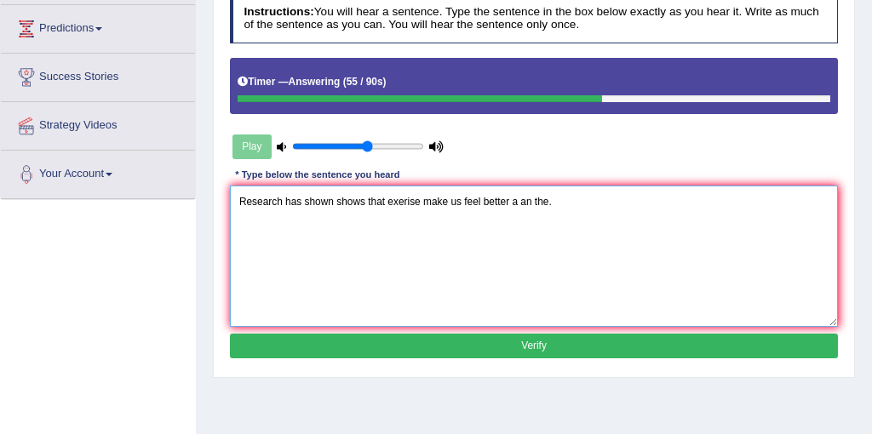
scroll to position [256, 0]
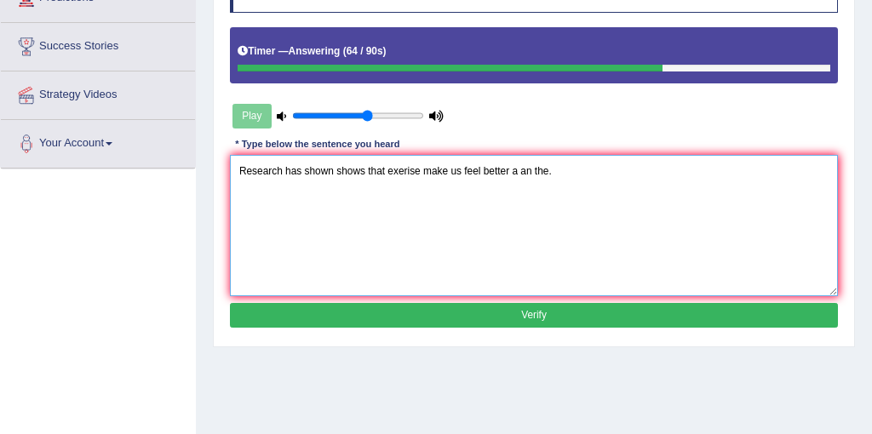
type textarea "Research has shown shows that exerise make us feel better a an the."
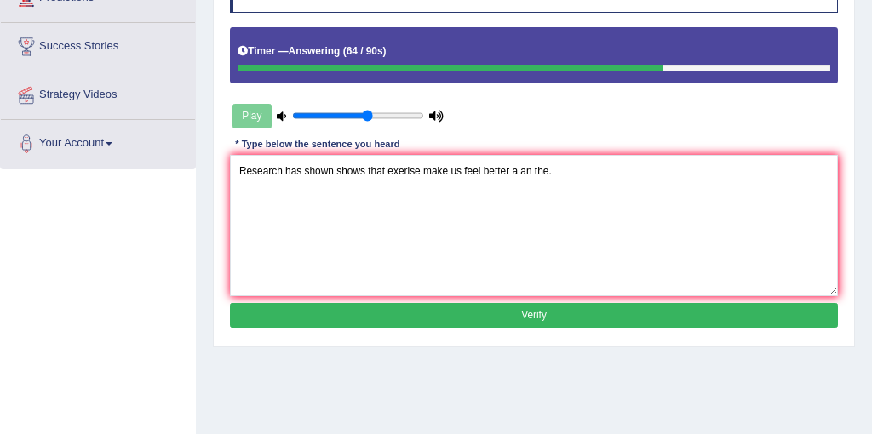
click at [507, 308] on button "Verify" at bounding box center [534, 315] width 609 height 25
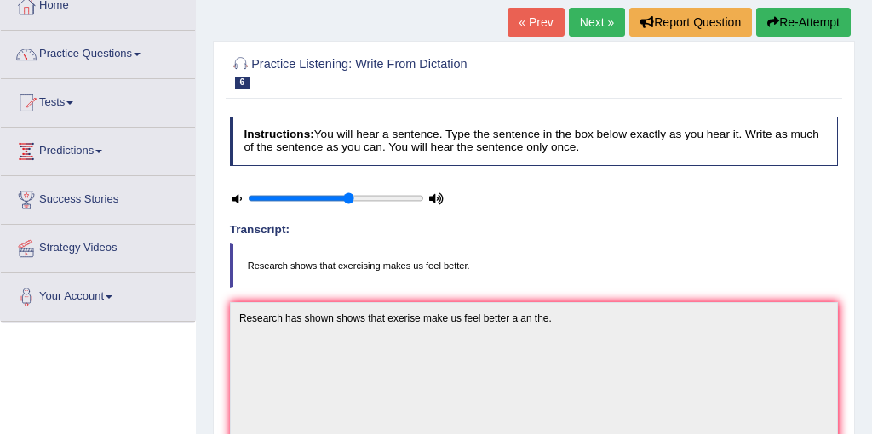
scroll to position [0, 0]
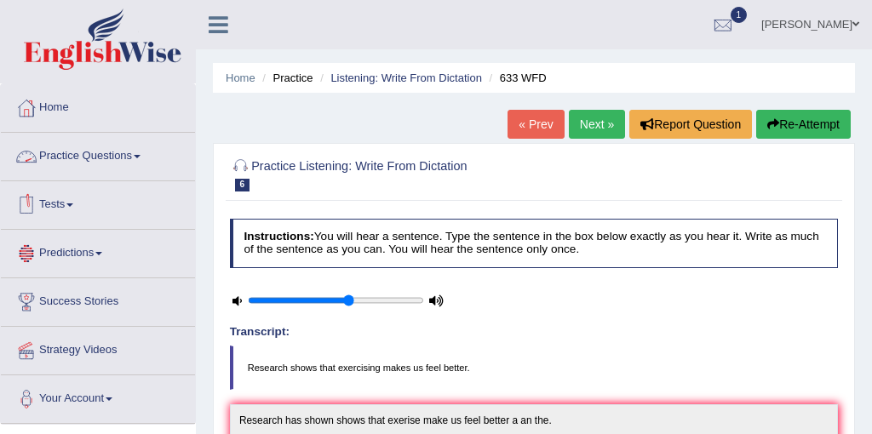
click at [69, 214] on link "Tests" at bounding box center [98, 202] width 194 height 43
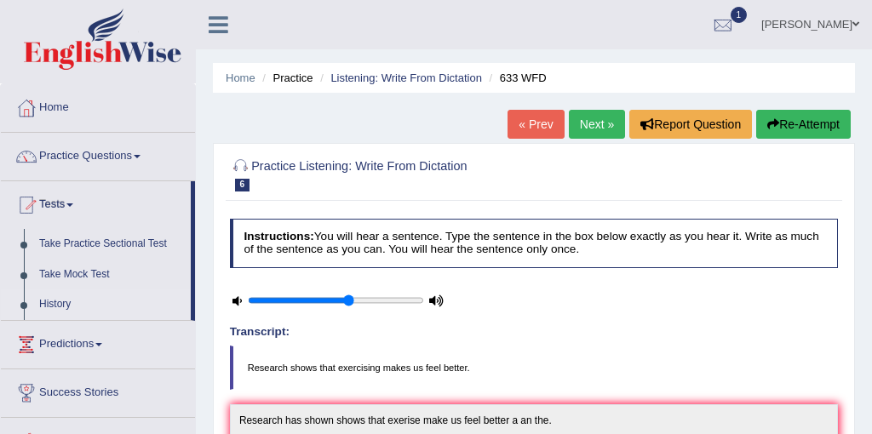
scroll to position [21, 0]
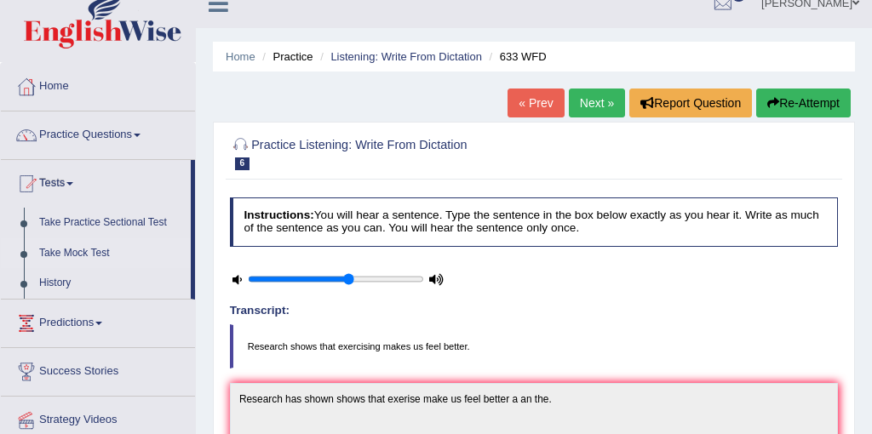
click at [61, 250] on link "Take Mock Test" at bounding box center [111, 254] width 159 height 31
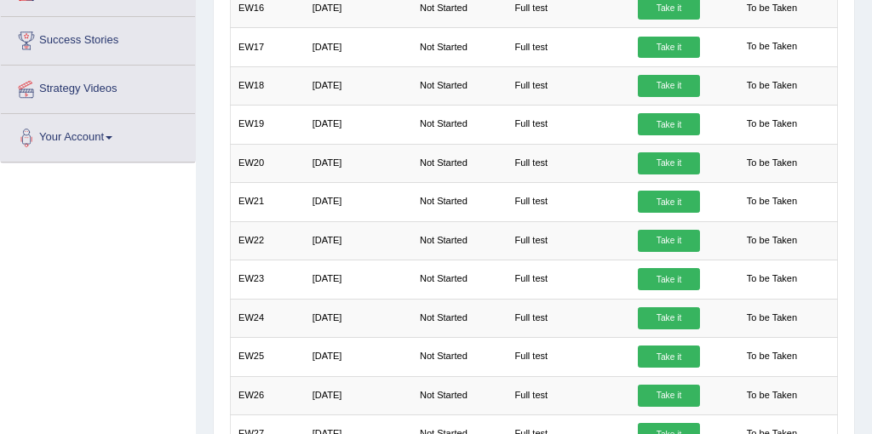
scroll to position [331, 0]
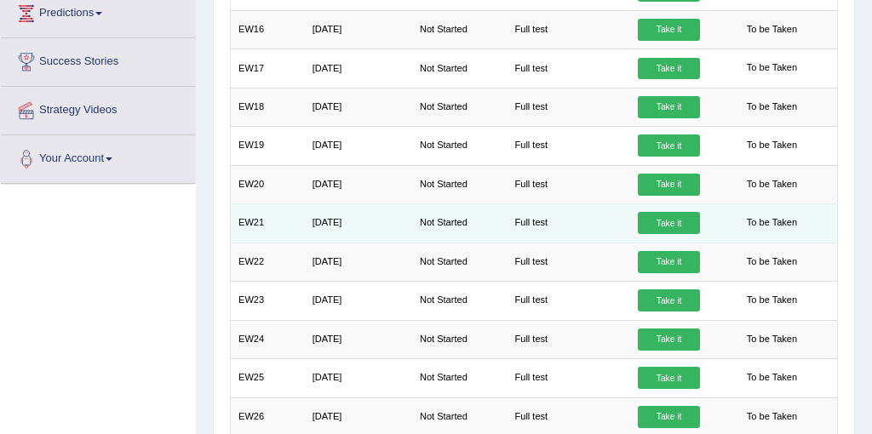
click at [682, 224] on link "Take it" at bounding box center [668, 223] width 61 height 22
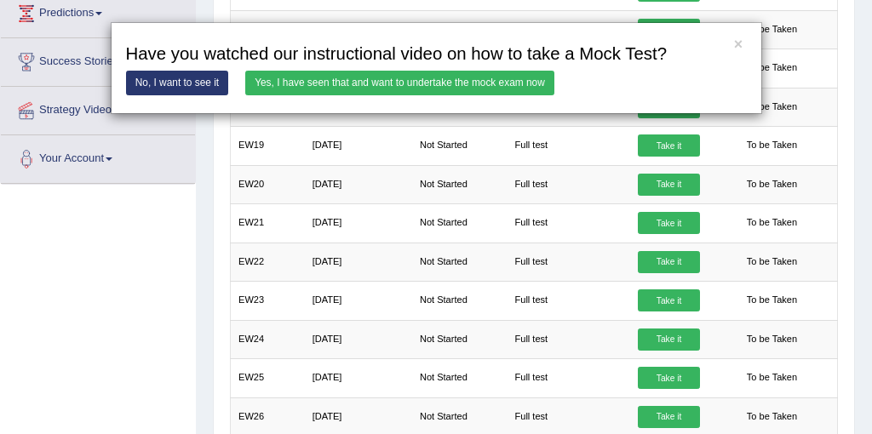
click at [178, 82] on link "No, I want to see it" at bounding box center [177, 83] width 103 height 25
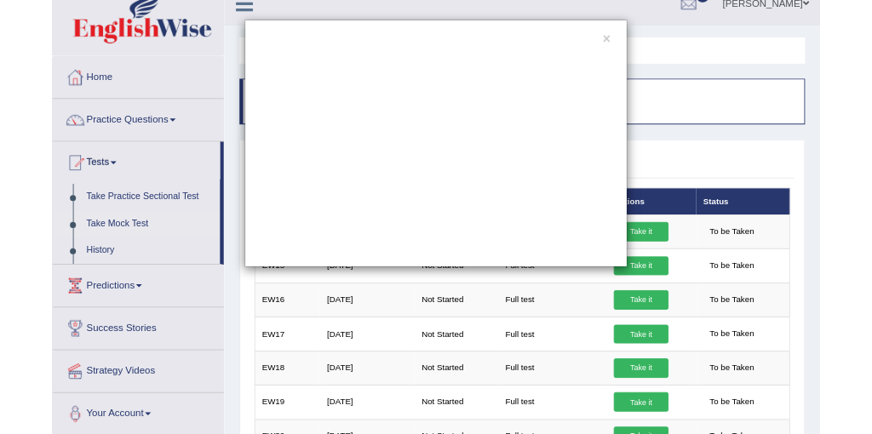
scroll to position [0, 0]
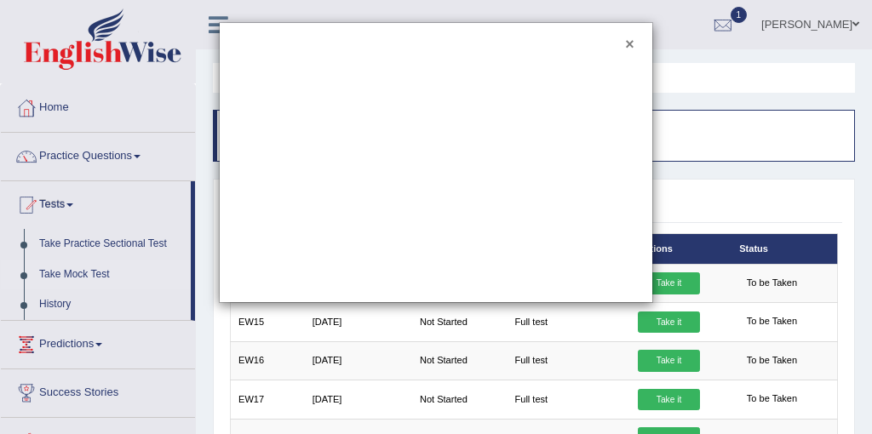
click at [629, 49] on button "×" at bounding box center [629, 44] width 9 height 15
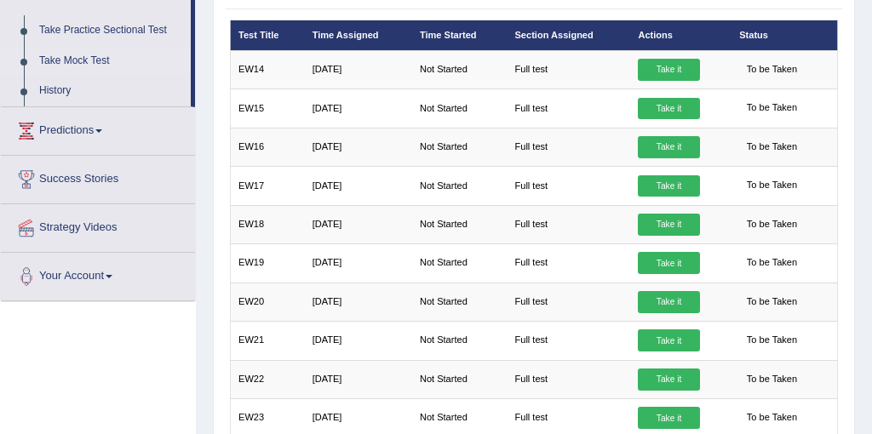
scroll to position [152, 0]
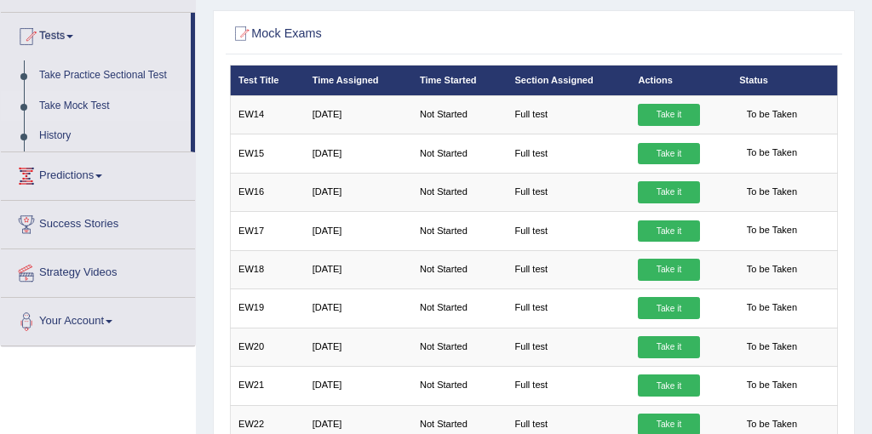
scroll to position [150, 0]
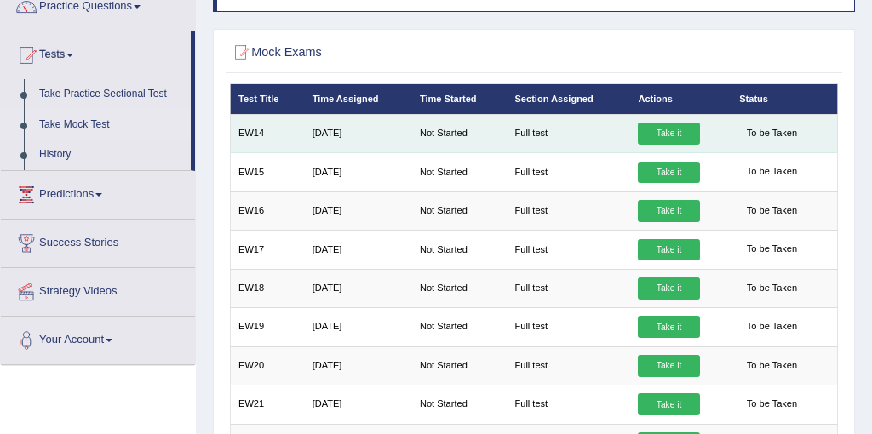
click at [677, 139] on link "Take it" at bounding box center [668, 134] width 61 height 22
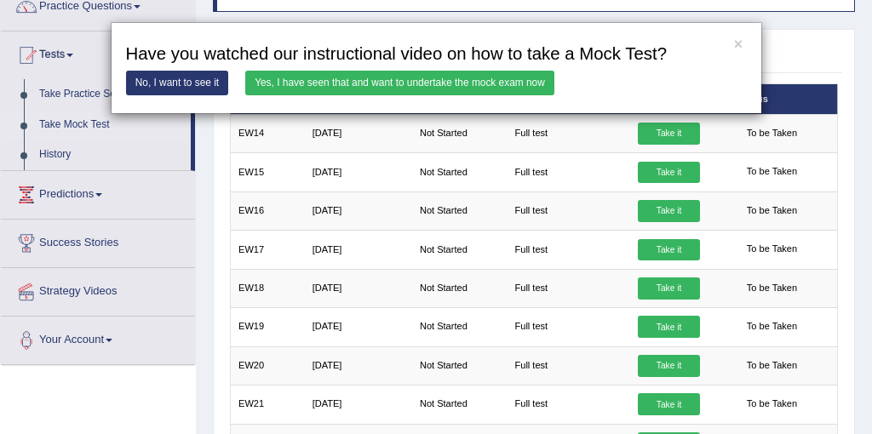
click at [324, 79] on link "Yes, I have seen that and want to undertake the mock exam now" at bounding box center [399, 83] width 309 height 25
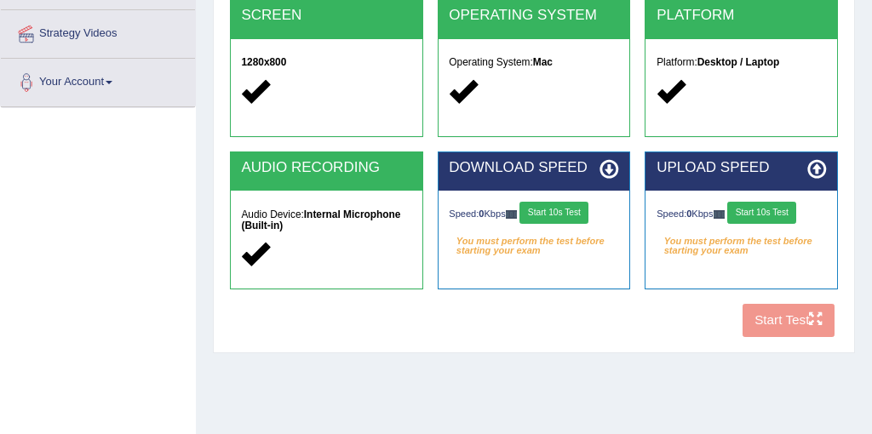
click at [573, 210] on button "Start 10s Test" at bounding box center [554, 213] width 69 height 22
click at [779, 211] on button "Start 10s Test" at bounding box center [761, 213] width 69 height 22
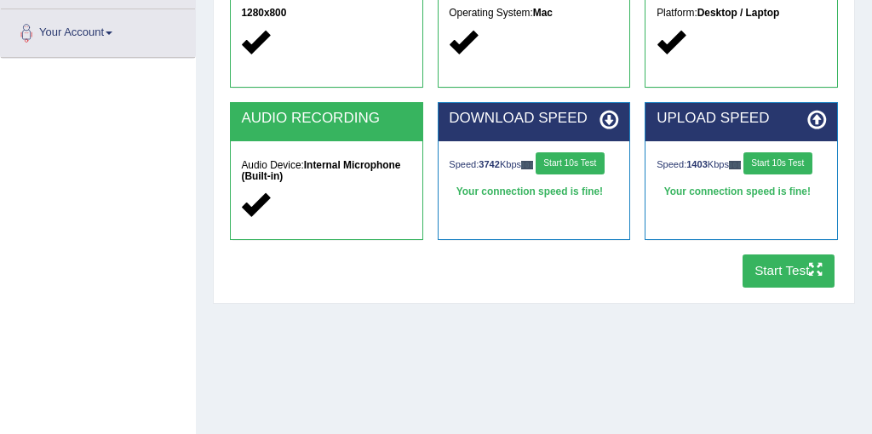
scroll to position [387, 0]
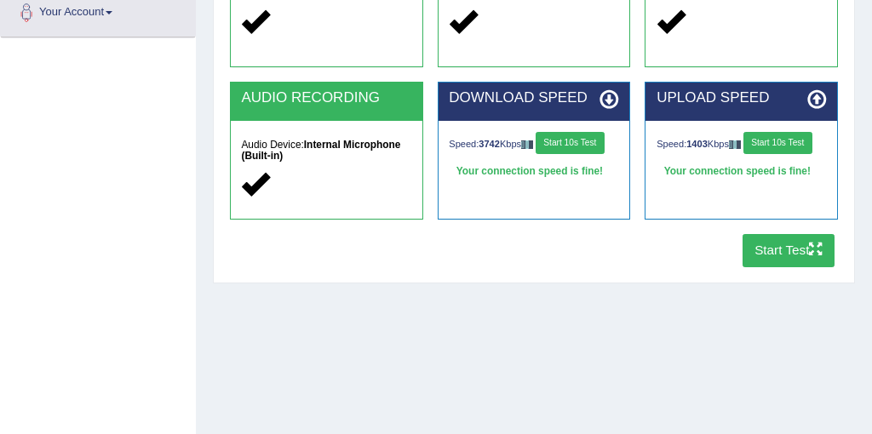
click at [794, 255] on button "Start Test" at bounding box center [789, 250] width 93 height 33
